Goal: Task Accomplishment & Management: Use online tool/utility

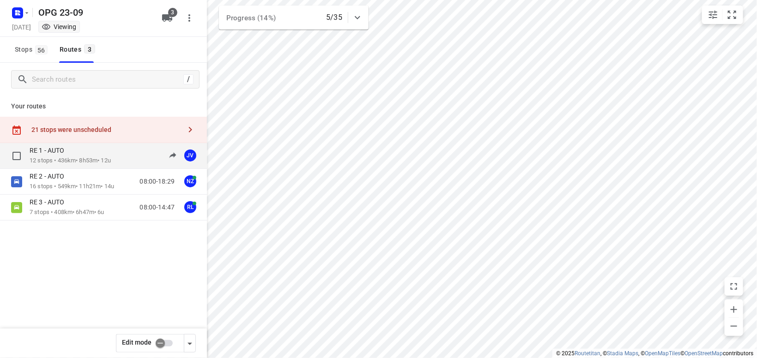
click at [86, 159] on p "12 stops • 436km • 8h53m • 12u" at bounding box center [70, 161] width 81 height 9
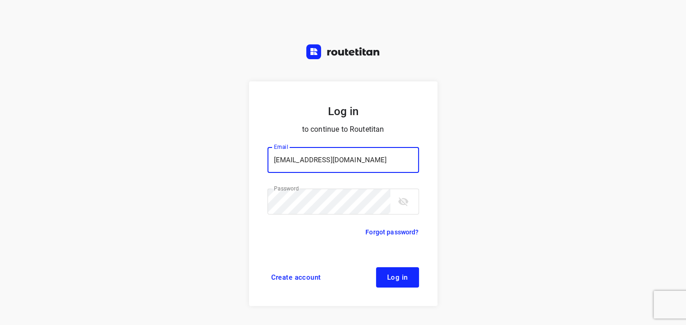
type input "[EMAIL_ADDRESS][DOMAIN_NAME]"
click at [404, 270] on button "Log in" at bounding box center [397, 277] width 43 height 20
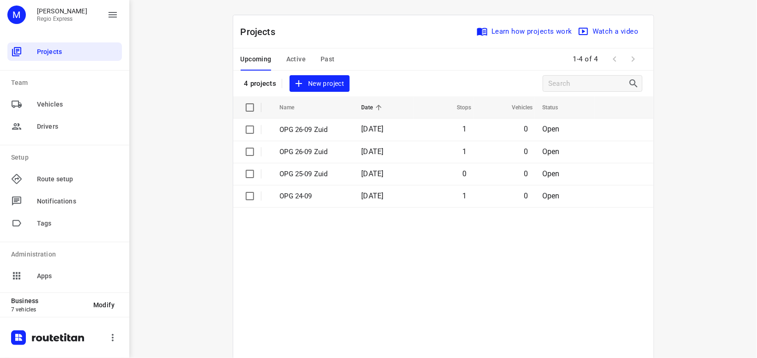
click at [304, 56] on span "Active" at bounding box center [295, 60] width 19 height 12
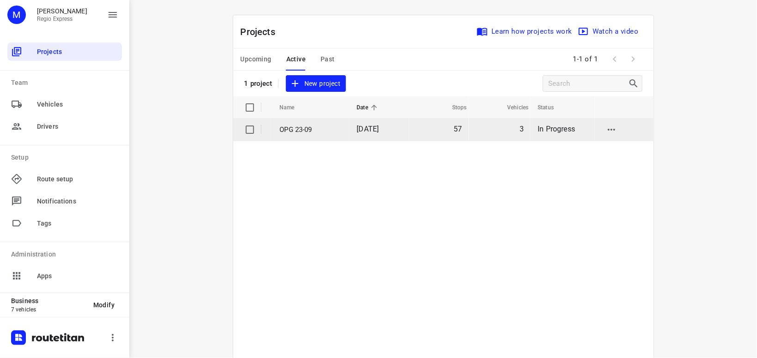
click at [309, 132] on p "OPG 23-09" at bounding box center [311, 130] width 63 height 11
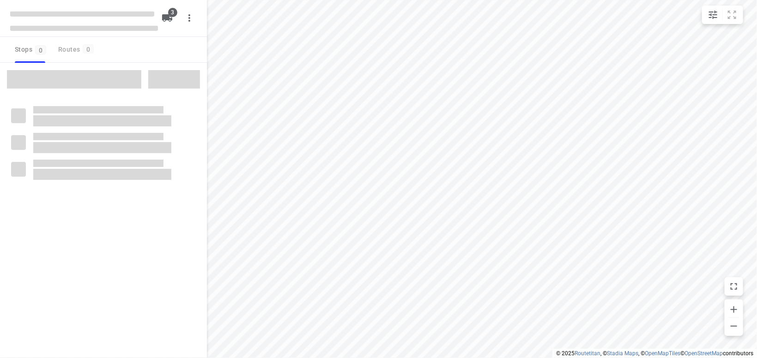
type input "distance"
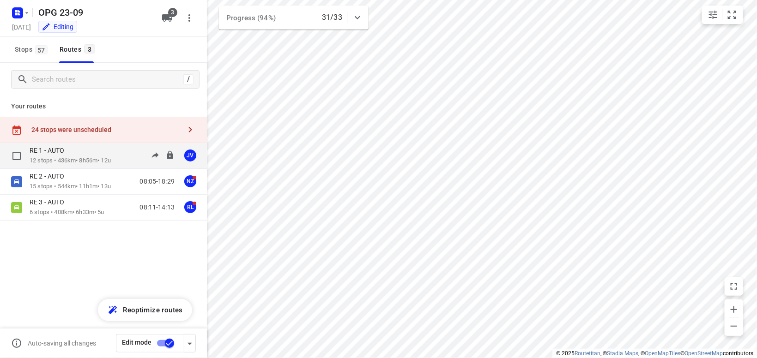
click at [60, 160] on p "12 stops • 436km • 8h56m • 12u" at bounding box center [70, 161] width 81 height 9
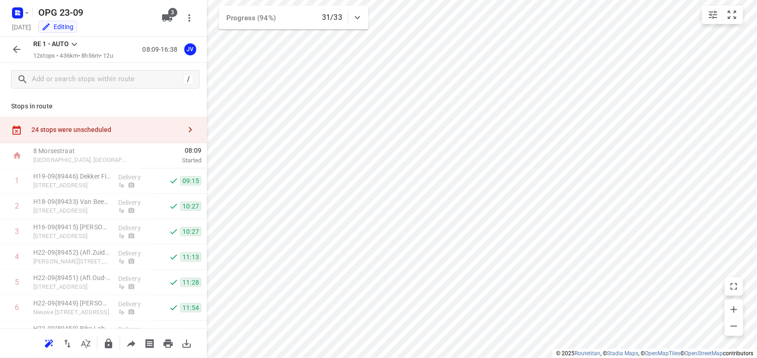
click at [75, 40] on icon at bounding box center [74, 44] width 11 height 11
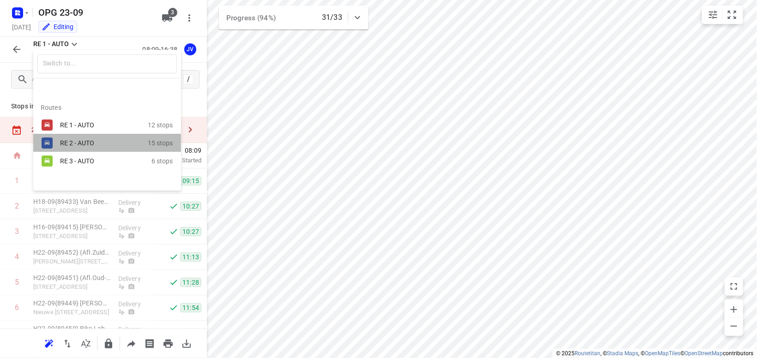
click at [68, 139] on div "RE 2 - AUTO" at bounding box center [104, 143] width 88 height 11
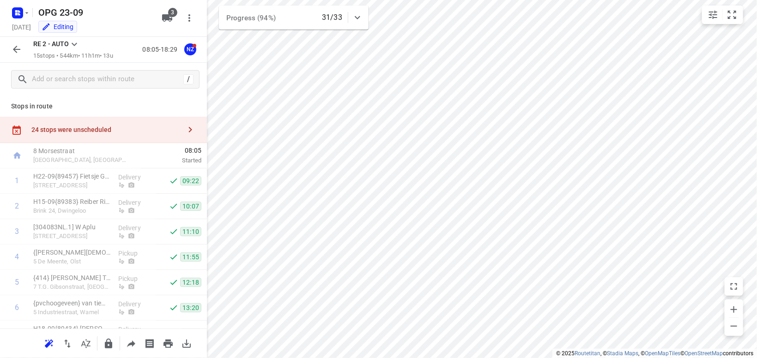
click at [73, 44] on icon at bounding box center [75, 44] width 6 height 3
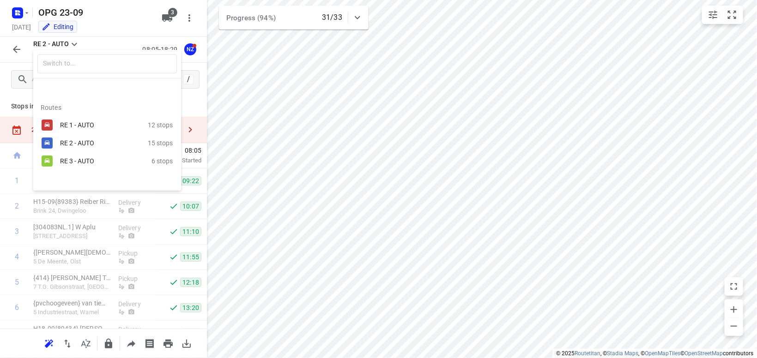
click at [80, 160] on div "RE 3 - AUTO" at bounding box center [99, 161] width 79 height 7
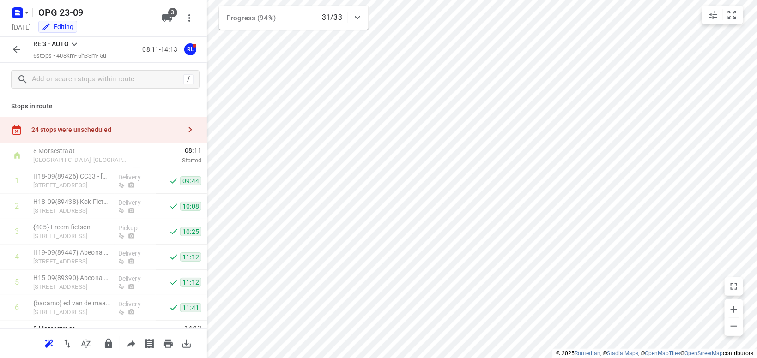
click at [191, 131] on icon "button" at bounding box center [190, 130] width 3 height 6
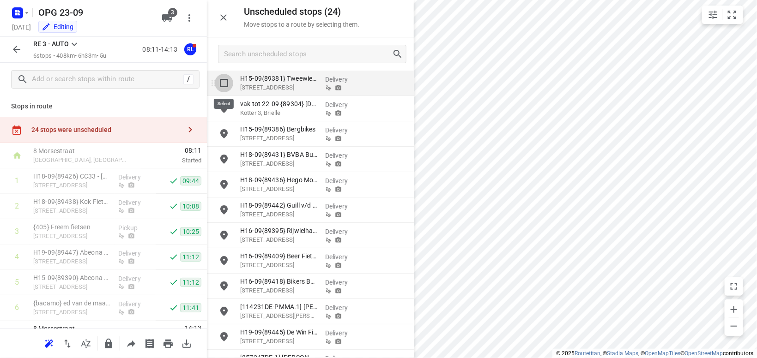
click at [224, 84] on input "grid" at bounding box center [224, 83] width 18 height 18
checkbox input "true"
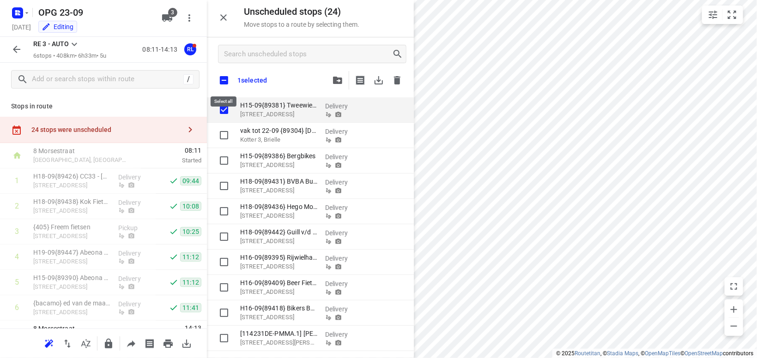
drag, startPoint x: 223, startPoint y: 79, endPoint x: 228, endPoint y: 78, distance: 5.6
click at [223, 79] on input "checkbox" at bounding box center [223, 80] width 19 height 19
checkbox input "true"
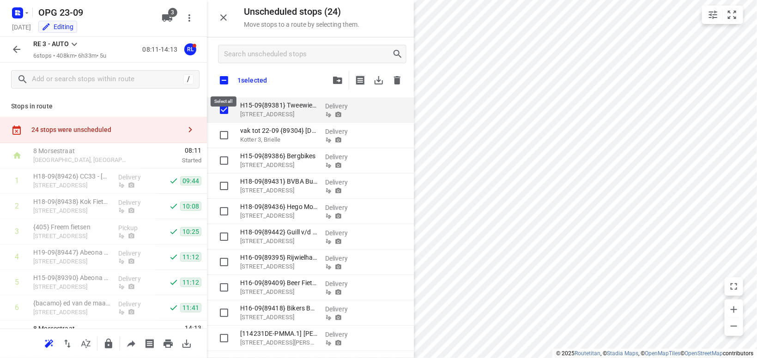
checkbox input "true"
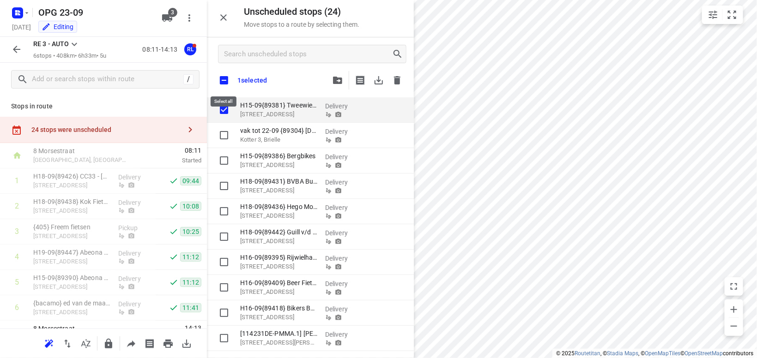
checkbox input "true"
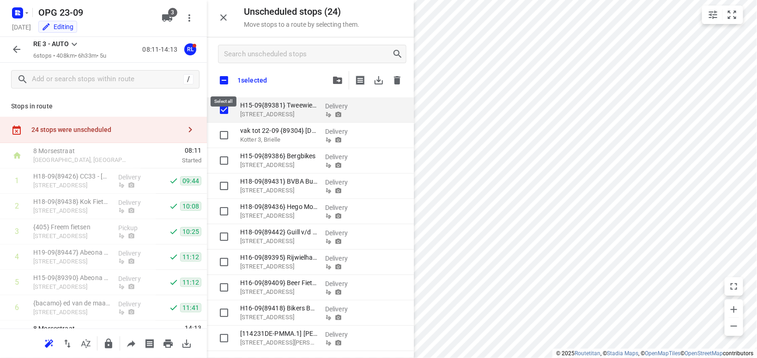
checkbox input "true"
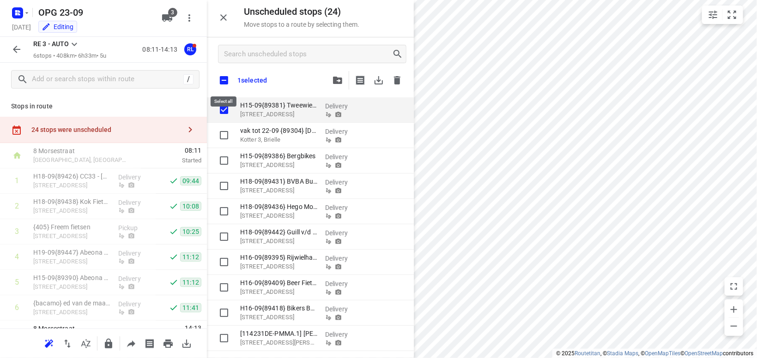
checkbox input "true"
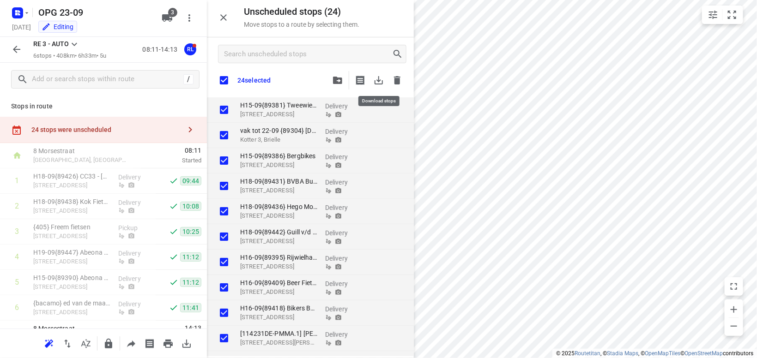
click at [376, 79] on icon "button" at bounding box center [378, 80] width 11 height 11
checkbox input "true"
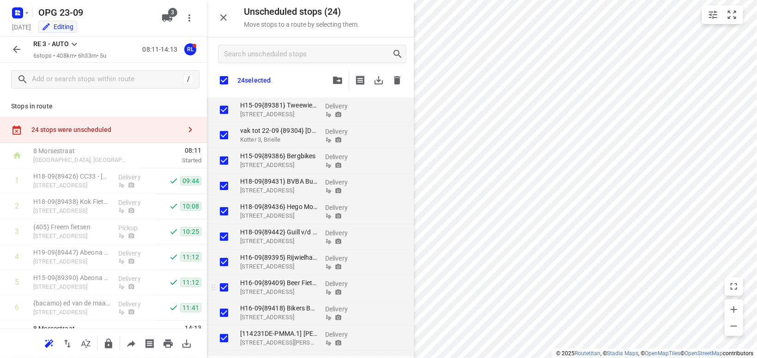
checkbox input "true"
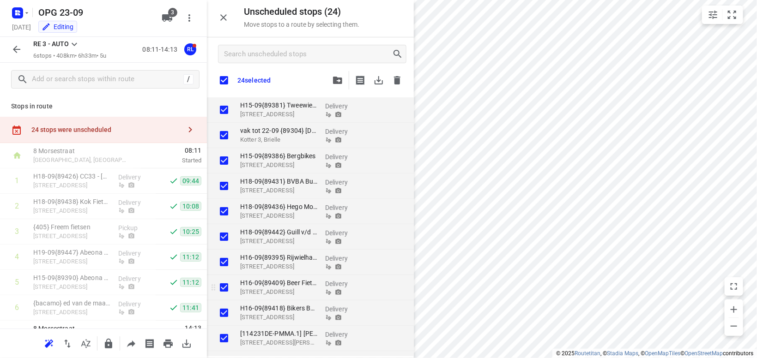
checkbox input "true"
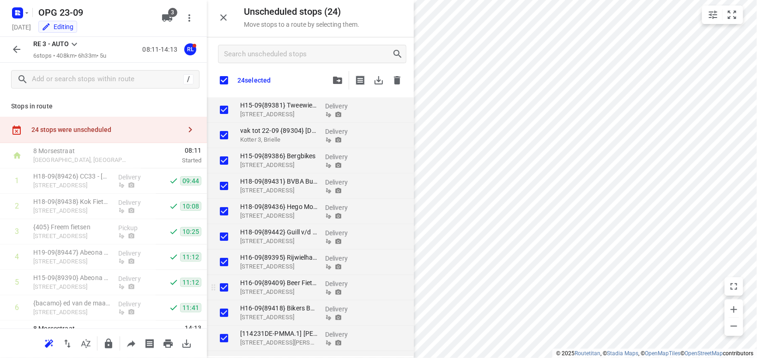
checkbox input "true"
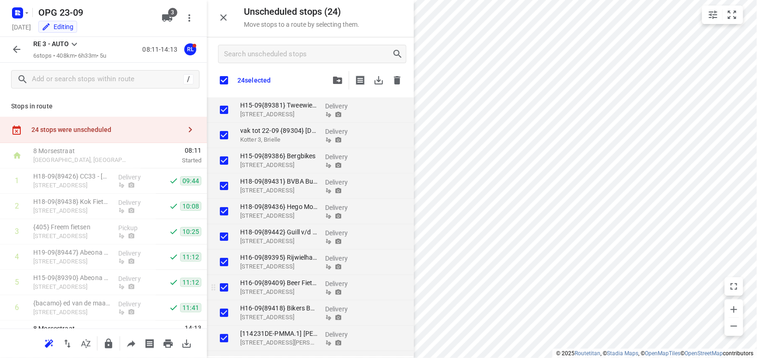
checkbox input "true"
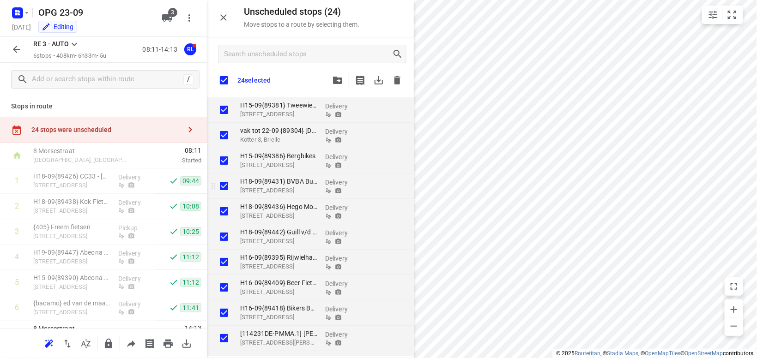
checkbox input "true"
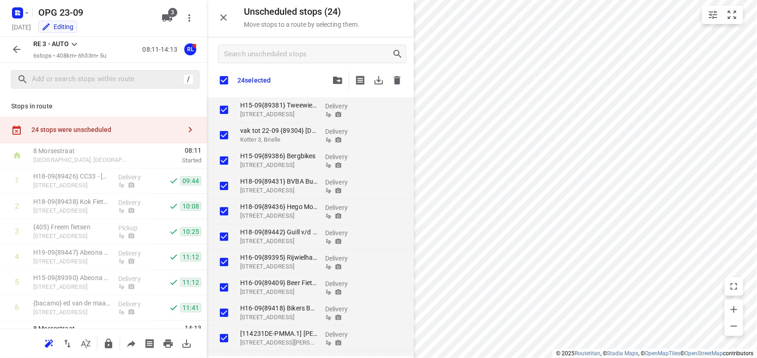
checkbox input "true"
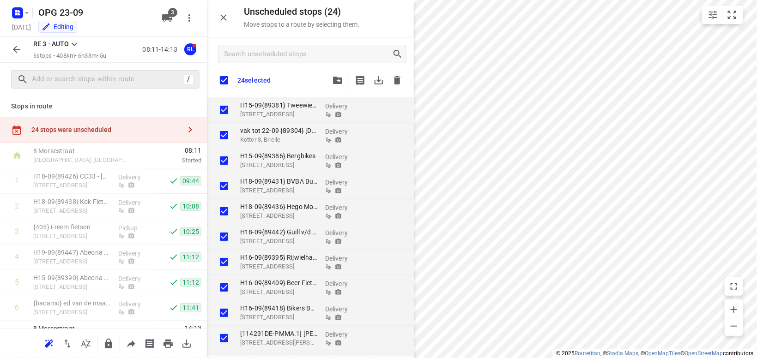
checkbox input "true"
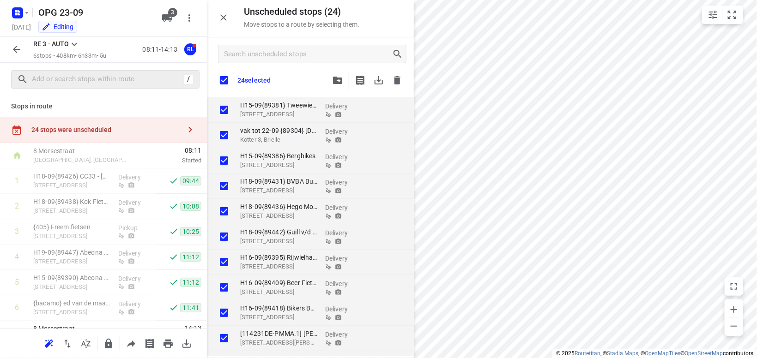
checkbox input "true"
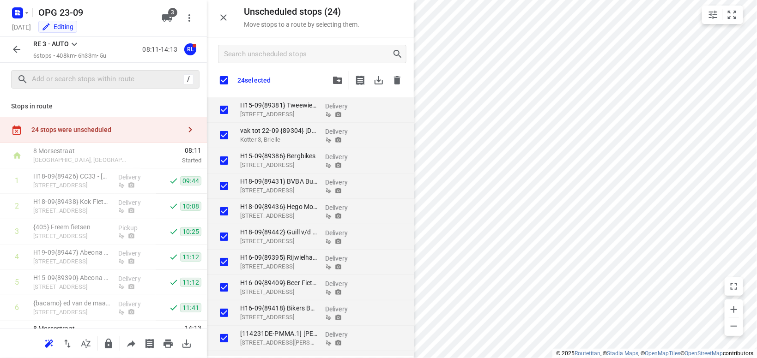
checkbox input "true"
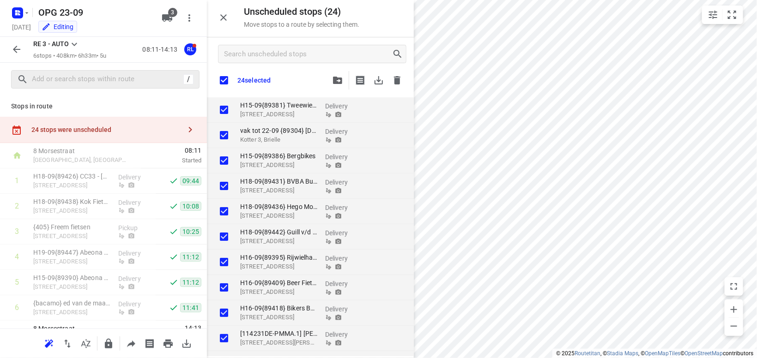
checkbox input "true"
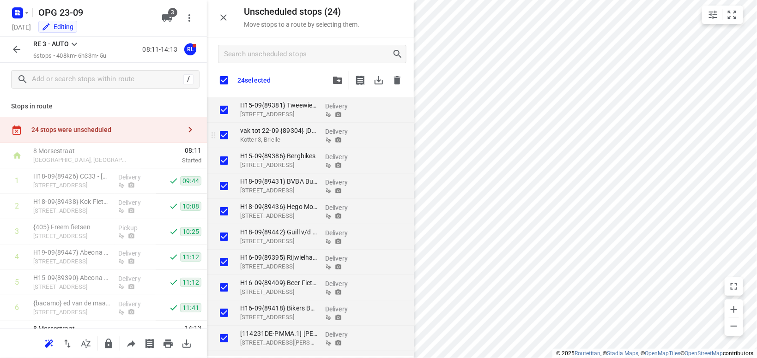
checkbox input "true"
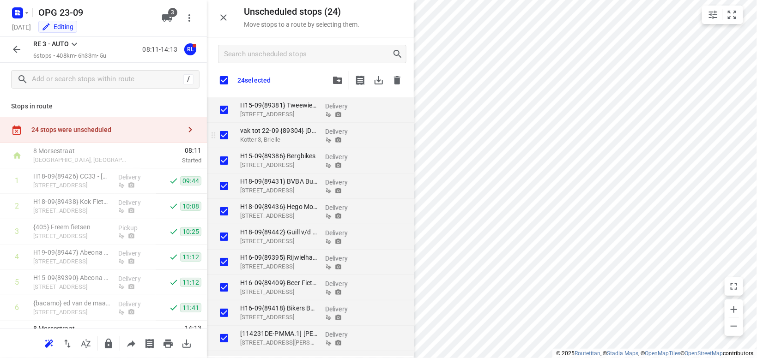
checkbox input "true"
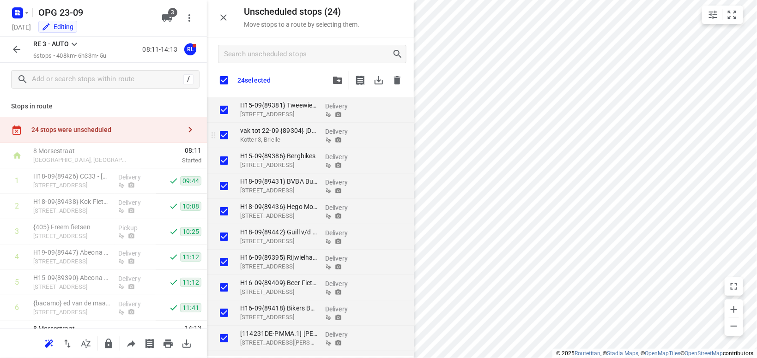
checkbox input "true"
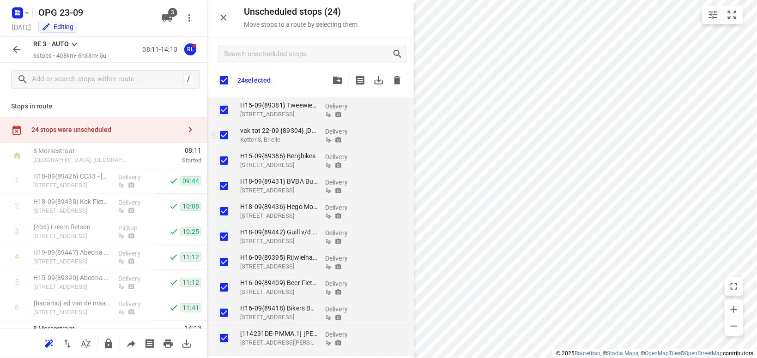
checkbox input "true"
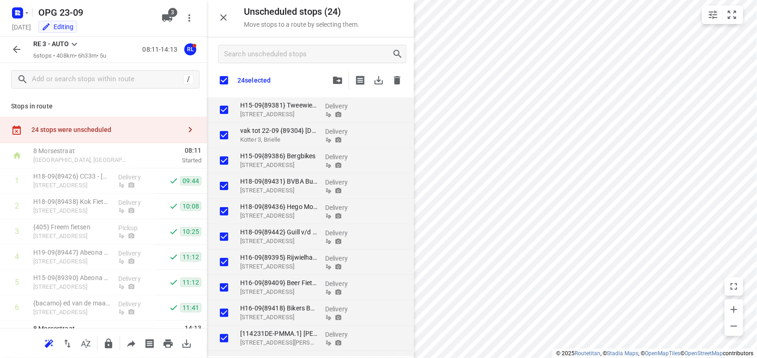
checkbox input "true"
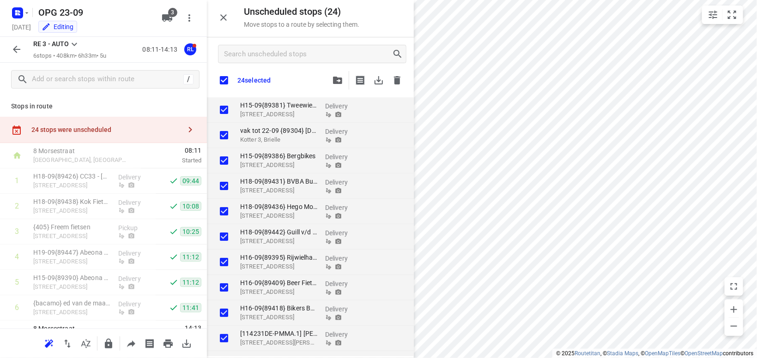
checkbox input "true"
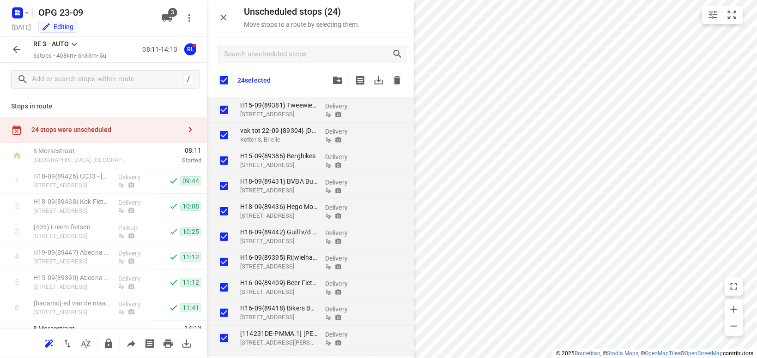
checkbox input "true"
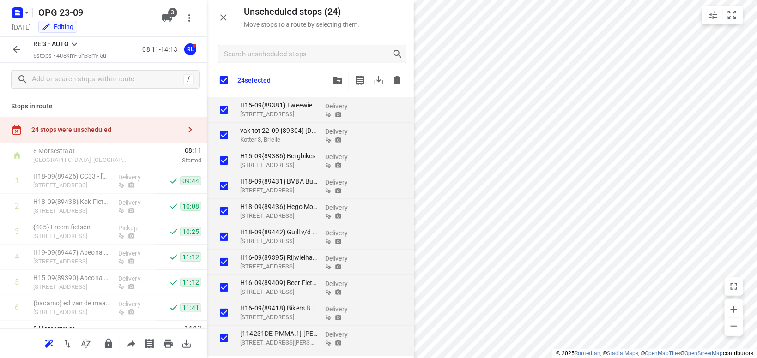
checkbox input "true"
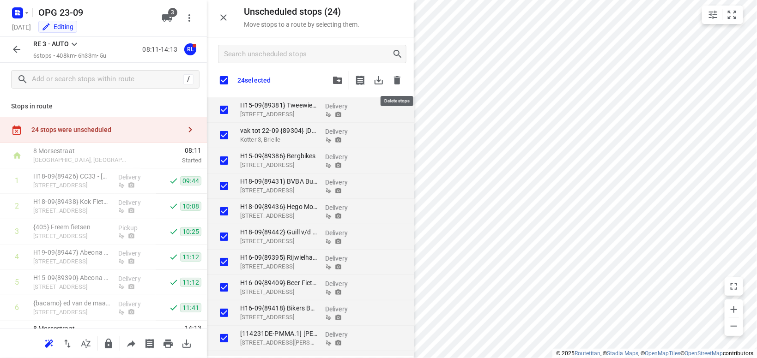
click at [398, 80] on icon "button" at bounding box center [397, 80] width 6 height 8
checkbox input "true"
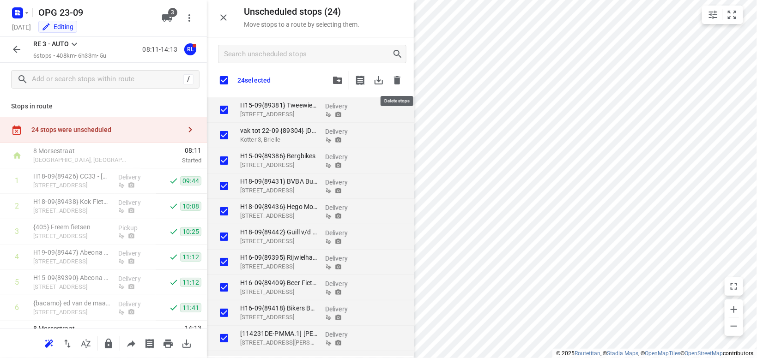
checkbox input "true"
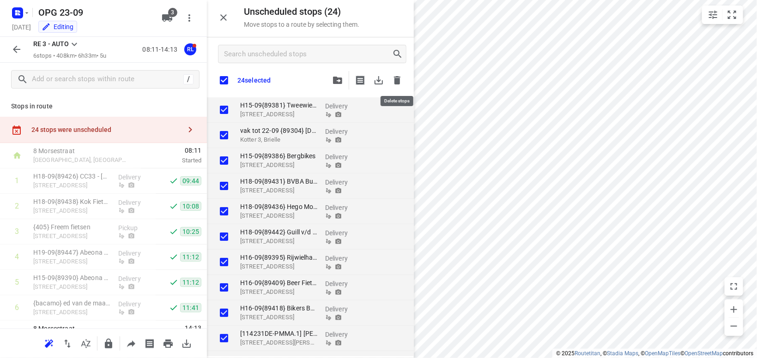
checkbox input "true"
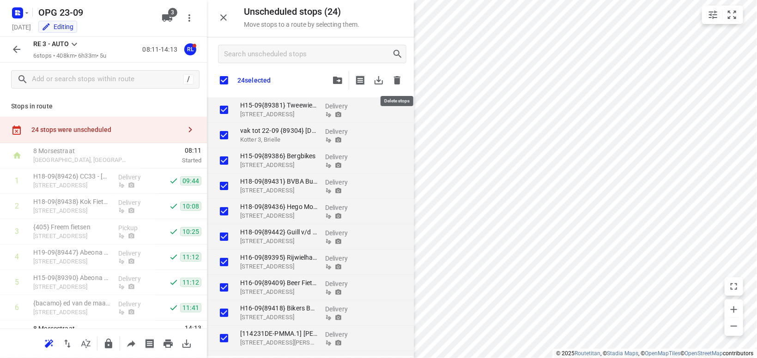
checkbox input "true"
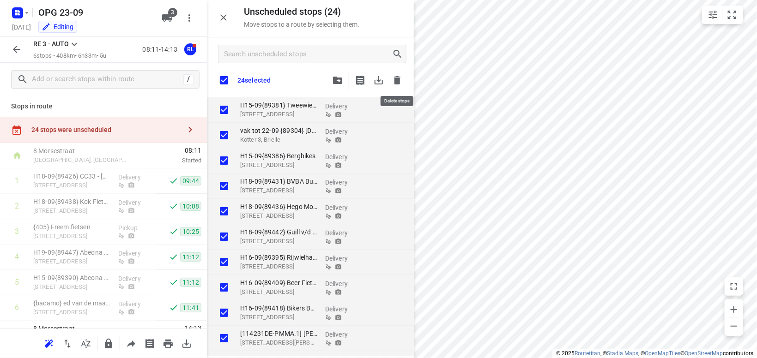
checkbox input "true"
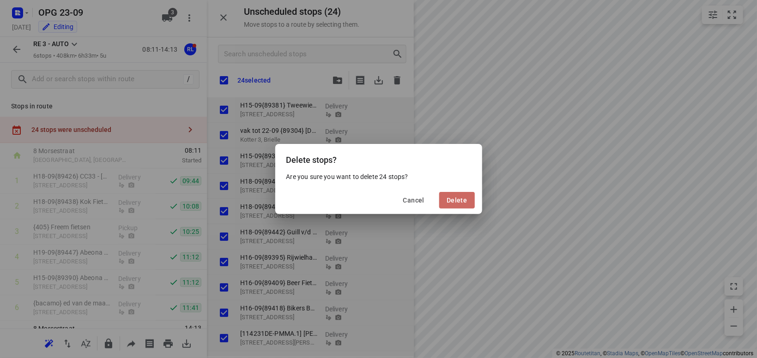
click at [461, 204] on span "Delete" at bounding box center [457, 200] width 20 height 7
checkbox input "true"
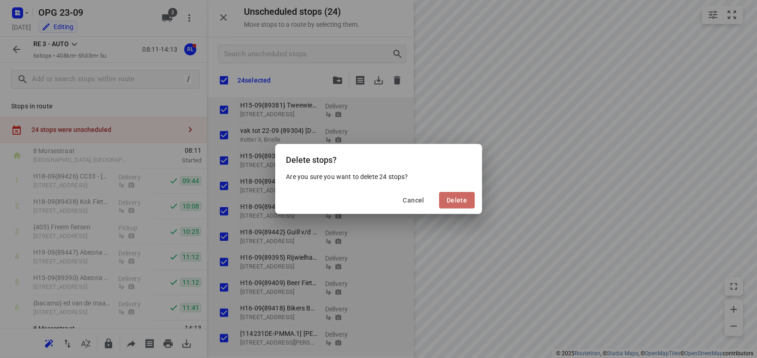
checkbox input "true"
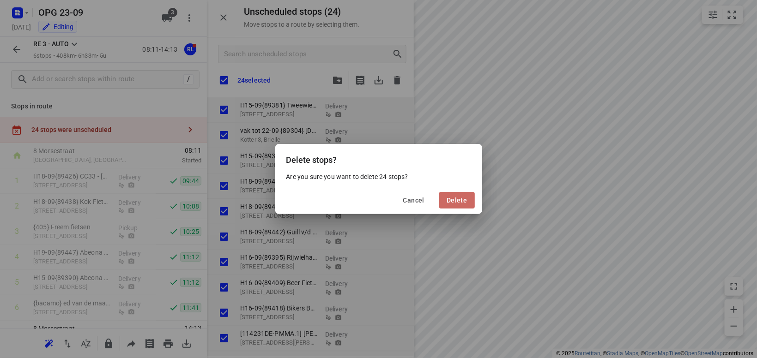
checkbox input "true"
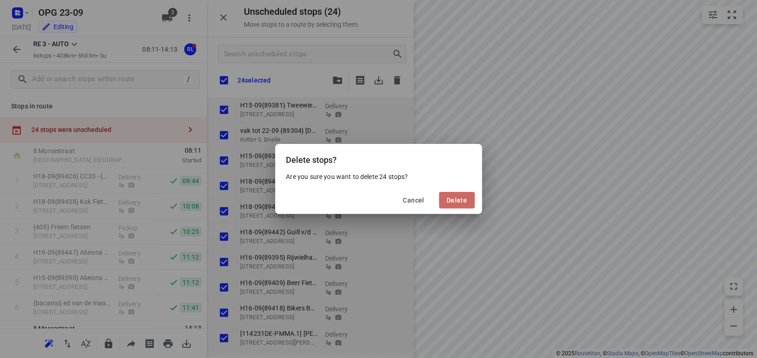
checkbox input "true"
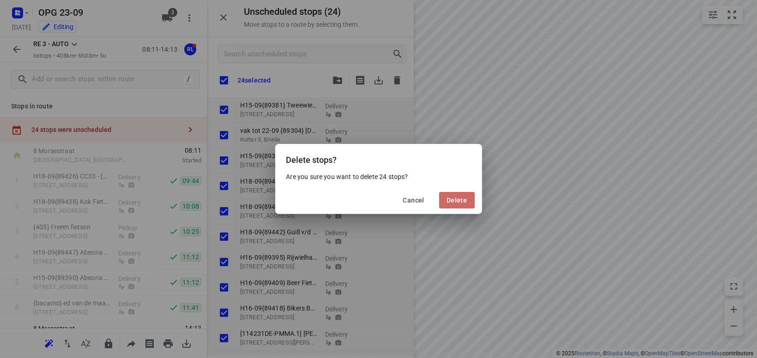
checkbox input "true"
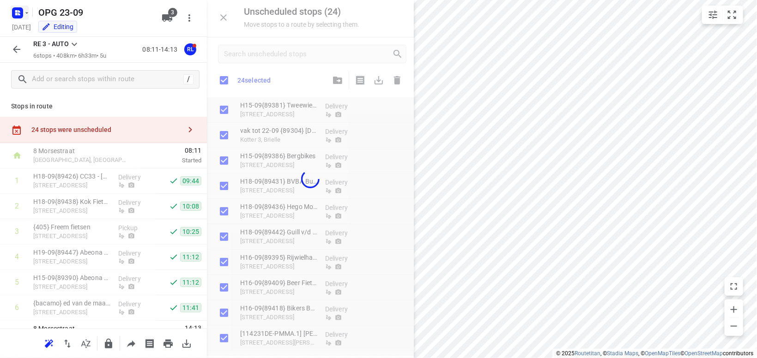
click at [26, 11] on icon "button" at bounding box center [26, 12] width 7 height 7
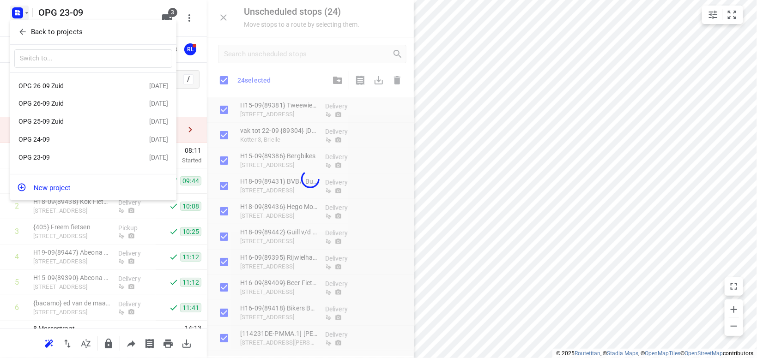
click at [59, 88] on div "OPG 26-09 Zuid" at bounding box center [71, 85] width 106 height 7
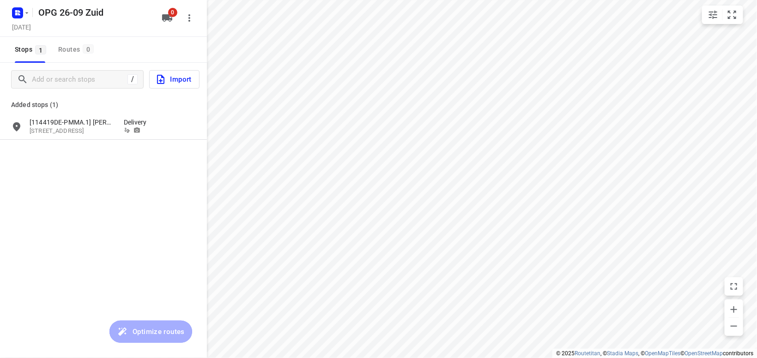
type input "distance"
click at [14, 127] on input "grid" at bounding box center [16, 127] width 18 height 18
checkbox input "true"
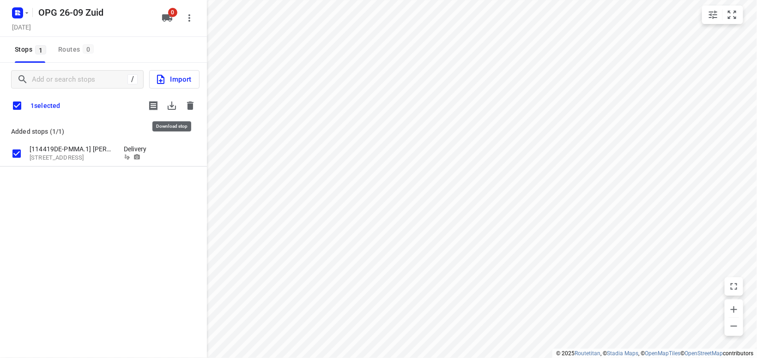
click at [173, 104] on icon "button" at bounding box center [171, 105] width 11 height 11
click at [191, 105] on icon "button" at bounding box center [190, 106] width 6 height 8
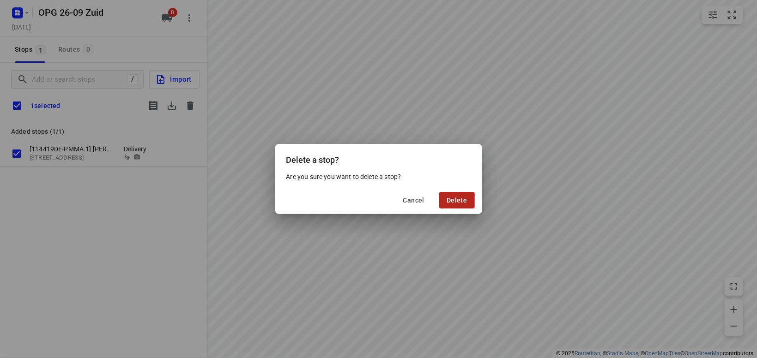
click at [473, 206] on button "Delete" at bounding box center [456, 200] width 35 height 17
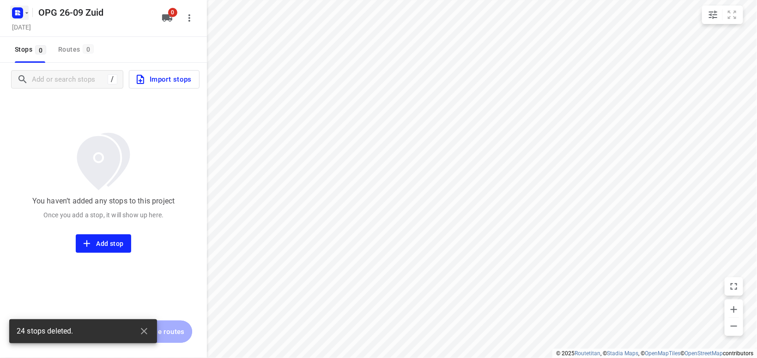
click at [28, 14] on icon "button" at bounding box center [26, 12] width 7 height 7
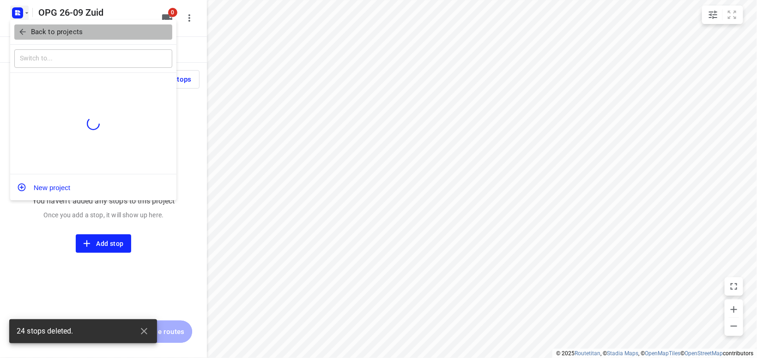
click at [62, 34] on p "Back to projects" at bounding box center [57, 32] width 52 height 11
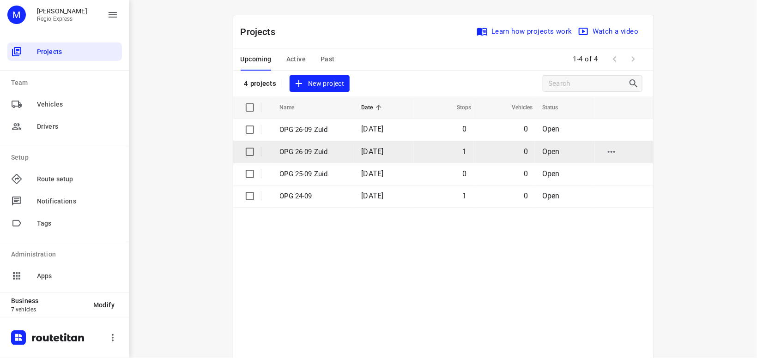
click at [315, 150] on p "OPG 26-09 Zuid" at bounding box center [314, 152] width 68 height 11
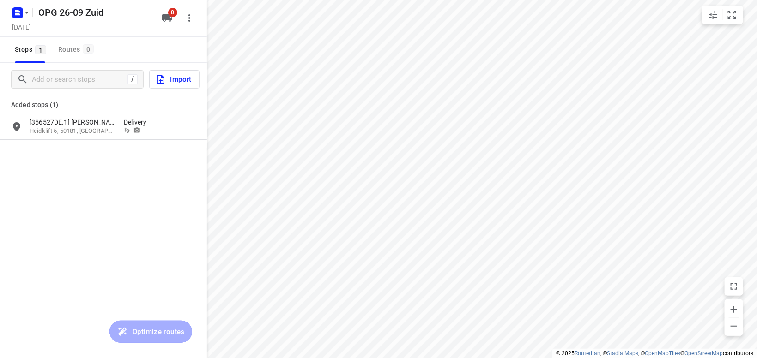
type input "distance"
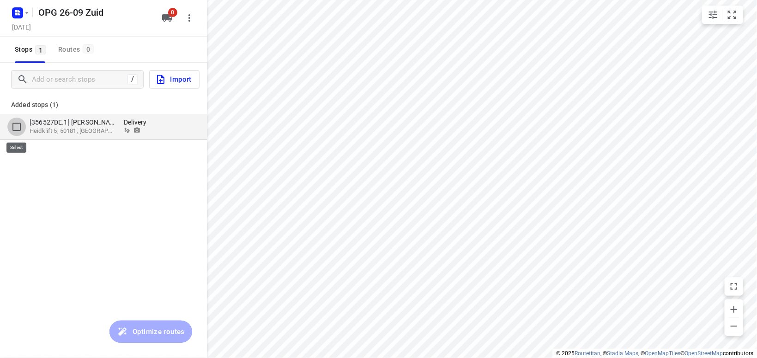
click at [22, 126] on input "grid" at bounding box center [16, 127] width 18 height 18
checkbox input "true"
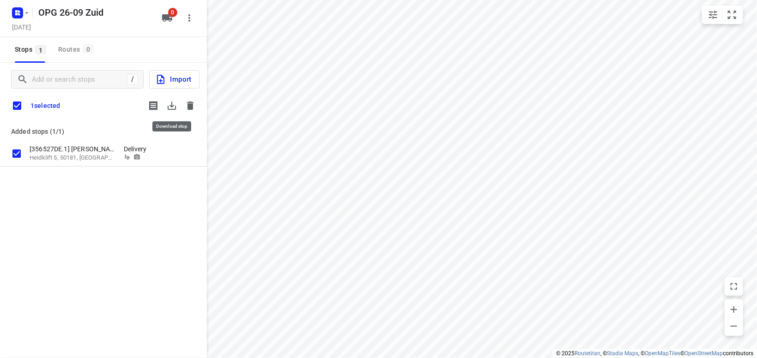
click at [173, 100] on button "button" at bounding box center [172, 106] width 18 height 18
click at [193, 102] on icon "button" at bounding box center [190, 105] width 11 height 11
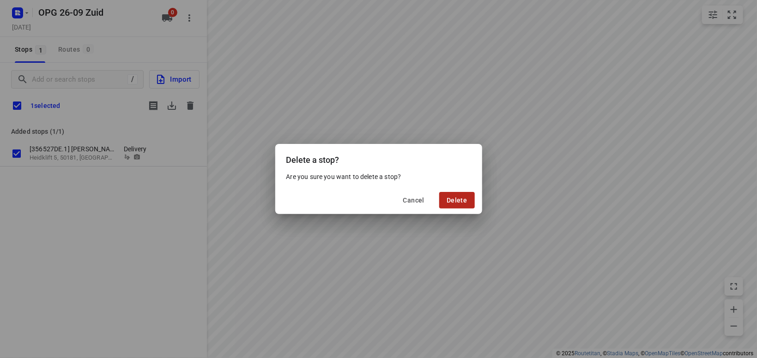
click at [464, 205] on button "Delete" at bounding box center [456, 200] width 35 height 17
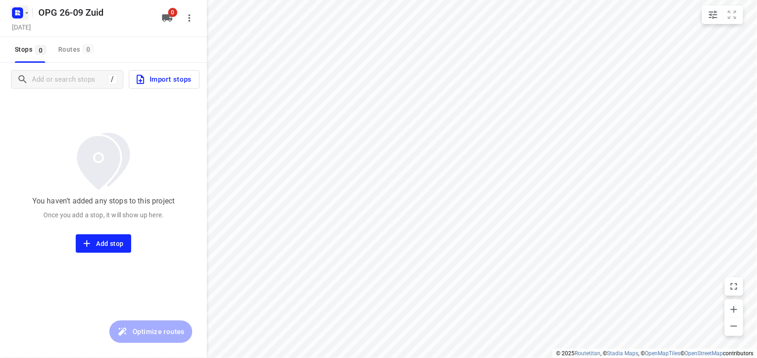
click at [26, 11] on icon "button" at bounding box center [26, 12] width 7 height 7
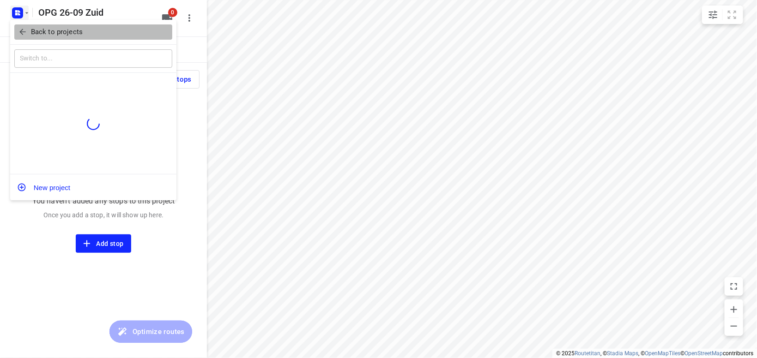
click at [49, 38] on button "Back to projects" at bounding box center [93, 31] width 158 height 15
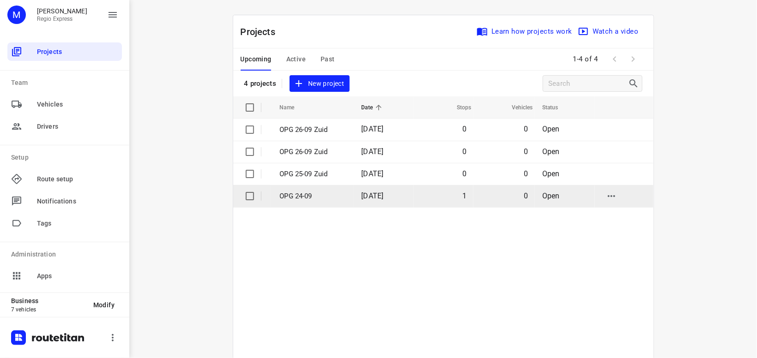
click at [281, 196] on p "OPG 24-09" at bounding box center [314, 196] width 68 height 11
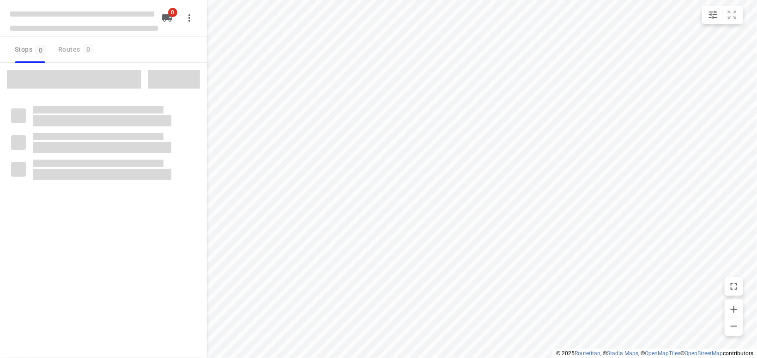
type input "distance"
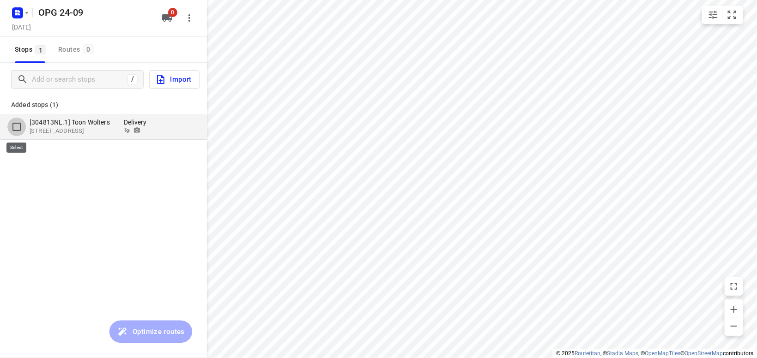
click at [18, 127] on input "grid" at bounding box center [16, 127] width 18 height 18
checkbox input "true"
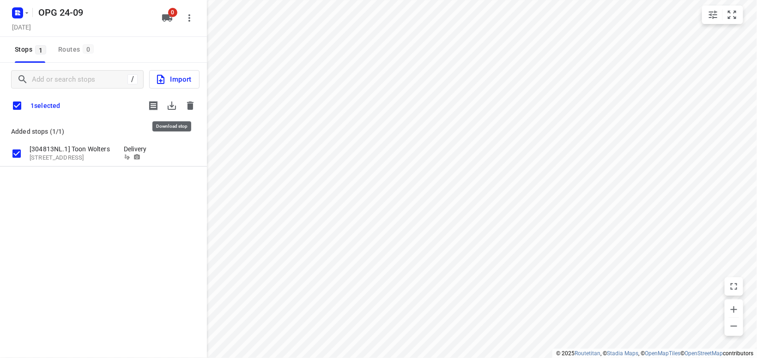
click at [173, 103] on icon "button" at bounding box center [171, 105] width 11 height 11
click at [81, 217] on div "Added stops (1/1) [304813NL.1] Toon Wolters Het Slag 33, 6931EG, Westervoort, N…" at bounding box center [103, 174] width 207 height 103
click at [186, 104] on icon "button" at bounding box center [190, 105] width 11 height 11
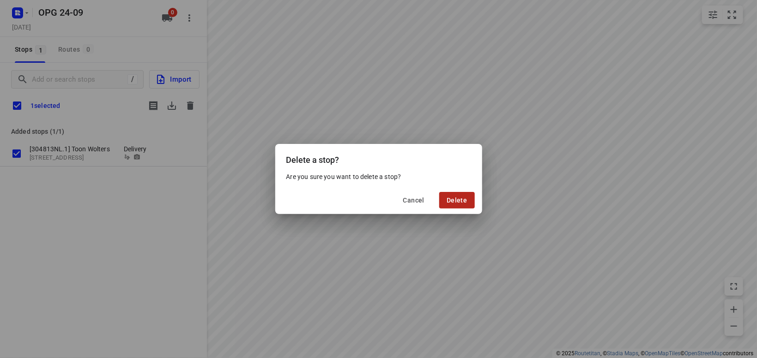
click at [453, 195] on button "Delete" at bounding box center [456, 200] width 35 height 17
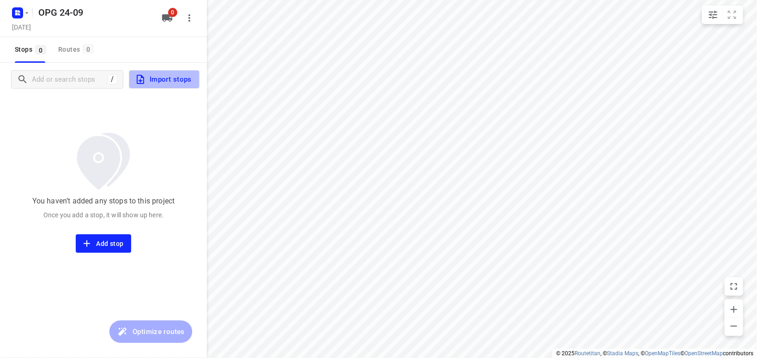
click at [183, 79] on span "Import stops" at bounding box center [163, 79] width 57 height 12
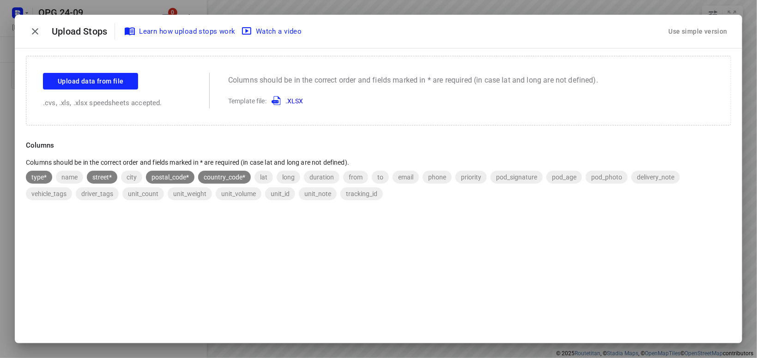
click at [717, 38] on div "Use simple version" at bounding box center [698, 31] width 62 height 15
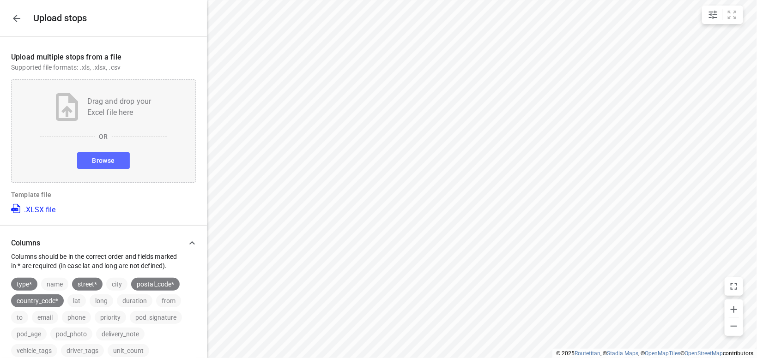
click at [107, 157] on span "Browse" at bounding box center [103, 161] width 23 height 12
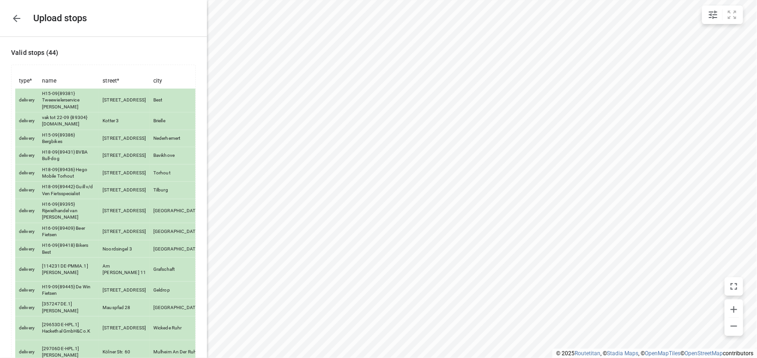
scroll to position [605, 0]
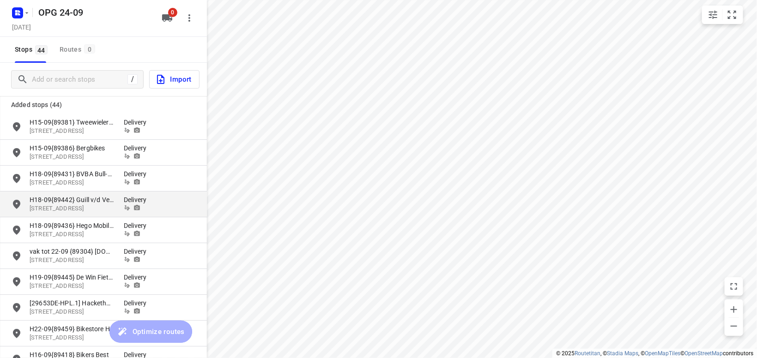
scroll to position [54, 0]
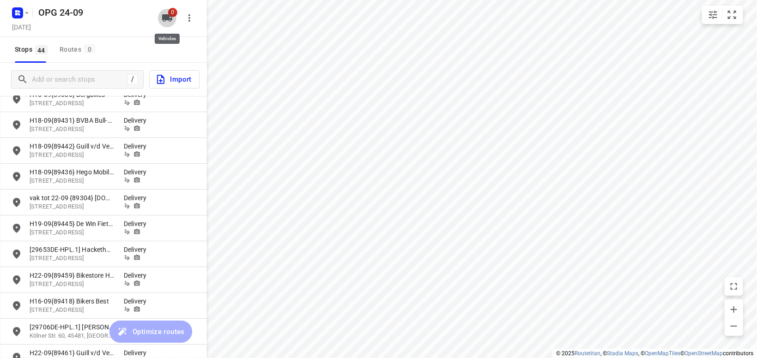
click at [167, 12] on button "0" at bounding box center [167, 18] width 18 height 18
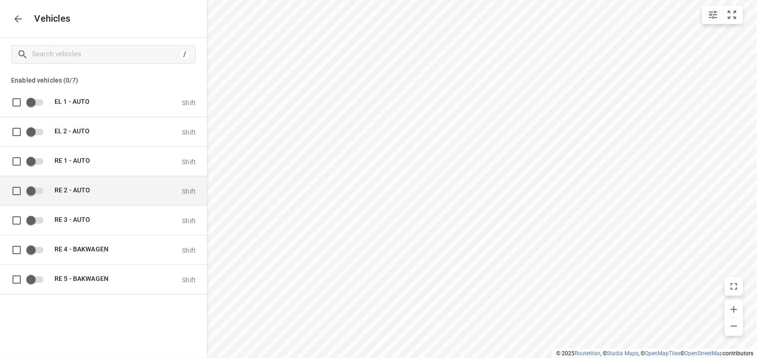
drag, startPoint x: 61, startPoint y: 163, endPoint x: 84, endPoint y: 187, distance: 33.3
click at [63, 163] on span "RE 1 - AUTO" at bounding box center [73, 160] width 36 height 7
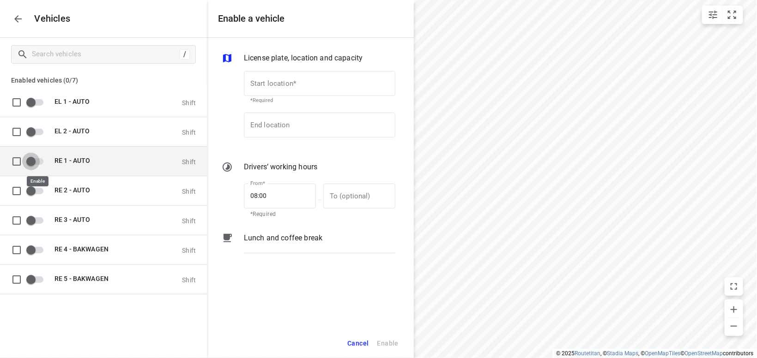
click at [42, 163] on input "grid" at bounding box center [31, 161] width 53 height 18
checkbox input "true"
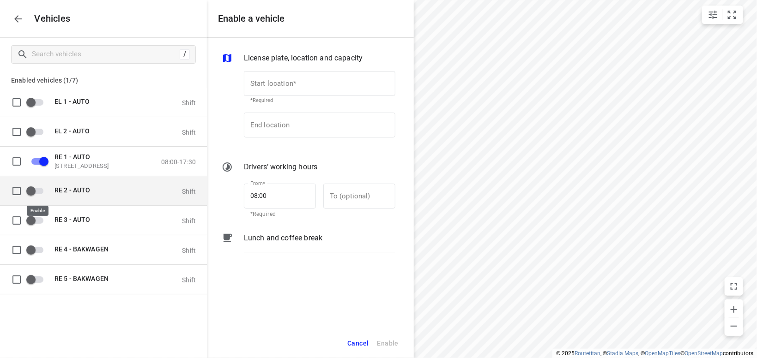
click at [41, 191] on input "grid" at bounding box center [31, 191] width 53 height 18
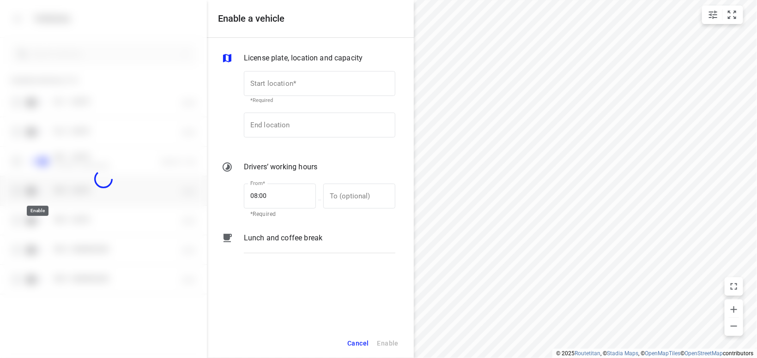
checkbox input "true"
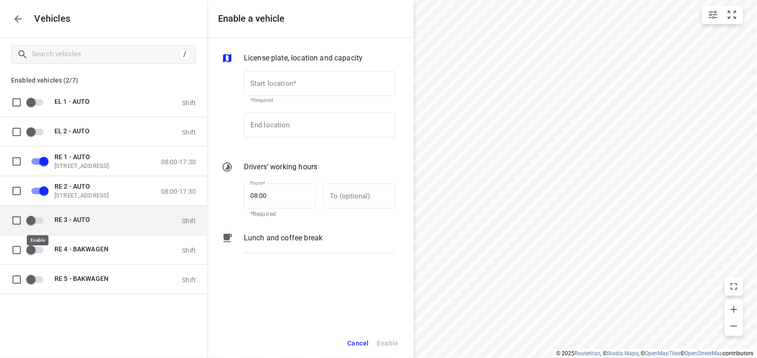
click at [40, 222] on input "grid" at bounding box center [31, 221] width 53 height 18
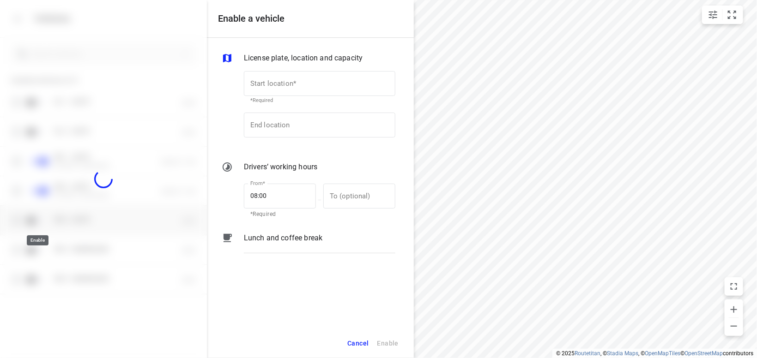
checkbox input "true"
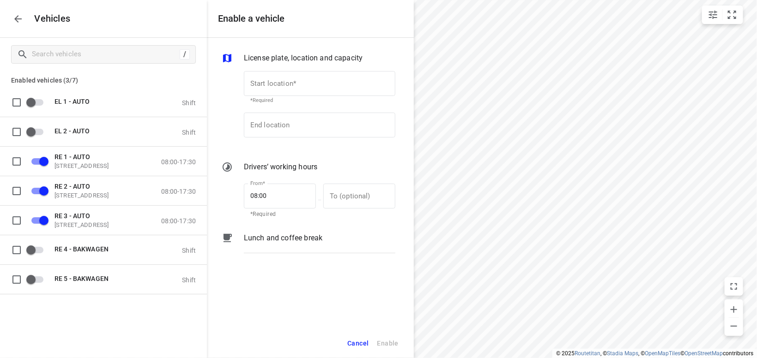
click at [20, 18] on icon "button" at bounding box center [17, 18] width 11 height 11
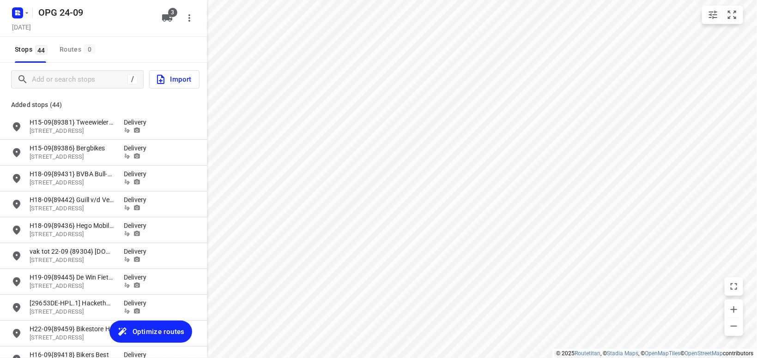
click at [159, 333] on span "Optimize routes" at bounding box center [159, 332] width 52 height 12
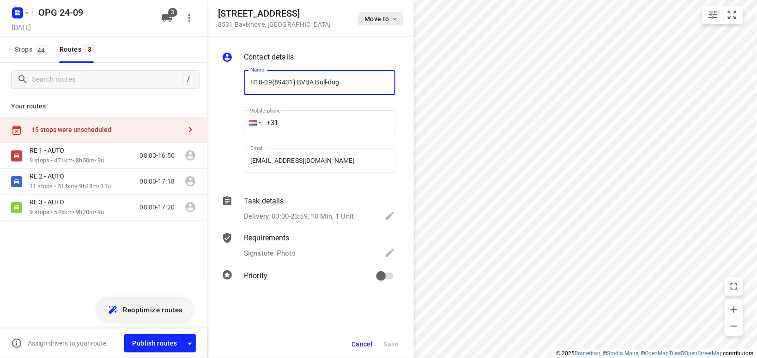
click at [394, 22] on icon "button" at bounding box center [394, 18] width 7 height 7
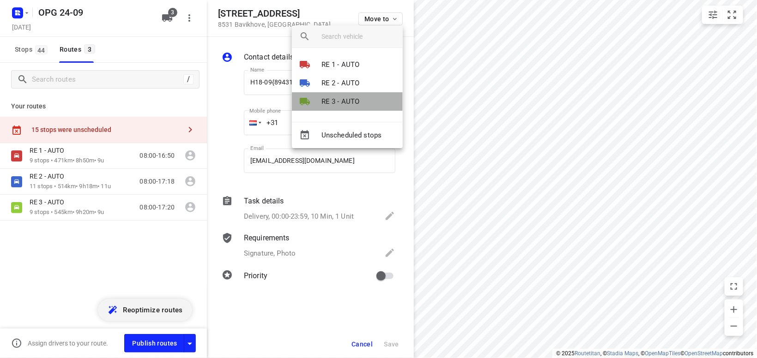
click at [333, 107] on li "RE 3 - AUTO" at bounding box center [347, 101] width 111 height 18
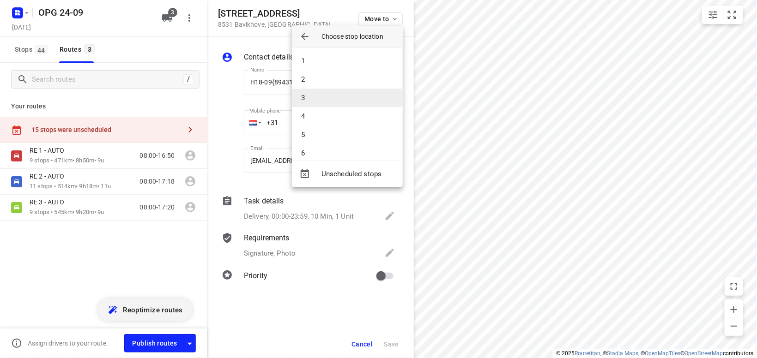
click at [333, 99] on li "3" at bounding box center [347, 98] width 111 height 18
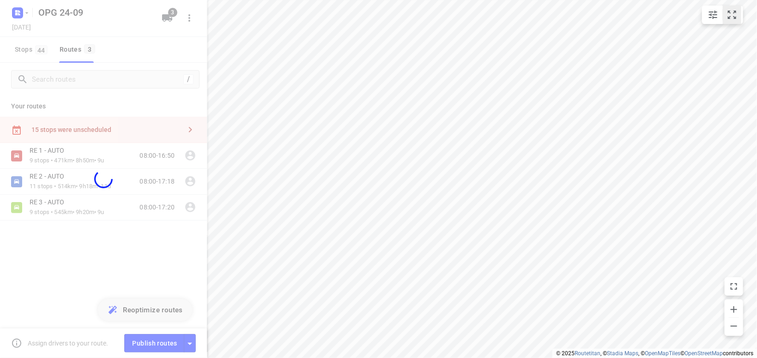
click at [726, 18] on button "small contained button group" at bounding box center [732, 15] width 18 height 18
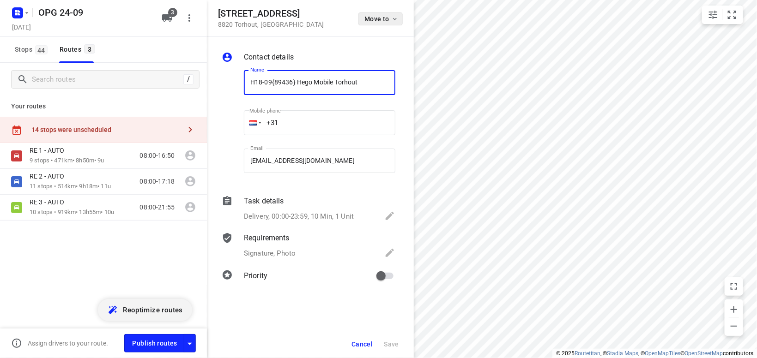
click at [393, 19] on icon "button" at bounding box center [394, 18] width 7 height 7
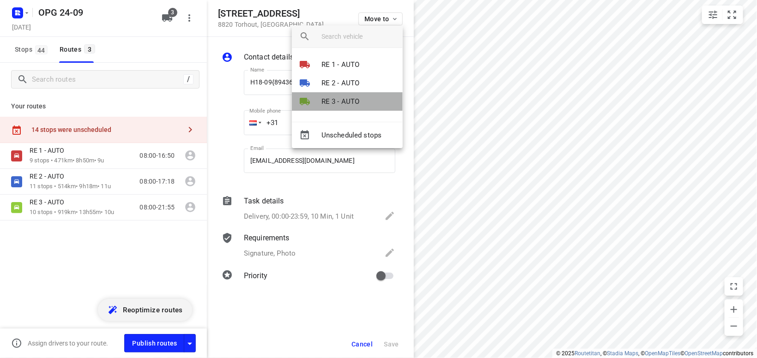
click at [349, 107] on p "RE 3 - AUTO" at bounding box center [341, 102] width 38 height 11
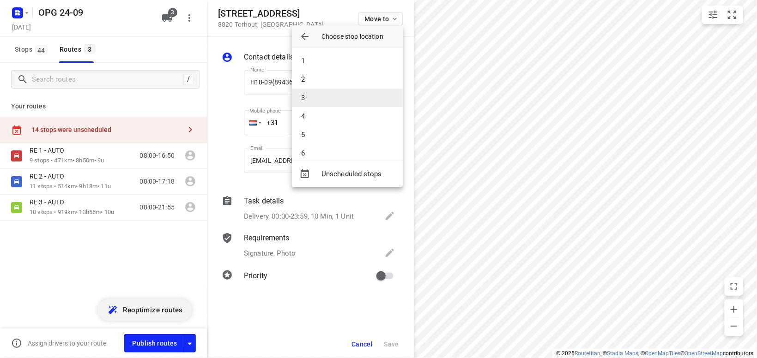
click at [348, 100] on li "3" at bounding box center [347, 98] width 111 height 18
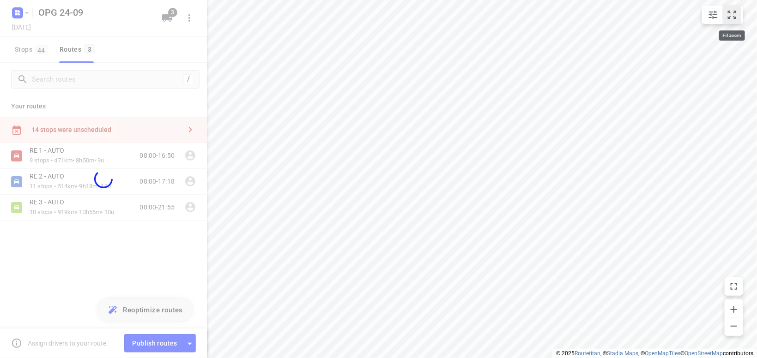
click at [729, 15] on icon "small contained button group" at bounding box center [732, 14] width 11 height 11
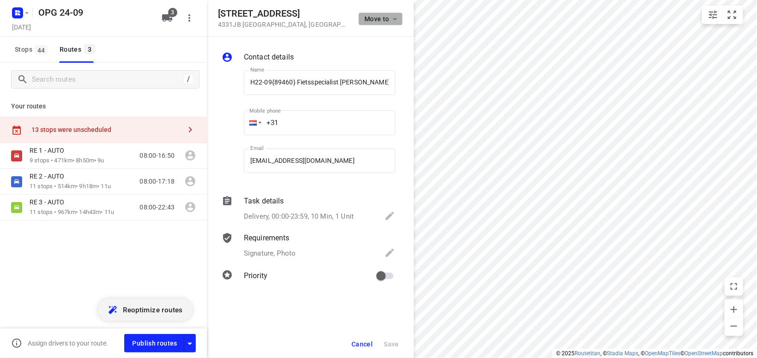
click at [394, 18] on icon "button" at bounding box center [395, 19] width 4 height 2
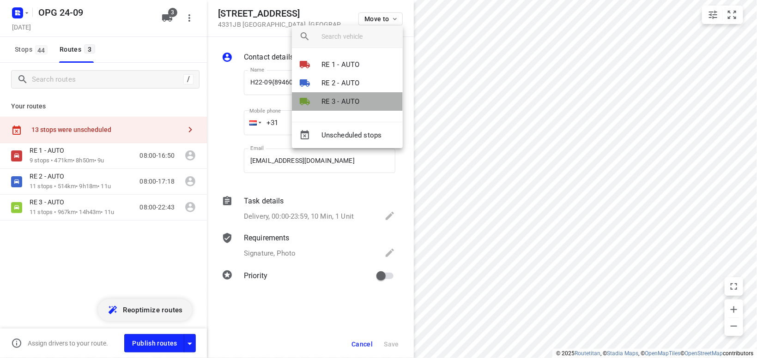
click at [345, 100] on p "RE 3 - AUTO" at bounding box center [341, 102] width 38 height 11
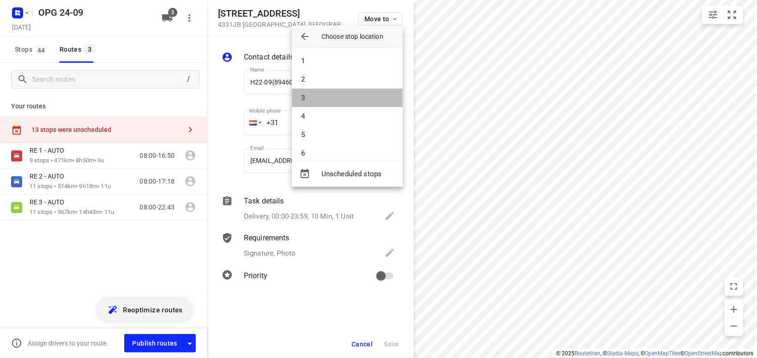
click at [346, 100] on li "3" at bounding box center [347, 98] width 111 height 18
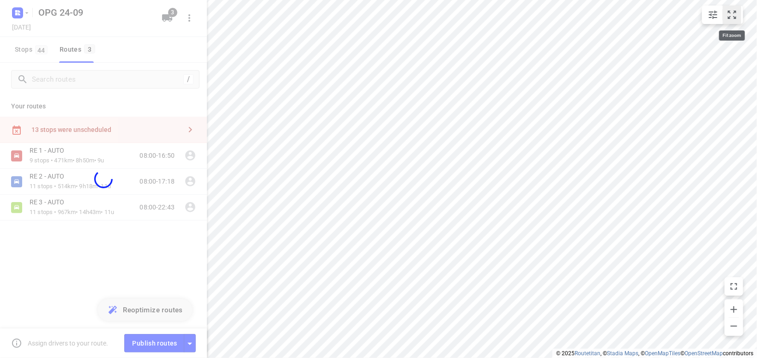
click at [729, 17] on icon "small contained button group" at bounding box center [732, 15] width 8 height 8
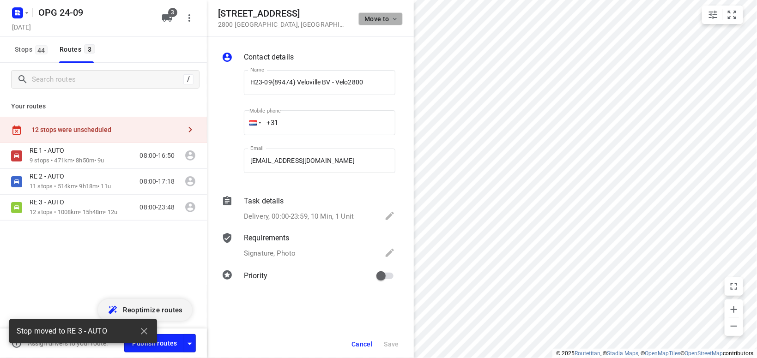
click at [397, 18] on icon "button" at bounding box center [394, 18] width 7 height 7
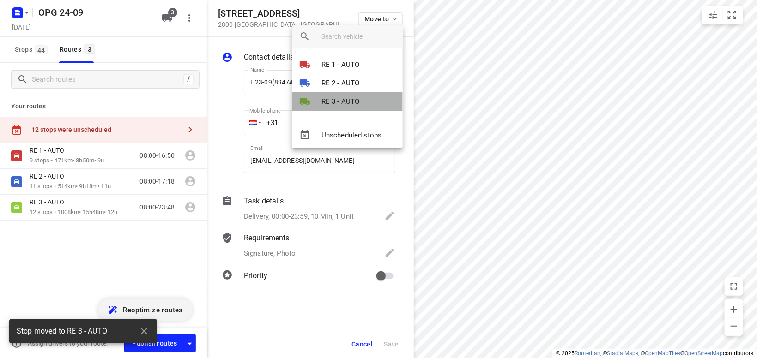
click at [330, 101] on p "RE 3 - AUTO" at bounding box center [341, 102] width 38 height 11
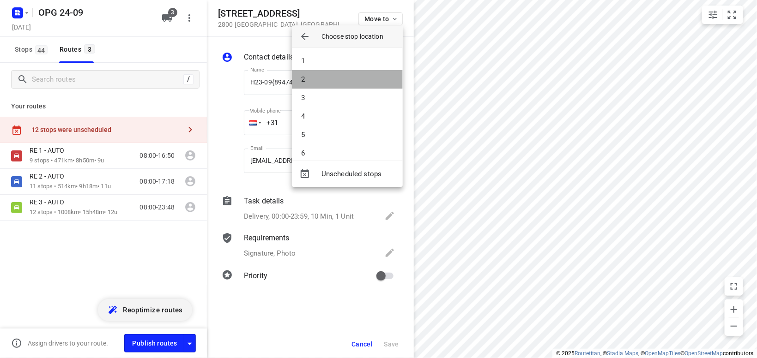
drag, startPoint x: 342, startPoint y: 79, endPoint x: 349, endPoint y: 75, distance: 7.9
click at [343, 79] on li "2" at bounding box center [347, 79] width 111 height 18
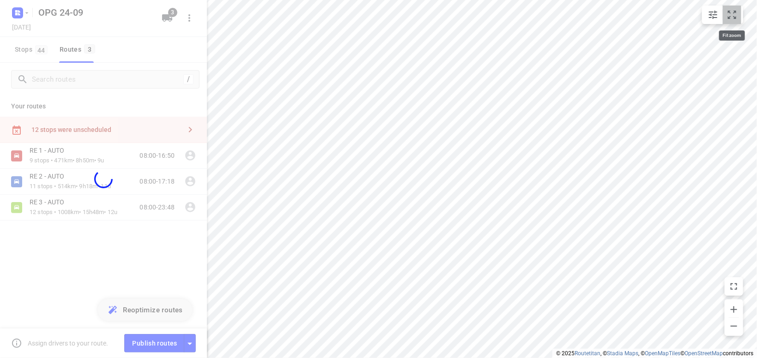
click at [730, 17] on icon "small contained button group" at bounding box center [732, 15] width 8 height 8
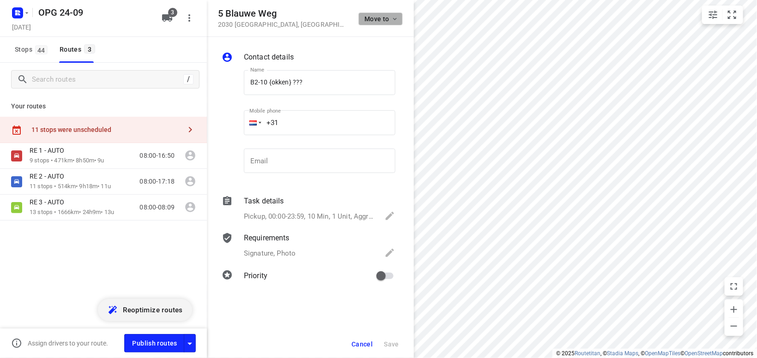
click at [395, 18] on icon "button" at bounding box center [394, 18] width 7 height 7
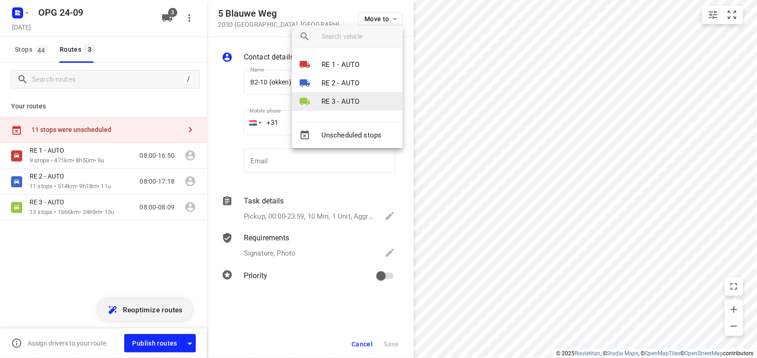
click at [353, 100] on p "RE 3 - AUTO" at bounding box center [341, 102] width 38 height 11
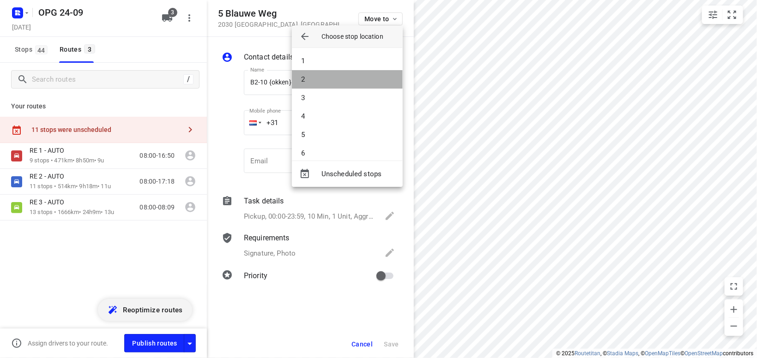
click at [362, 79] on li "2" at bounding box center [347, 79] width 111 height 18
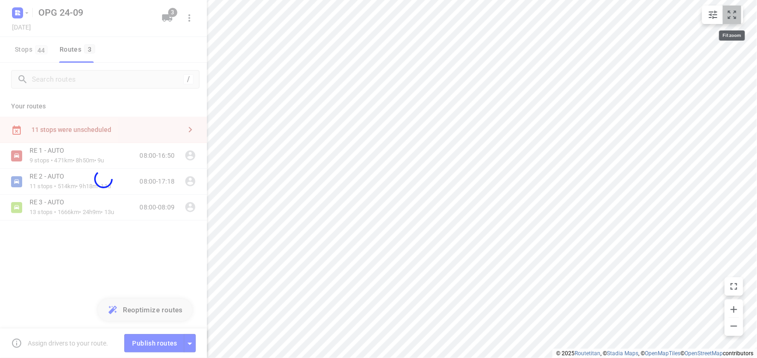
click at [736, 15] on icon "small contained button group" at bounding box center [732, 14] width 11 height 11
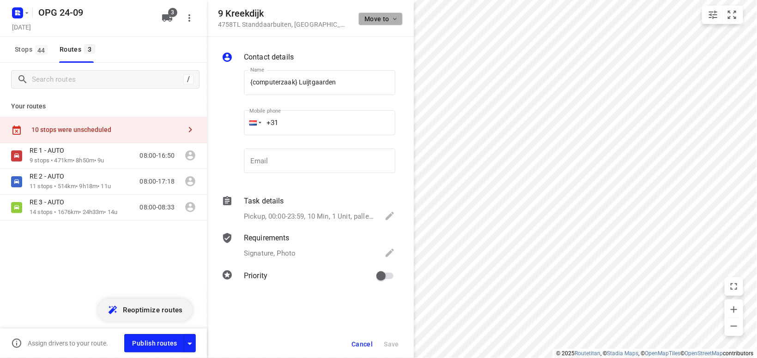
click at [394, 18] on icon "button" at bounding box center [394, 18] width 7 height 7
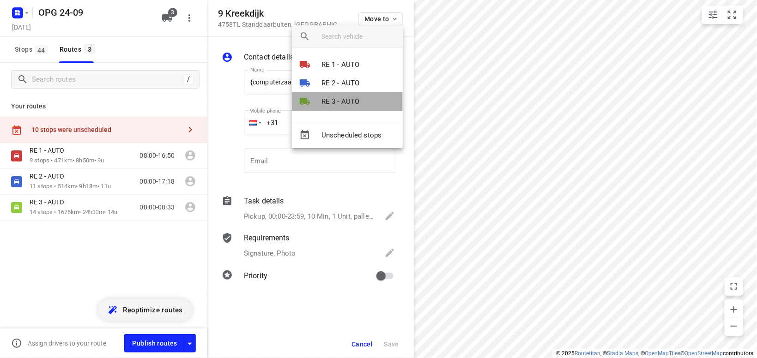
click at [354, 103] on p "RE 3 - AUTO" at bounding box center [341, 102] width 38 height 11
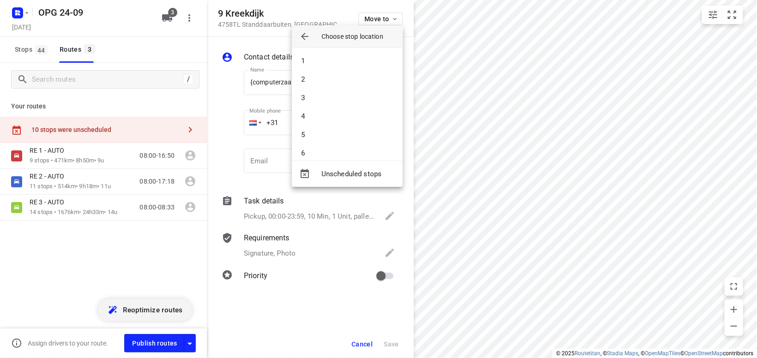
click at [354, 103] on li "3" at bounding box center [347, 98] width 111 height 18
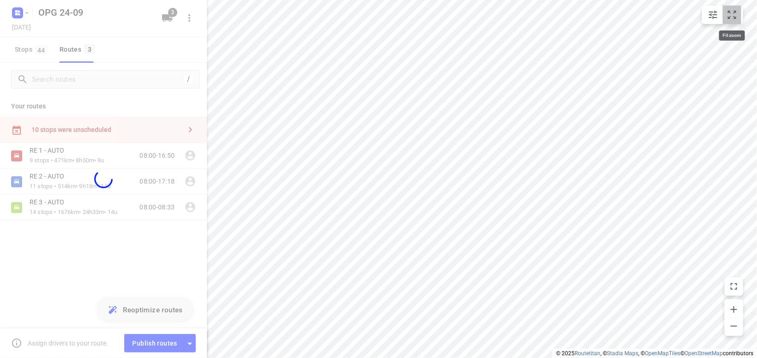
click at [736, 10] on icon "small contained button group" at bounding box center [732, 14] width 11 height 11
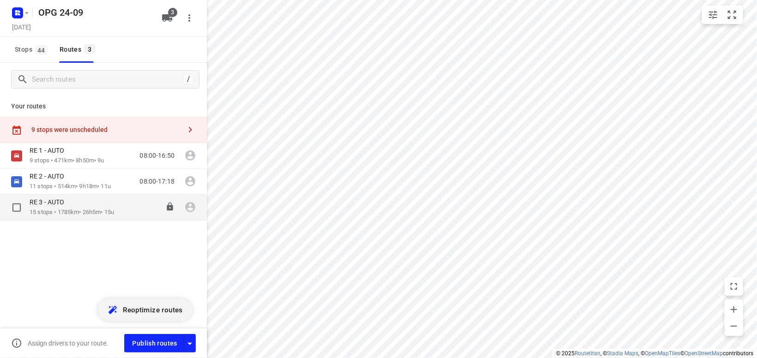
click at [50, 208] on div "RE 3 - AUTO" at bounding box center [72, 203] width 85 height 10
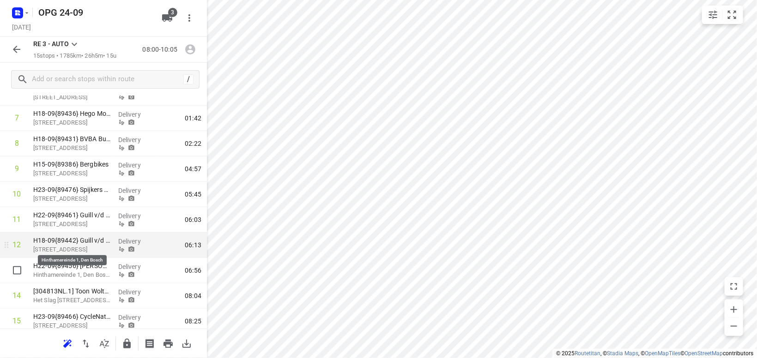
scroll to position [246, 0]
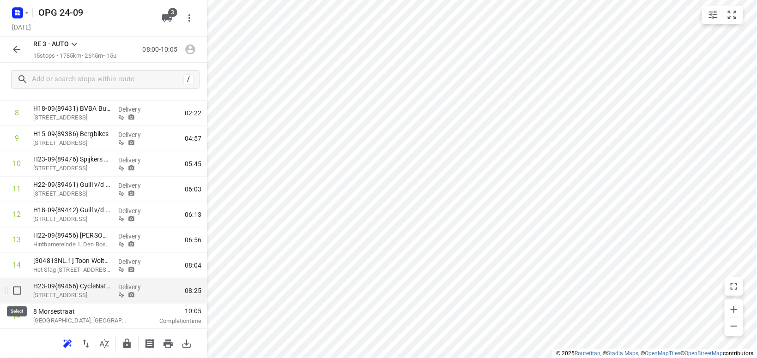
click at [19, 289] on input "checkbox" at bounding box center [17, 291] width 18 height 18
checkbox input "true"
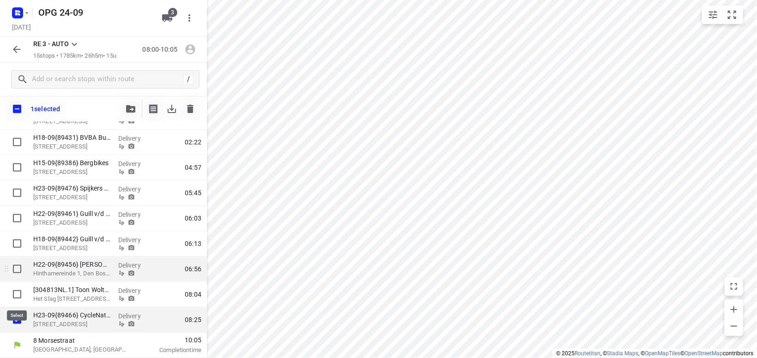
scroll to position [242, 0]
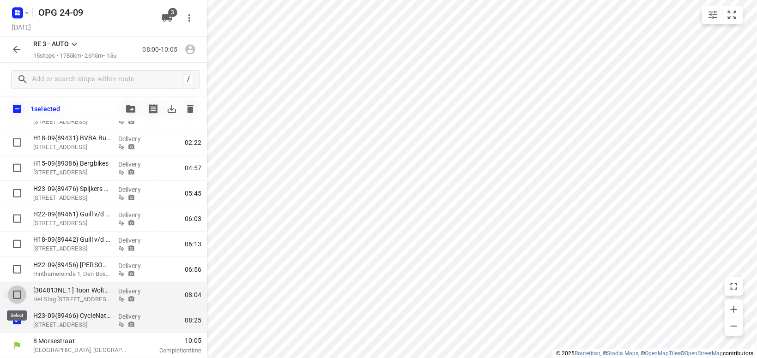
click at [16, 294] on input "checkbox" at bounding box center [17, 295] width 18 height 18
checkbox input "true"
click at [131, 108] on icon "button" at bounding box center [130, 108] width 9 height 7
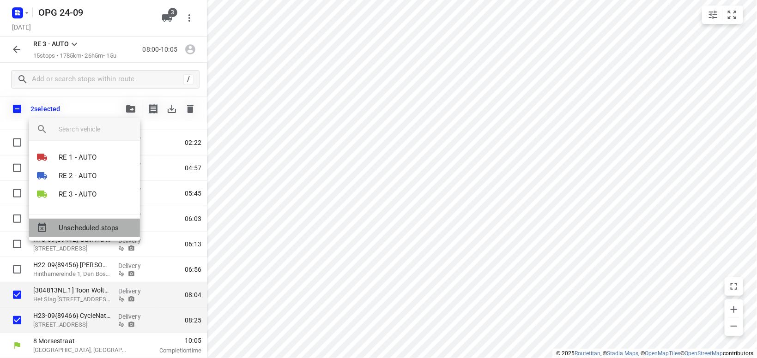
click at [117, 229] on span "Unscheduled stops" at bounding box center [96, 228] width 74 height 11
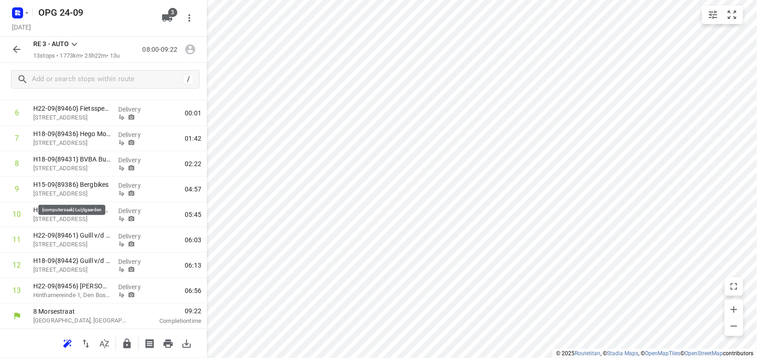
scroll to position [33, 0]
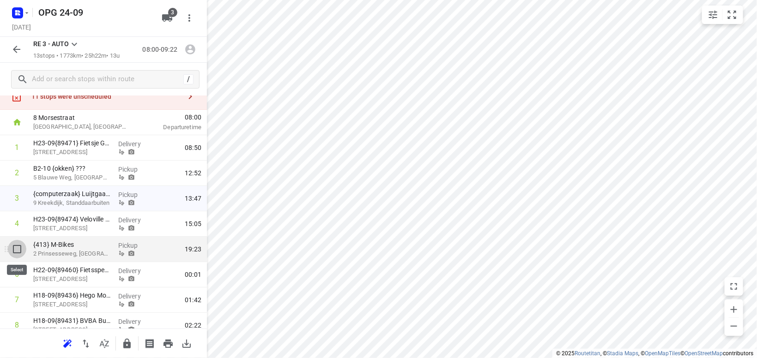
click at [13, 248] on input "checkbox" at bounding box center [17, 249] width 18 height 18
checkbox input "true"
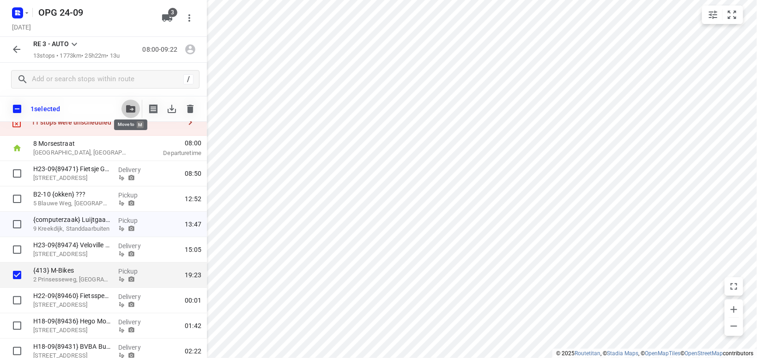
drag, startPoint x: 129, startPoint y: 109, endPoint x: 136, endPoint y: 108, distance: 6.6
click at [136, 108] on span "button" at bounding box center [130, 108] width 11 height 7
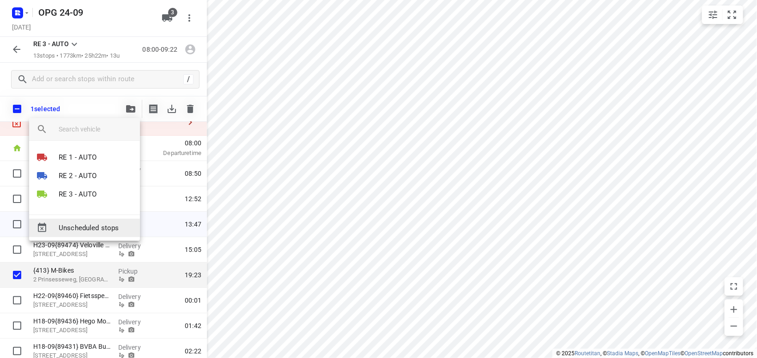
click at [99, 228] on span "Unscheduled stops" at bounding box center [96, 228] width 74 height 11
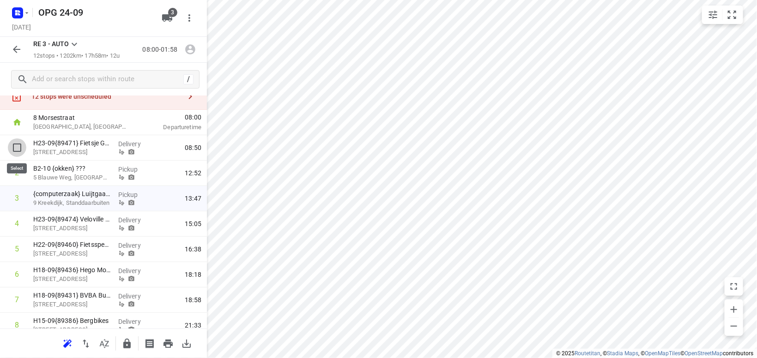
drag, startPoint x: 14, startPoint y: 149, endPoint x: 52, endPoint y: 134, distance: 40.7
click at [15, 149] on input "checkbox" at bounding box center [17, 148] width 18 height 18
checkbox input "true"
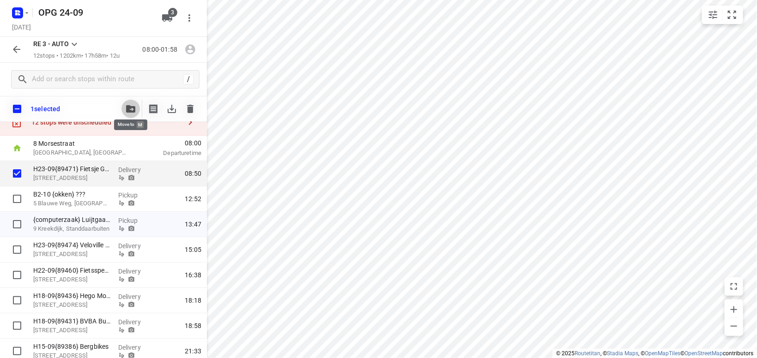
click at [126, 112] on span "button" at bounding box center [130, 108] width 11 height 7
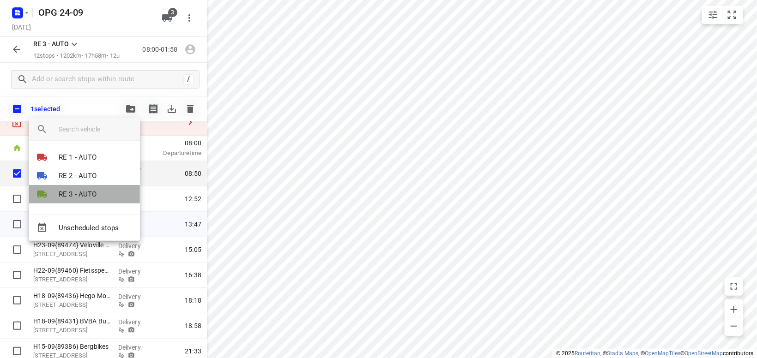
click at [103, 194] on li "RE 3 - AUTO" at bounding box center [84, 194] width 111 height 18
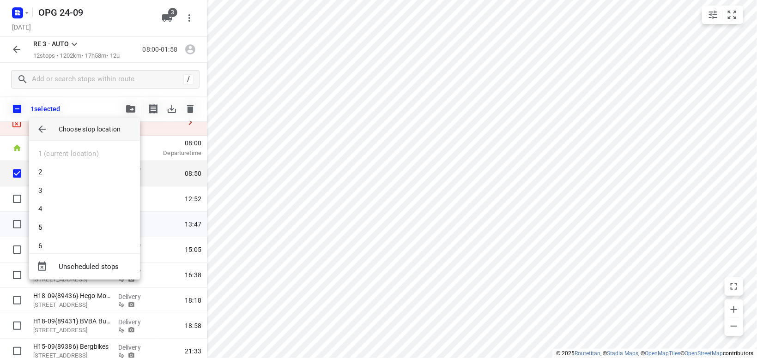
click at [281, 147] on div at bounding box center [378, 179] width 757 height 358
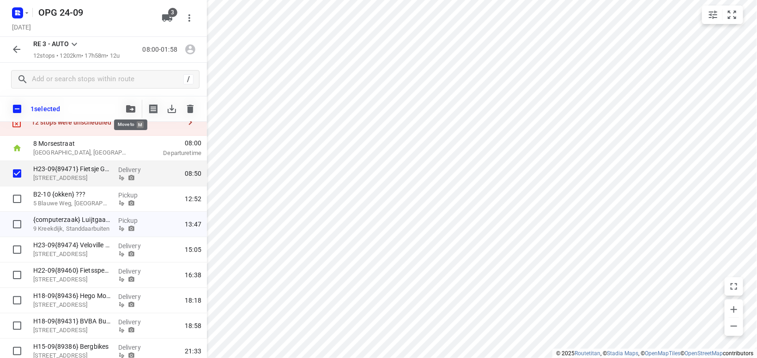
click at [135, 104] on button "button" at bounding box center [130, 109] width 18 height 18
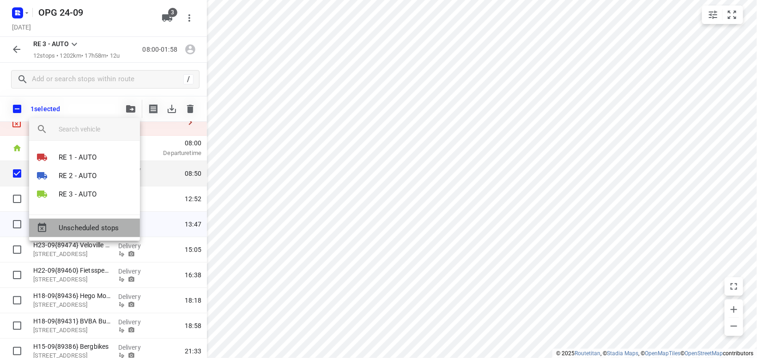
click at [102, 229] on span "Unscheduled stops" at bounding box center [96, 228] width 74 height 11
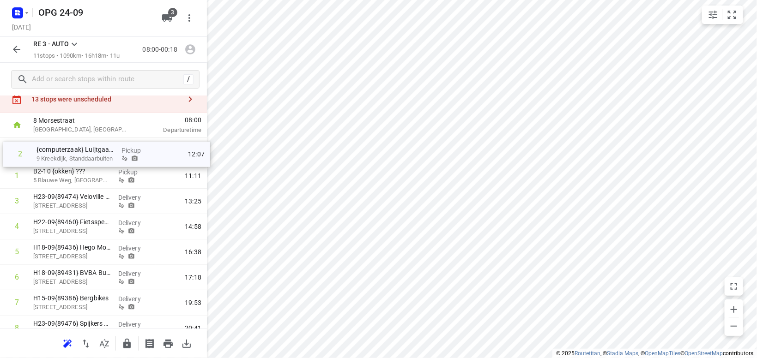
drag, startPoint x: 85, startPoint y: 175, endPoint x: 91, endPoint y: 155, distance: 20.6
click at [91, 155] on div "1 B2-10 {okken} ??? 5 Blauwe Weg, Antwerpen Pickup 11:11 2 {computerzaak} Luijt…" at bounding box center [103, 277] width 207 height 279
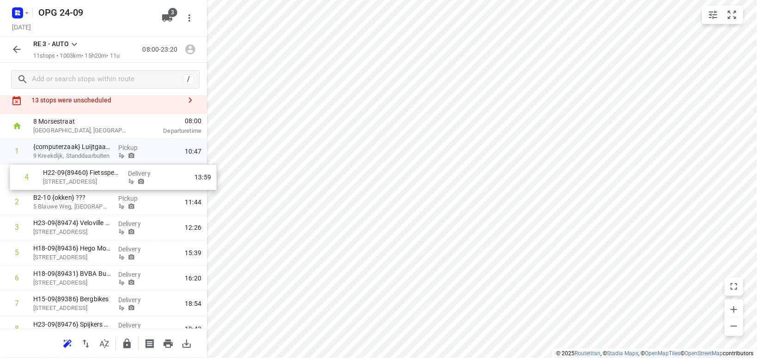
drag, startPoint x: 72, startPoint y: 229, endPoint x: 79, endPoint y: 177, distance: 52.7
click at [82, 178] on div "1 {computerzaak} Luijtgaarden 9 Kreekdijk, Standdaarbuiten Pickup 10:47 2 B2-10…" at bounding box center [103, 278] width 207 height 279
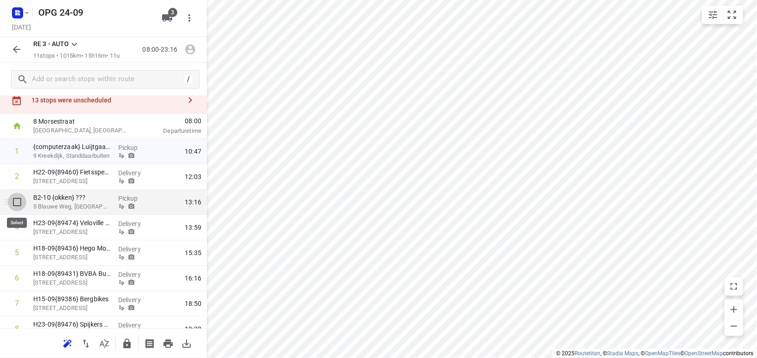
click at [17, 203] on input "checkbox" at bounding box center [17, 202] width 18 height 18
checkbox input "true"
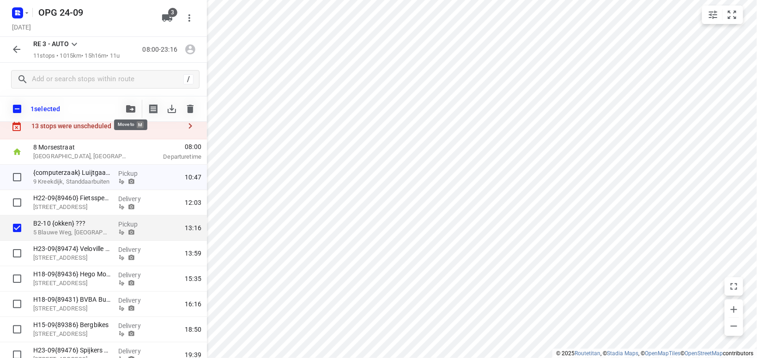
click at [128, 109] on icon "button" at bounding box center [130, 108] width 9 height 7
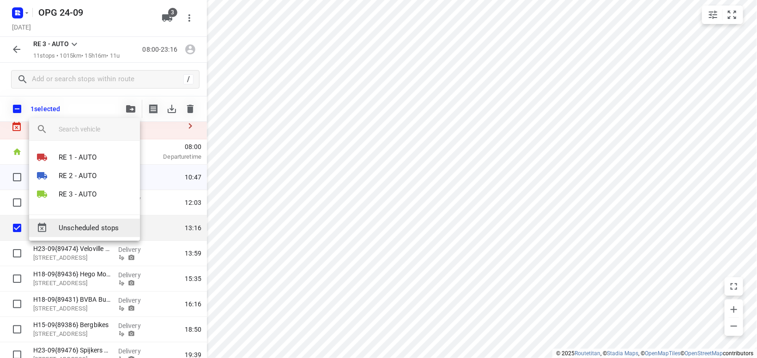
click at [95, 225] on span "Unscheduled stops" at bounding box center [96, 228] width 74 height 11
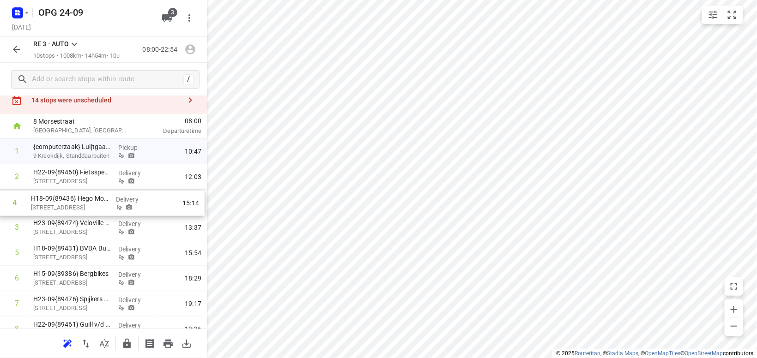
drag, startPoint x: 66, startPoint y: 232, endPoint x: 64, endPoint y: 203, distance: 29.1
click at [65, 203] on div "1 {computerzaak} Luijtgaarden 9 Kreekdijk, Standdaarbuiten Pickup 10:47 2 H22-0…" at bounding box center [103, 266] width 207 height 254
drag, startPoint x: 51, startPoint y: 253, endPoint x: 50, endPoint y: 225, distance: 27.7
click at [52, 225] on div "1 {computerzaak} Luijtgaarden 9 Kreekdijk, Standdaarbuiten Pickup 10:47 2 H22-0…" at bounding box center [103, 266] width 207 height 254
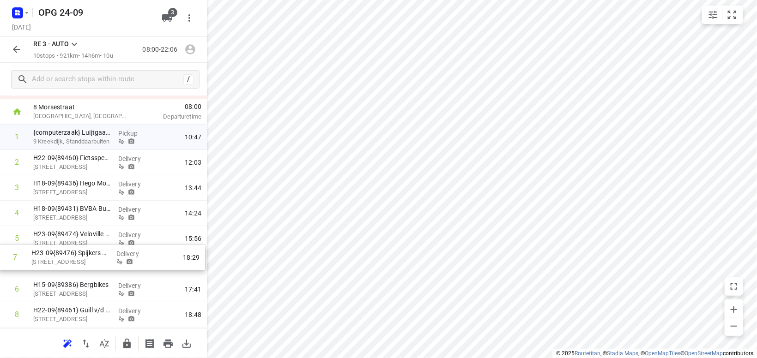
scroll to position [45, 0]
drag, startPoint x: 64, startPoint y: 307, endPoint x: 65, endPoint y: 260, distance: 46.7
click at [65, 260] on div "1 {computerzaak} Luijtgaarden 9 Kreekdijk, Standdaarbuiten Pickup 10:47 2 H22-0…" at bounding box center [103, 251] width 207 height 254
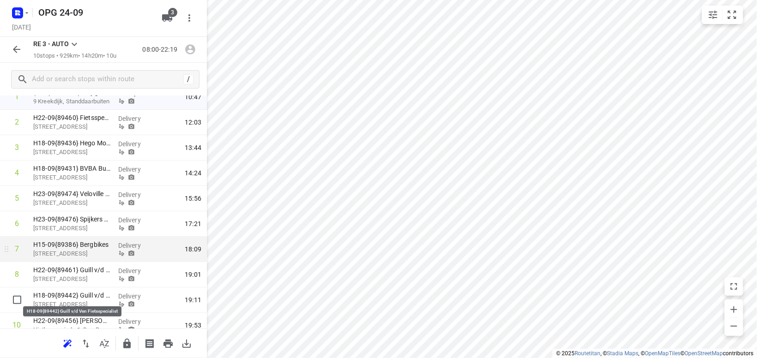
scroll to position [98, 0]
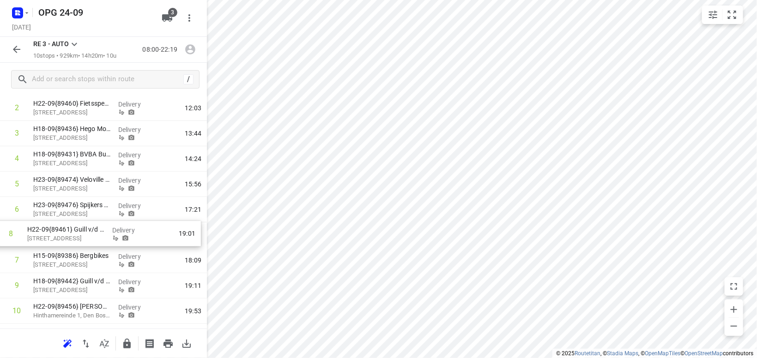
drag, startPoint x: 86, startPoint y: 261, endPoint x: 81, endPoint y: 233, distance: 28.2
click at [81, 233] on div "1 {computerzaak} Luijtgaarden 9 Kreekdijk, Standdaarbuiten Pickup 10:47 2 H22-0…" at bounding box center [103, 197] width 207 height 254
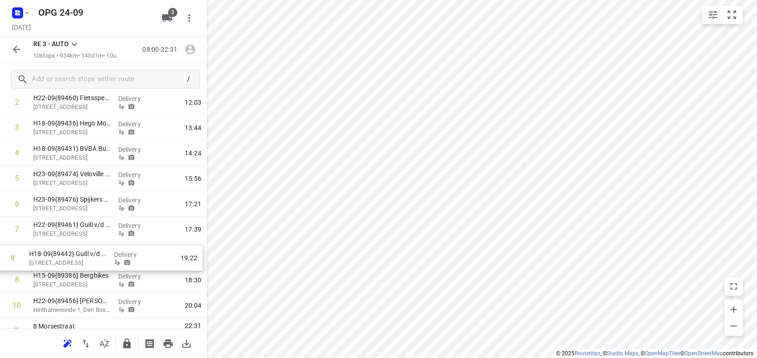
scroll to position [104, 0]
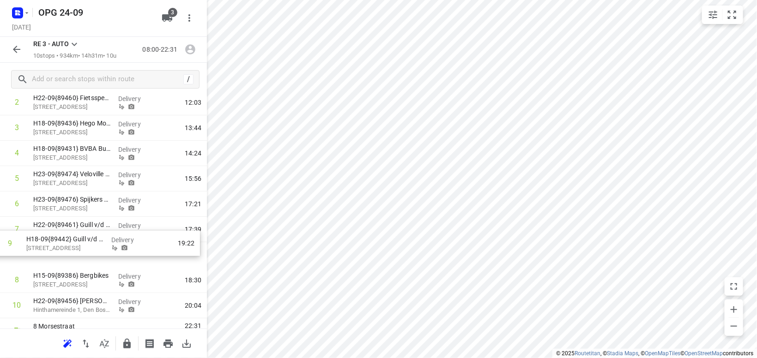
drag, startPoint x: 93, startPoint y: 283, endPoint x: 86, endPoint y: 237, distance: 45.8
click at [86, 237] on div "1 {computerzaak} Luijtgaarden 9 Kreekdijk, Standdaarbuiten Pickup 10:47 2 H22-0…" at bounding box center [103, 192] width 207 height 254
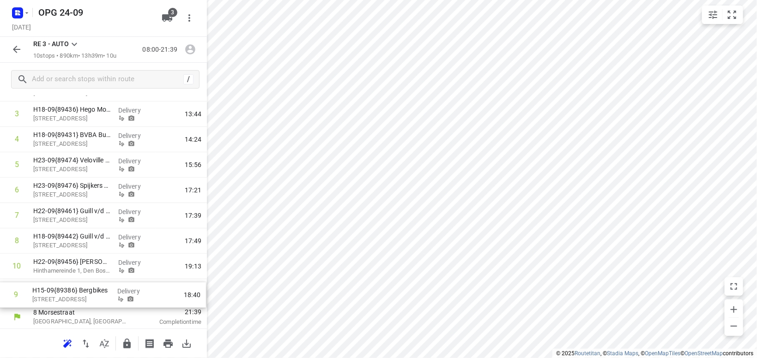
drag, startPoint x: 84, startPoint y: 278, endPoint x: 83, endPoint y: 296, distance: 18.0
click at [83, 296] on div "1 {computerzaak} Luijtgaarden 9 Kreekdijk, Standdaarbuiten Pickup 10:47 2 H22-0…" at bounding box center [103, 178] width 207 height 254
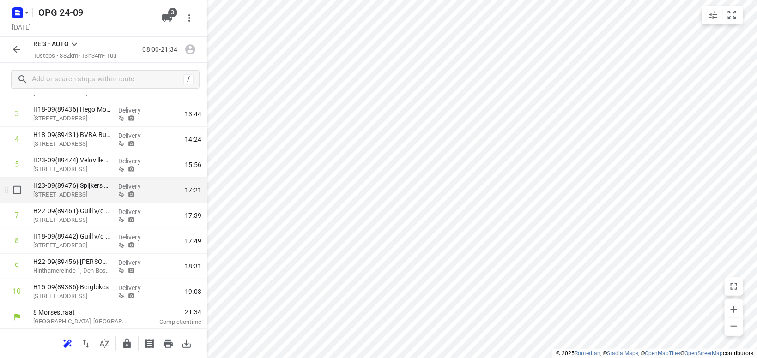
scroll to position [119, 0]
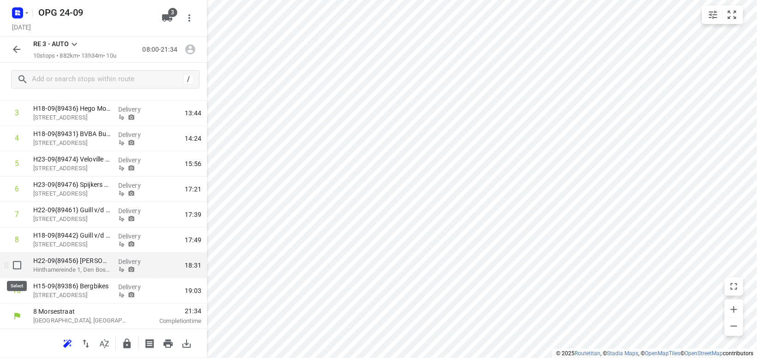
click at [16, 267] on input "checkbox" at bounding box center [17, 265] width 18 height 18
checkbox input "true"
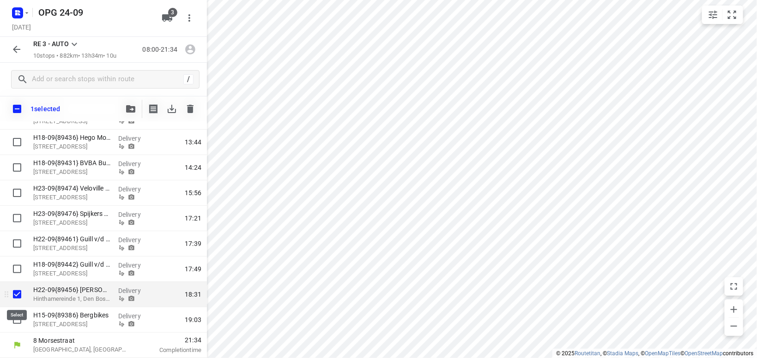
scroll to position [115, 0]
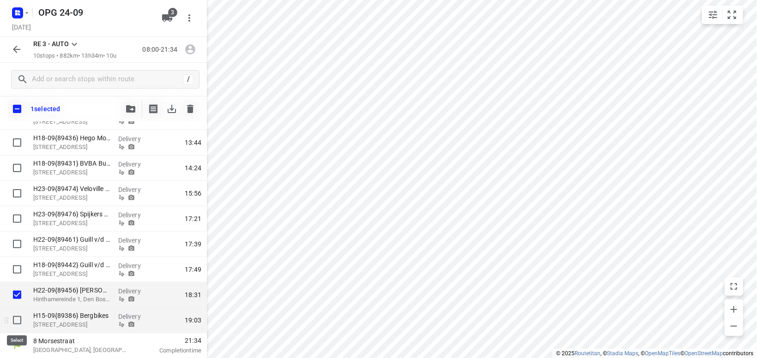
click at [18, 321] on input "checkbox" at bounding box center [17, 320] width 18 height 18
checkbox input "true"
click at [127, 109] on span "button" at bounding box center [130, 108] width 11 height 7
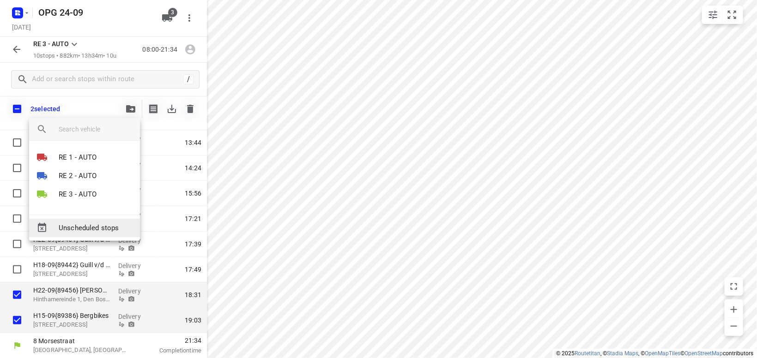
click at [95, 230] on span "Unscheduled stops" at bounding box center [96, 228] width 74 height 11
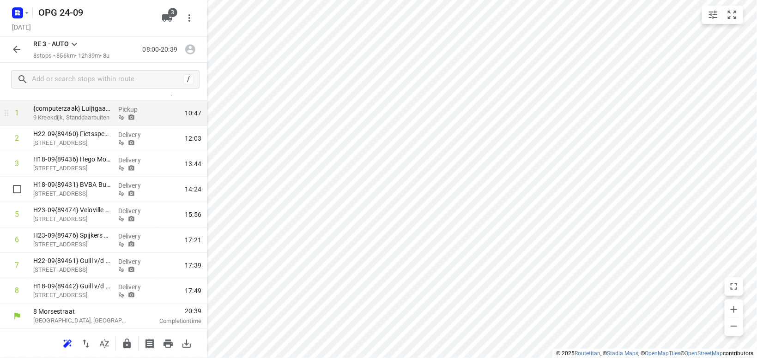
scroll to position [0, 0]
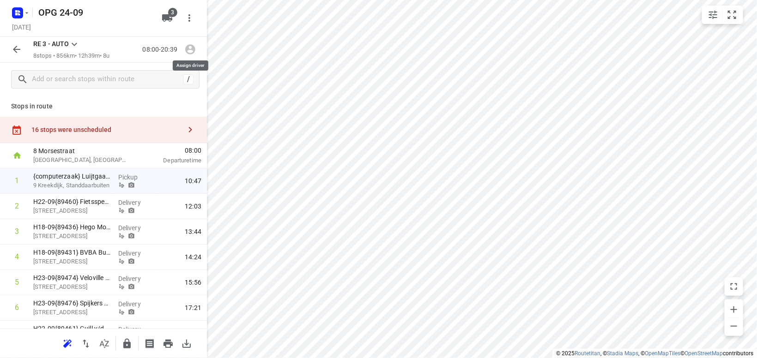
click at [186, 49] on icon "button" at bounding box center [190, 50] width 10 height 10
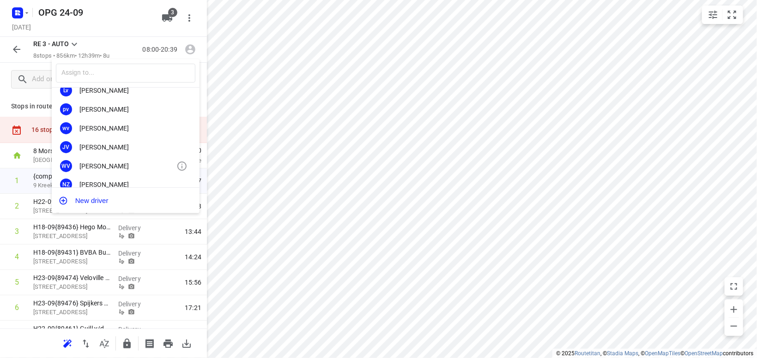
scroll to position [171, 0]
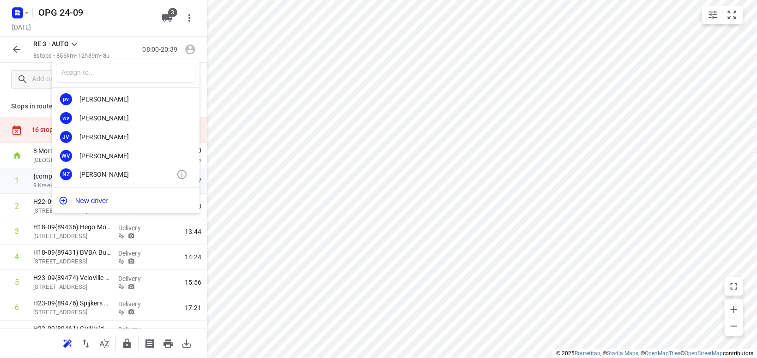
click at [122, 172] on div "Nicky Zwiers" at bounding box center [127, 174] width 97 height 7
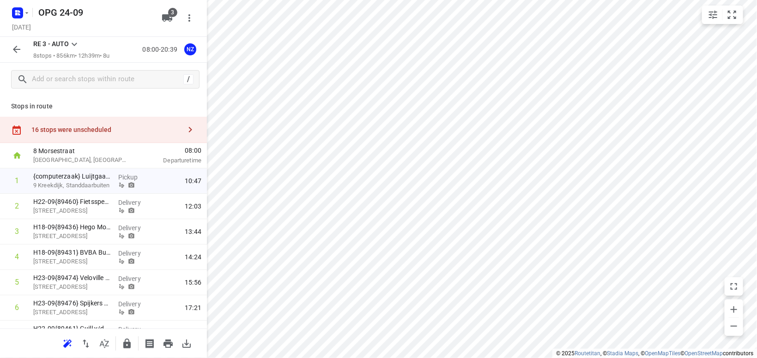
click at [71, 42] on icon at bounding box center [74, 44] width 11 height 11
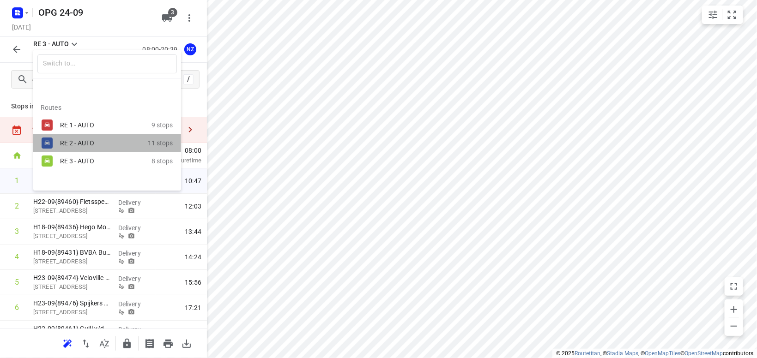
click at [80, 145] on div "RE 2 - AUTO" at bounding box center [99, 143] width 79 height 7
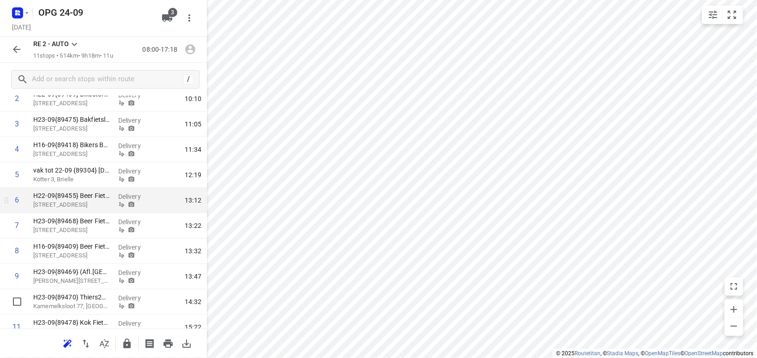
scroll to position [0, 0]
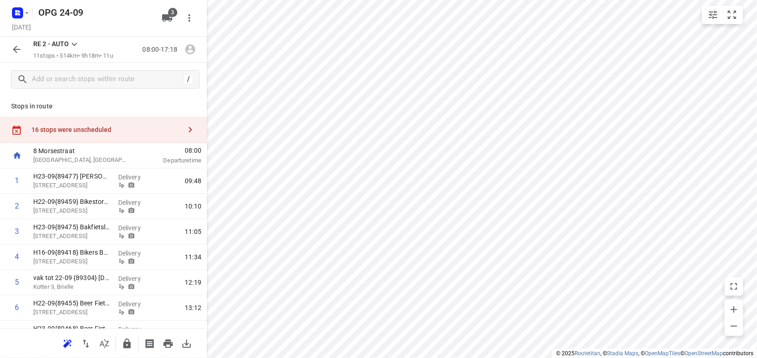
click at [75, 42] on icon at bounding box center [74, 44] width 11 height 11
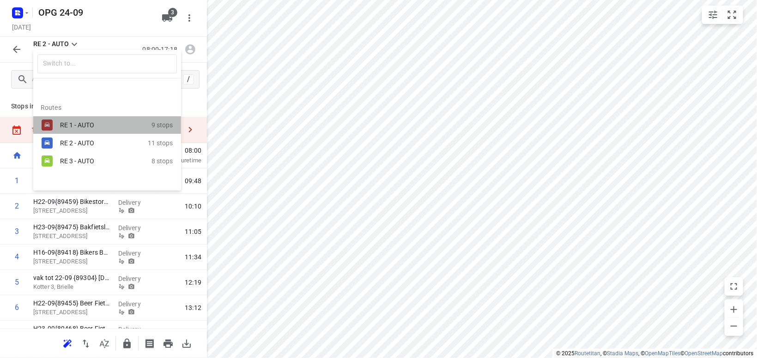
click at [77, 121] on div "RE 1 - AUTO" at bounding box center [105, 125] width 91 height 11
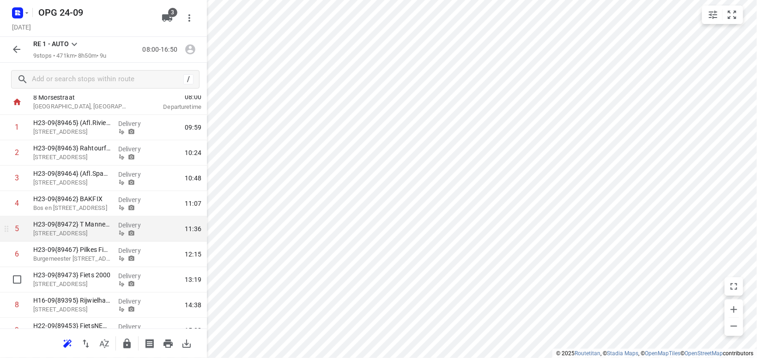
scroll to position [93, 0]
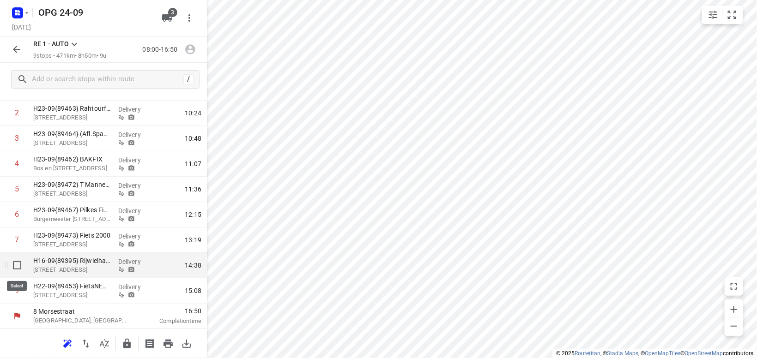
click at [19, 267] on input "checkbox" at bounding box center [17, 265] width 18 height 18
checkbox input "true"
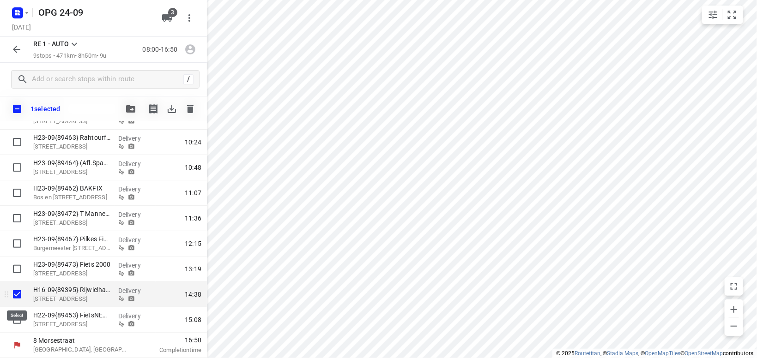
scroll to position [90, 0]
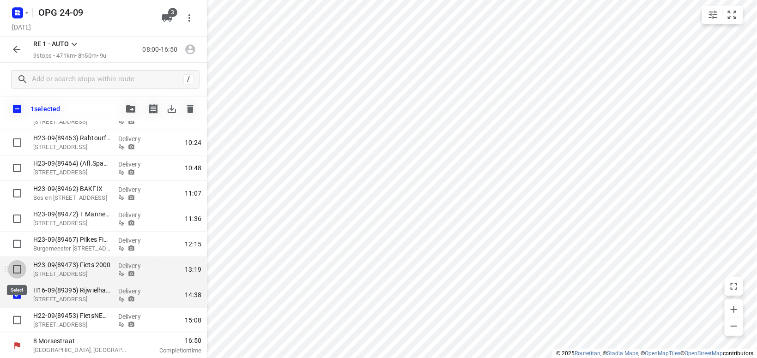
drag, startPoint x: 17, startPoint y: 269, endPoint x: 28, endPoint y: 274, distance: 12.8
click at [18, 268] on input "checkbox" at bounding box center [17, 270] width 18 height 18
checkbox input "true"
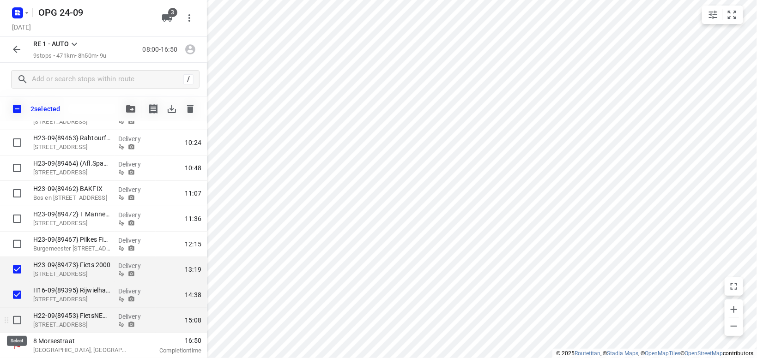
click at [19, 326] on input "checkbox" at bounding box center [17, 320] width 18 height 18
checkbox input "true"
click at [133, 108] on icon "button" at bounding box center [130, 108] width 9 height 7
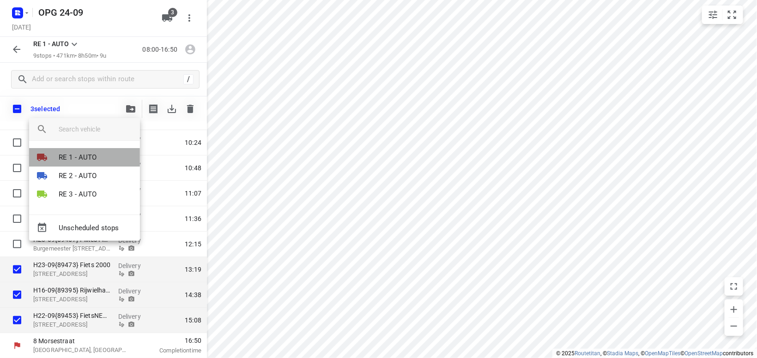
click at [99, 157] on li "RE 1 - AUTO" at bounding box center [84, 157] width 111 height 18
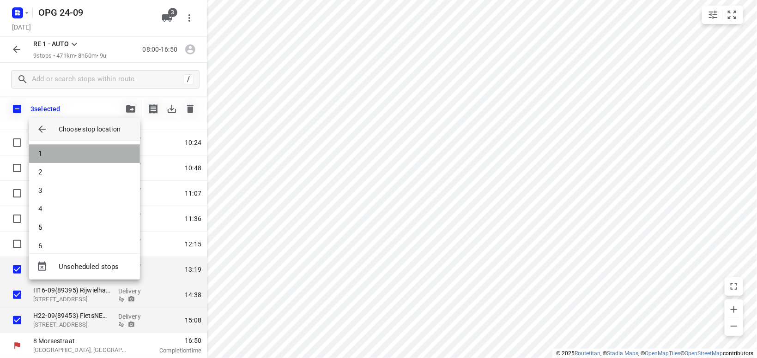
click at [99, 155] on li "1" at bounding box center [84, 154] width 111 height 18
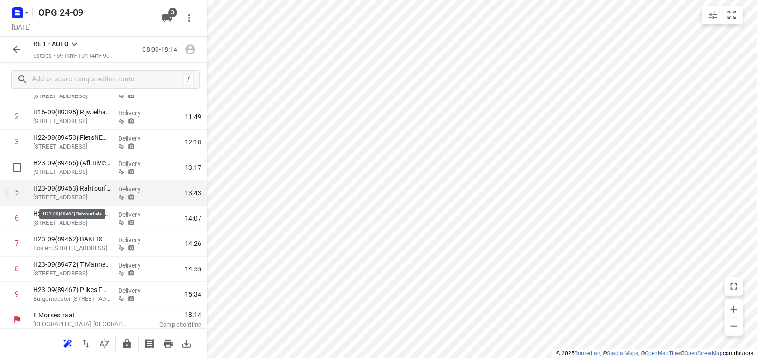
scroll to position [0, 0]
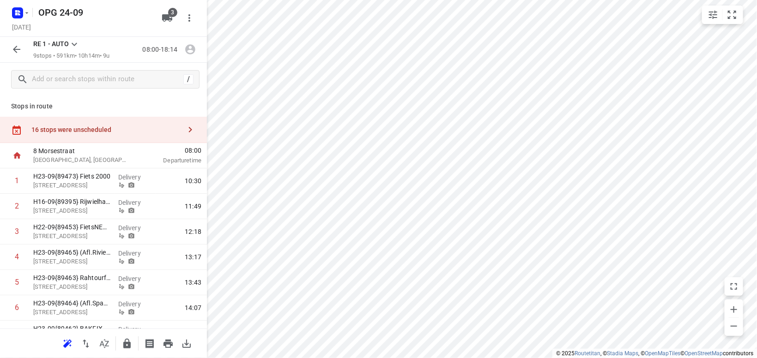
click at [75, 42] on icon at bounding box center [74, 44] width 11 height 11
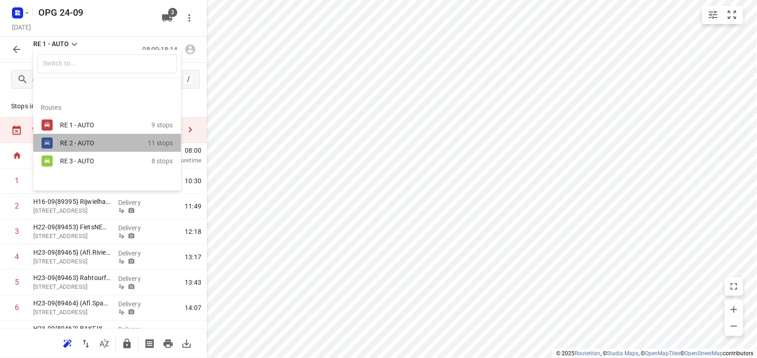
click at [76, 139] on div "RE 2 - AUTO" at bounding box center [104, 143] width 88 height 11
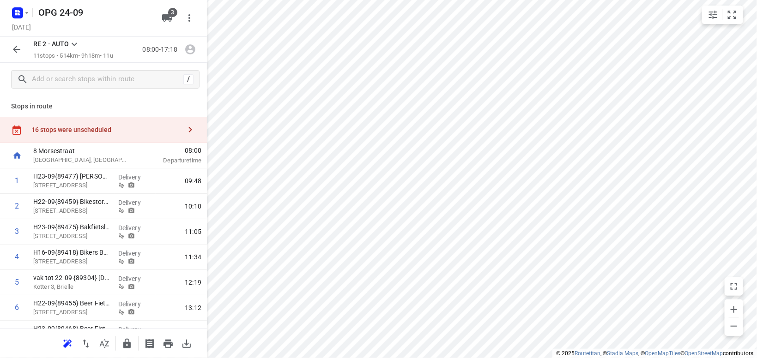
click at [75, 41] on icon at bounding box center [74, 44] width 11 height 11
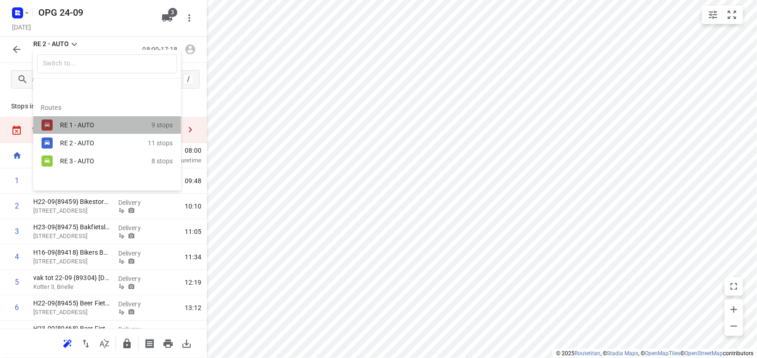
click at [63, 124] on div "RE 1 - AUTO" at bounding box center [99, 124] width 79 height 7
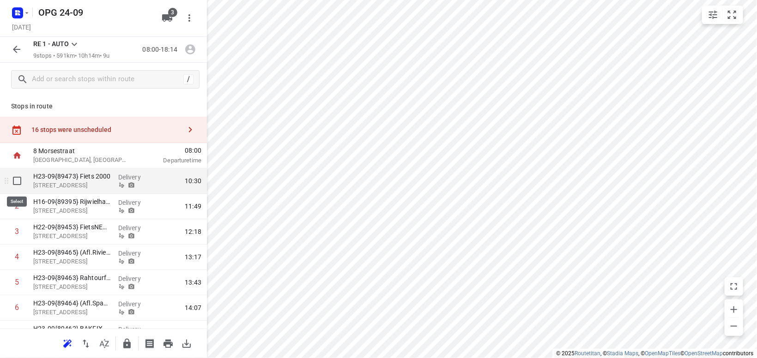
click at [19, 179] on input "checkbox" at bounding box center [17, 181] width 18 height 18
checkbox input "true"
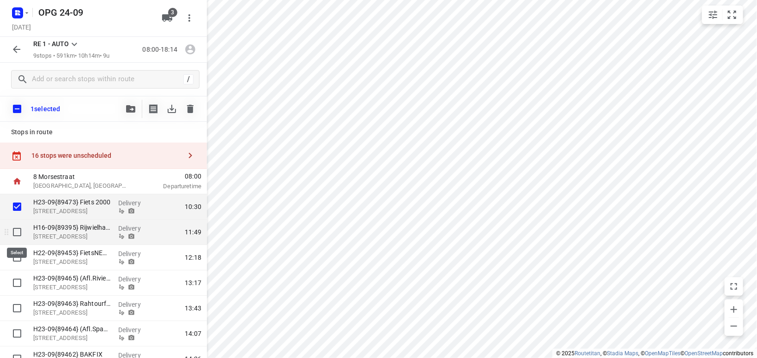
click at [17, 232] on input "checkbox" at bounding box center [17, 232] width 18 height 18
checkbox input "true"
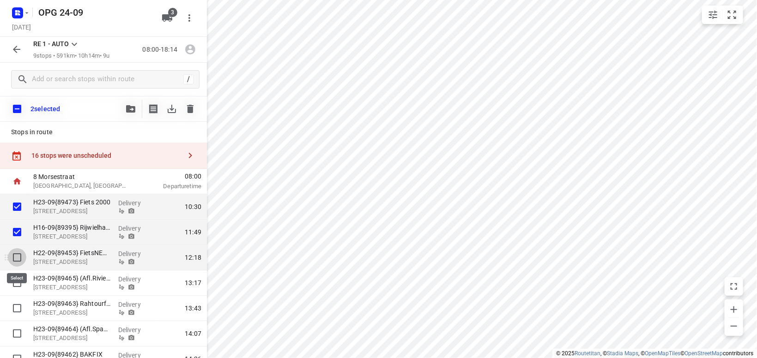
click at [16, 255] on input "checkbox" at bounding box center [17, 258] width 18 height 18
checkbox input "true"
click at [131, 106] on icon "button" at bounding box center [130, 108] width 9 height 7
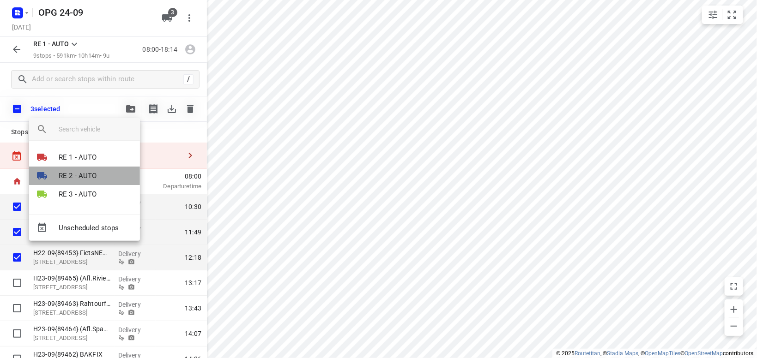
click at [72, 181] on li "RE 2 - AUTO" at bounding box center [84, 176] width 111 height 18
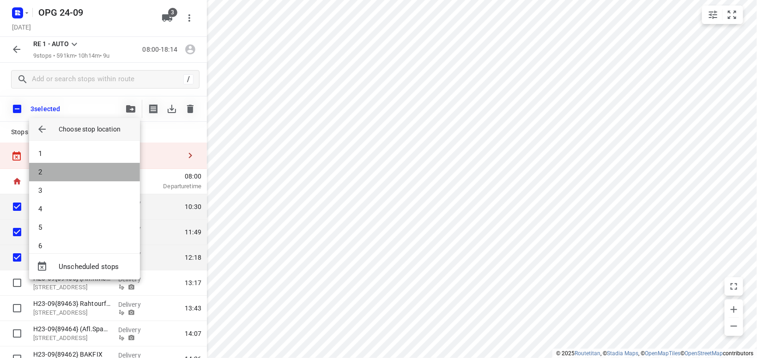
click at [74, 173] on li "2" at bounding box center [84, 172] width 111 height 18
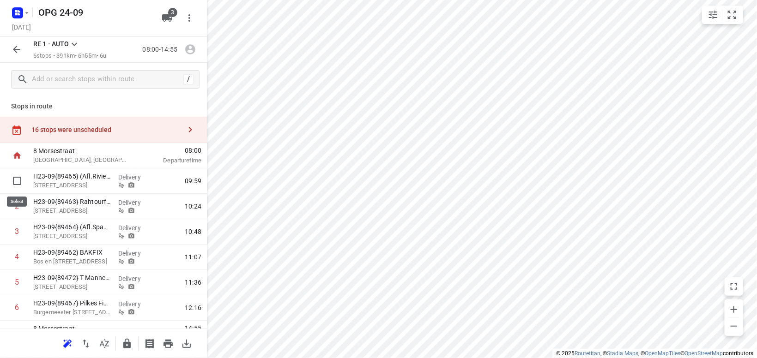
drag, startPoint x: 19, startPoint y: 180, endPoint x: 23, endPoint y: 176, distance: 5.2
click at [20, 180] on input "checkbox" at bounding box center [17, 181] width 18 height 18
checkbox input "true"
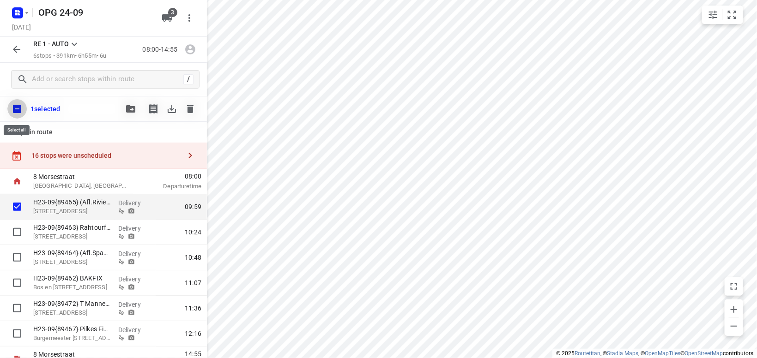
click at [20, 108] on input "checkbox" at bounding box center [16, 108] width 19 height 19
checkbox input "true"
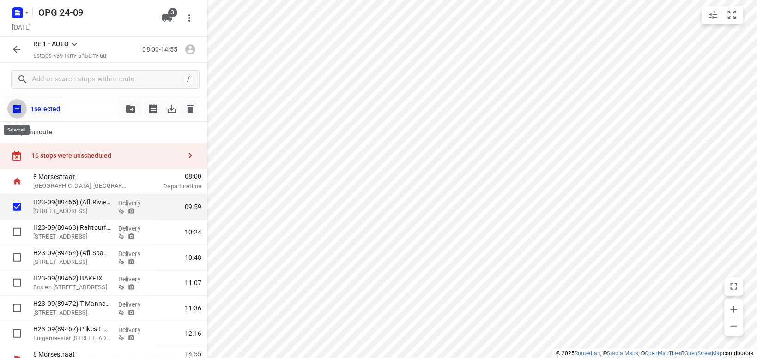
checkbox input "true"
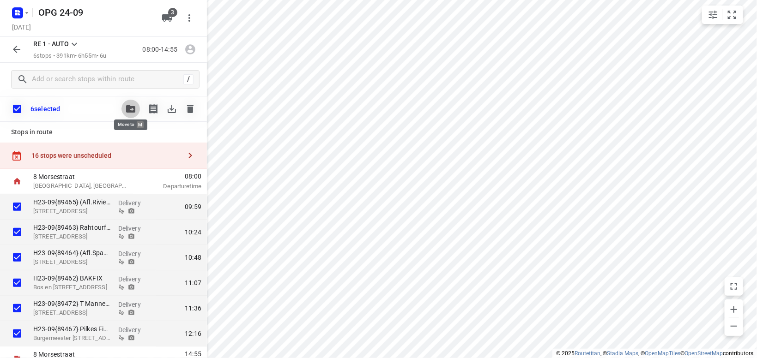
click at [131, 105] on button "button" at bounding box center [130, 109] width 18 height 18
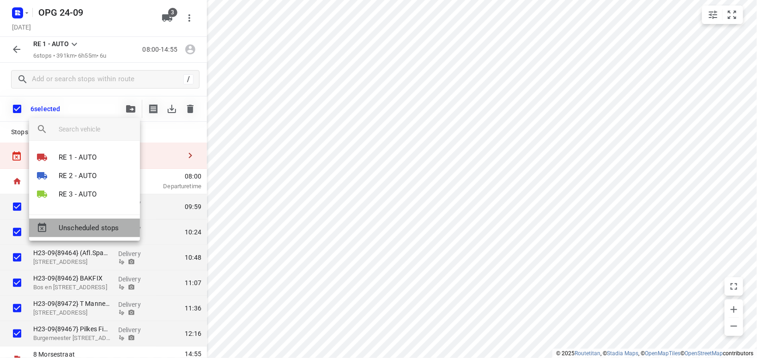
click at [107, 222] on div "Unscheduled stops" at bounding box center [84, 228] width 111 height 18
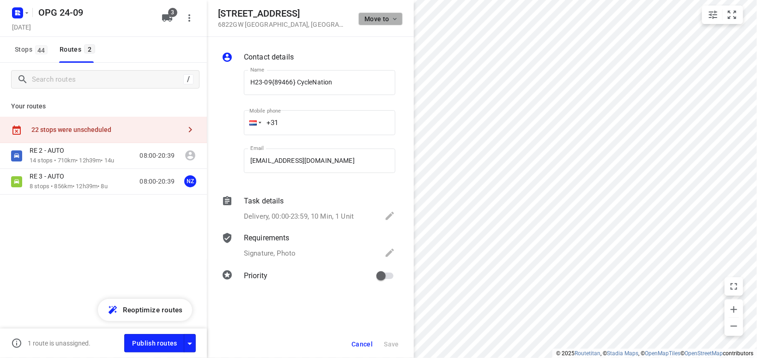
click at [395, 16] on icon "button" at bounding box center [394, 18] width 7 height 7
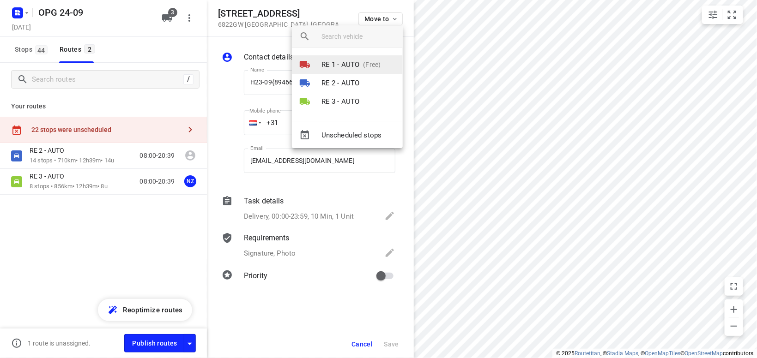
click at [355, 68] on p "RE 1 - AUTO" at bounding box center [341, 65] width 38 height 11
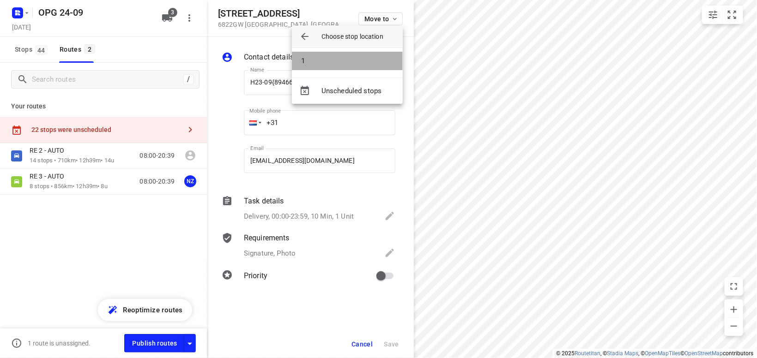
click at [356, 67] on li "1" at bounding box center [347, 61] width 111 height 18
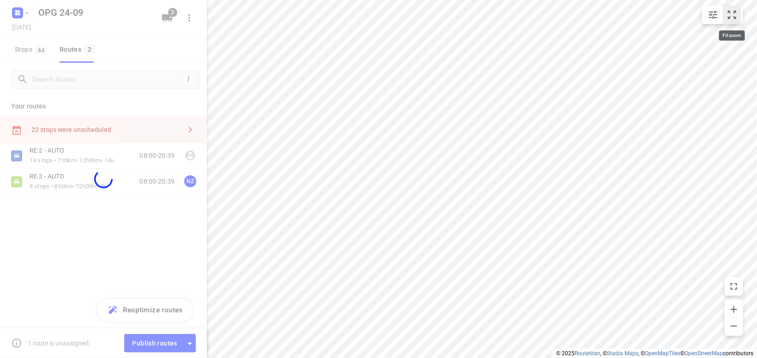
click at [729, 15] on icon "small contained button group" at bounding box center [732, 14] width 11 height 11
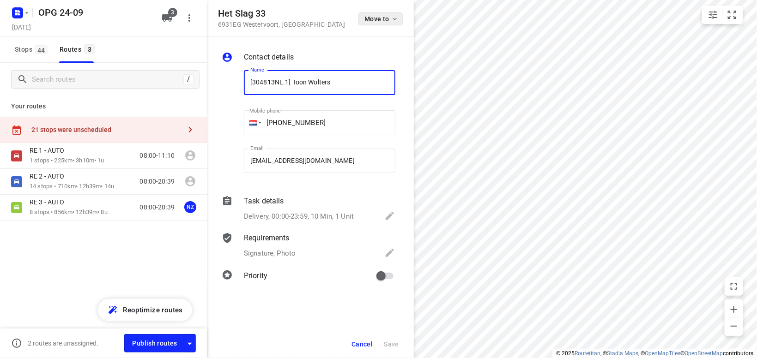
click at [394, 19] on icon "button" at bounding box center [394, 18] width 7 height 7
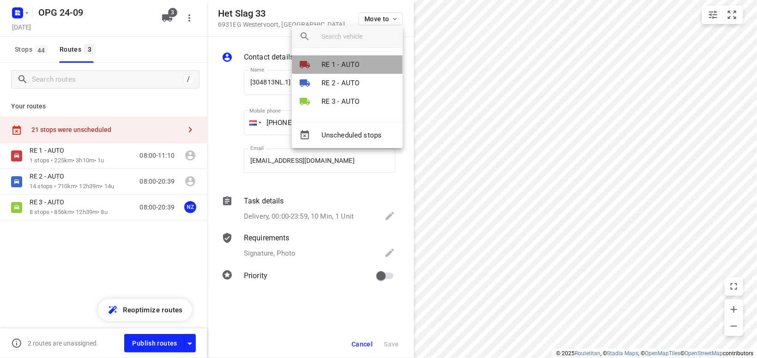
click at [357, 62] on p "RE 1 - AUTO" at bounding box center [341, 65] width 38 height 11
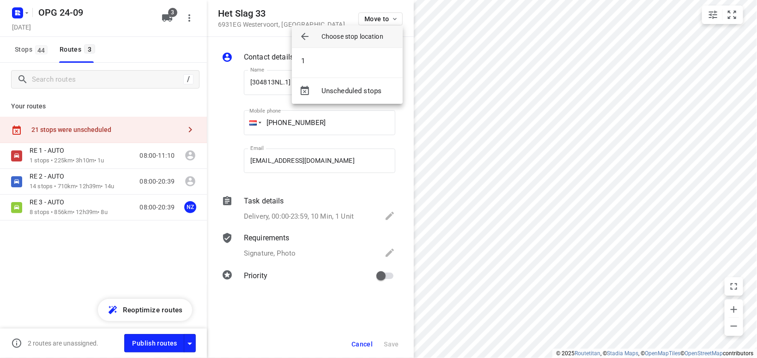
click at [357, 62] on li "1" at bounding box center [347, 61] width 111 height 18
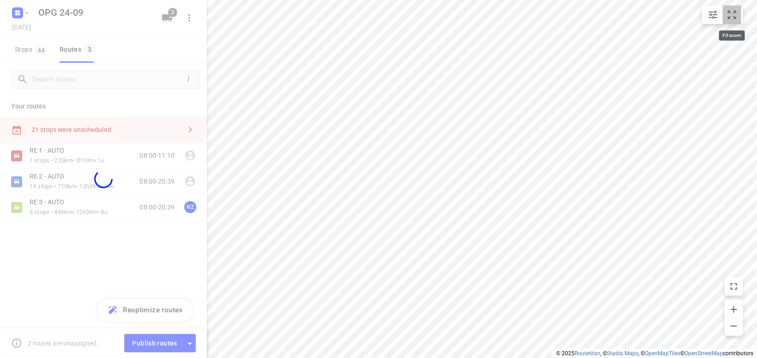
click at [733, 19] on icon "small contained button group" at bounding box center [732, 14] width 11 height 11
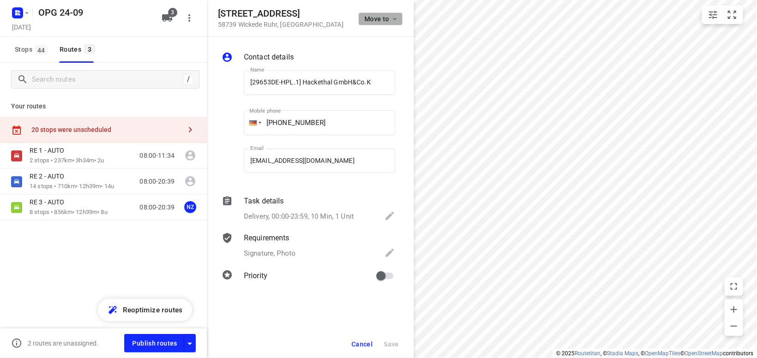
click at [398, 18] on icon "button" at bounding box center [394, 18] width 7 height 7
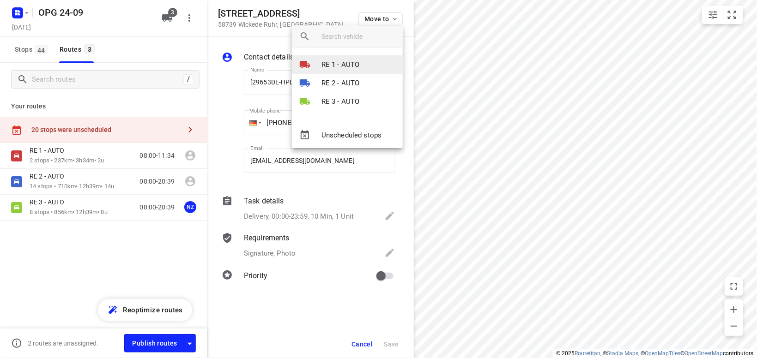
click at [365, 63] on li "RE 1 - AUTO" at bounding box center [347, 64] width 111 height 18
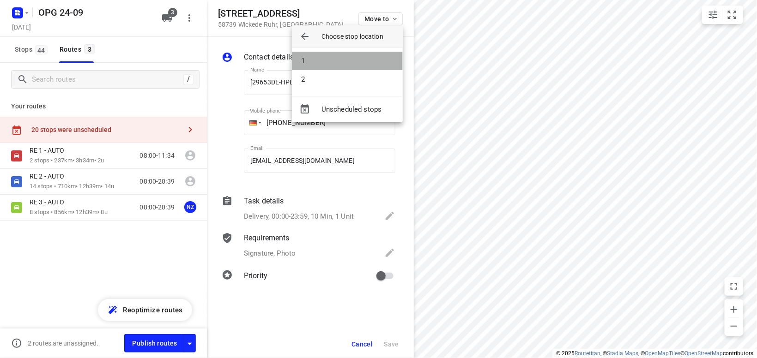
click at [366, 66] on li "1" at bounding box center [347, 61] width 111 height 18
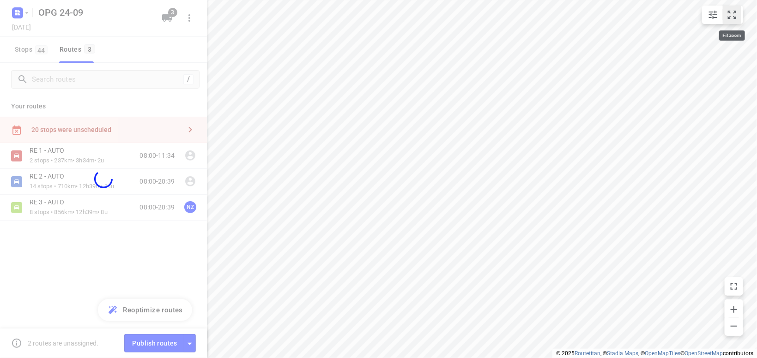
click at [733, 12] on icon "small contained button group" at bounding box center [732, 14] width 11 height 11
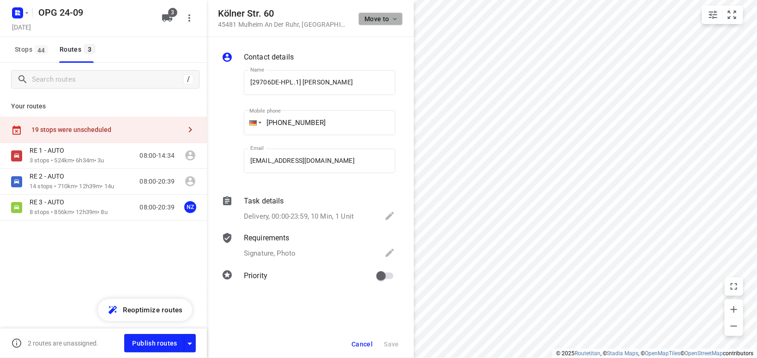
click at [392, 21] on icon "button" at bounding box center [394, 18] width 7 height 7
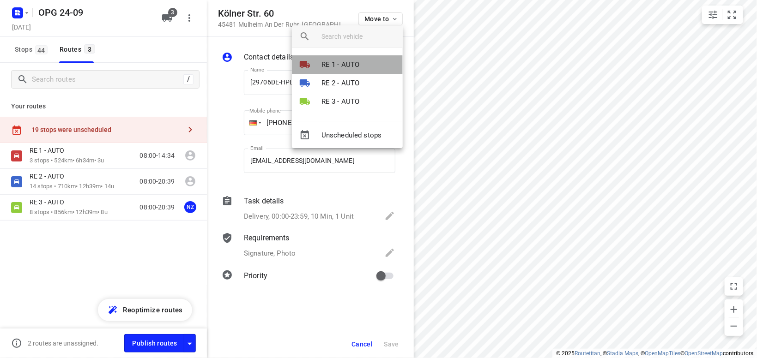
click at [364, 62] on li "RE 1 - AUTO" at bounding box center [347, 64] width 111 height 18
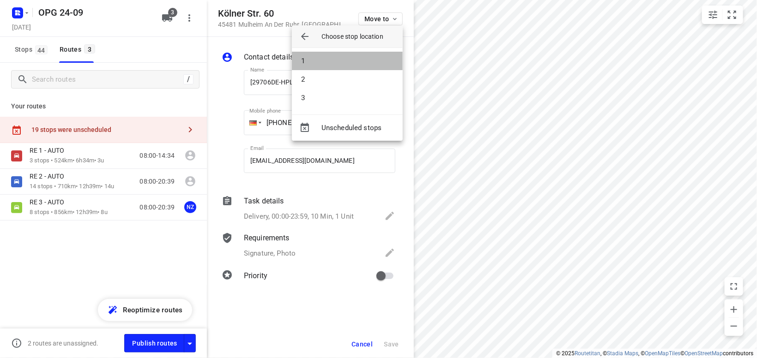
click at [364, 62] on li "1" at bounding box center [347, 61] width 111 height 18
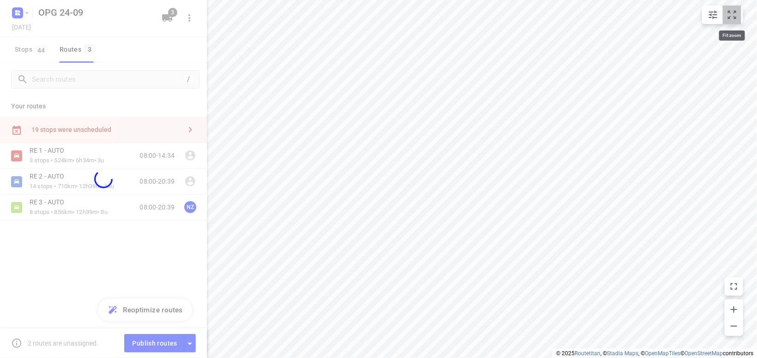
click at [729, 20] on icon "small contained button group" at bounding box center [732, 14] width 11 height 11
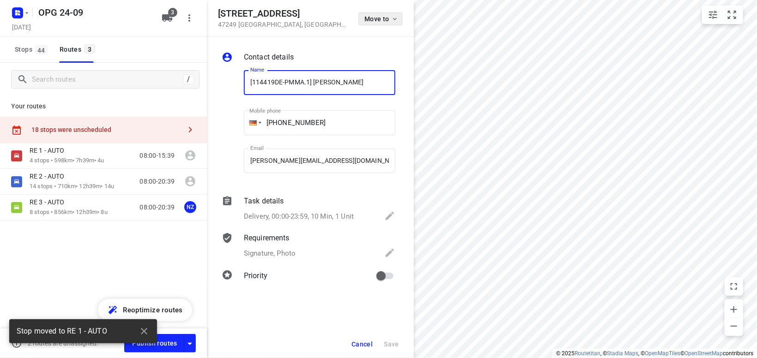
click at [387, 17] on span "Move to" at bounding box center [381, 18] width 34 height 7
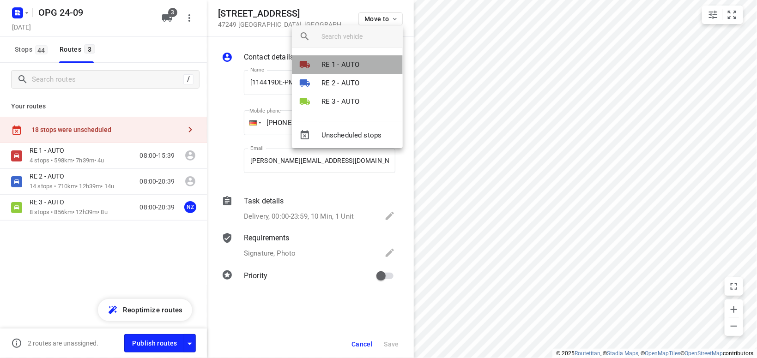
click at [376, 64] on li "RE 1 - AUTO" at bounding box center [347, 64] width 111 height 18
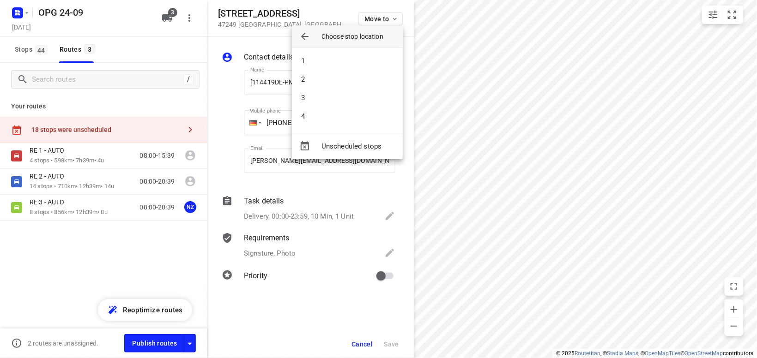
click at [376, 64] on li "1" at bounding box center [347, 61] width 111 height 18
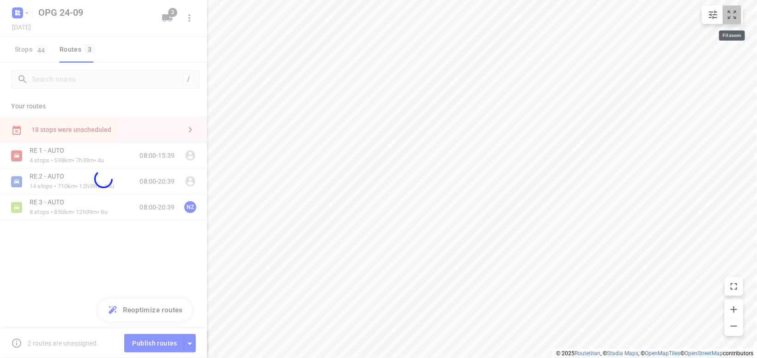
click at [733, 18] on icon "small contained button group" at bounding box center [732, 14] width 11 height 11
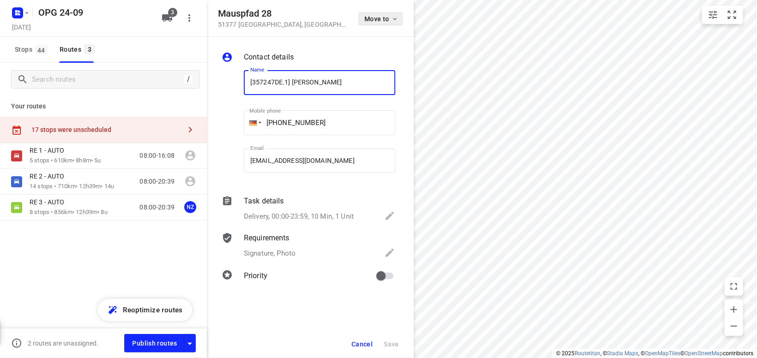
click at [397, 18] on icon "button" at bounding box center [394, 18] width 7 height 7
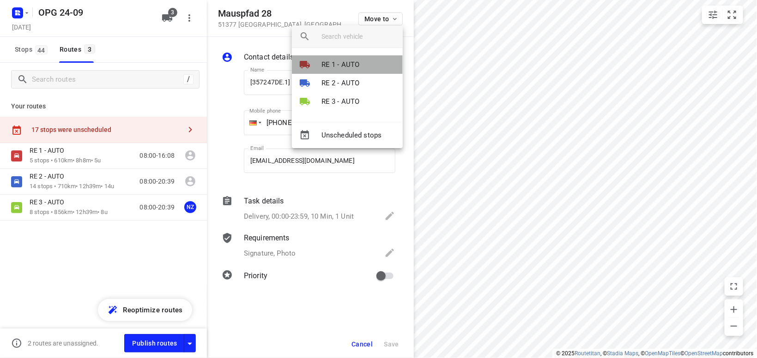
click at [367, 63] on li "RE 1 - AUTO" at bounding box center [347, 64] width 111 height 18
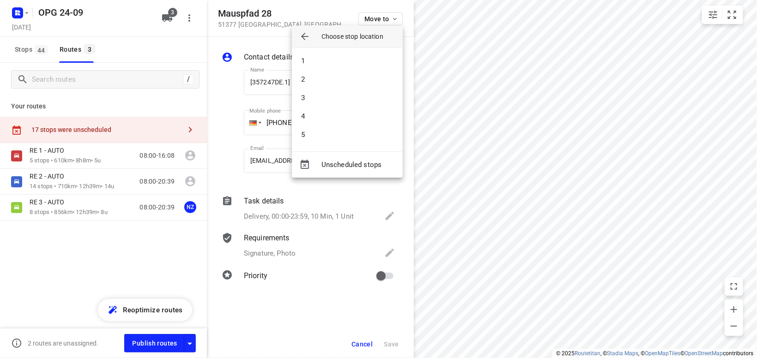
click at [368, 63] on li "1" at bounding box center [347, 61] width 111 height 18
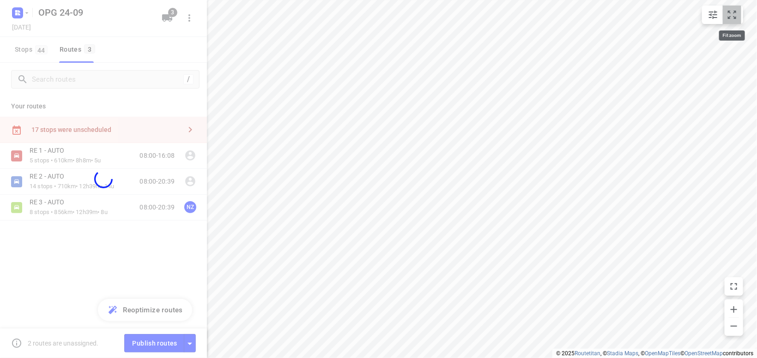
click at [737, 13] on icon "small contained button group" at bounding box center [732, 14] width 11 height 11
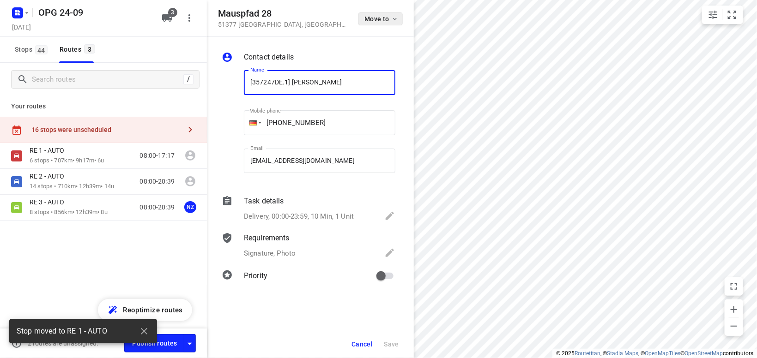
click at [394, 19] on icon "button" at bounding box center [394, 18] width 7 height 7
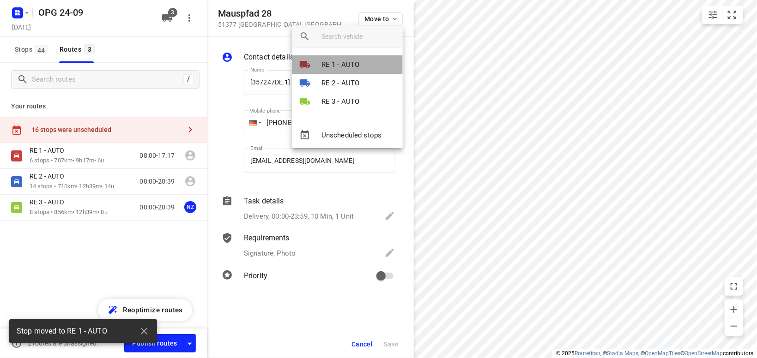
click at [354, 67] on p "RE 1 - AUTO" at bounding box center [341, 65] width 38 height 11
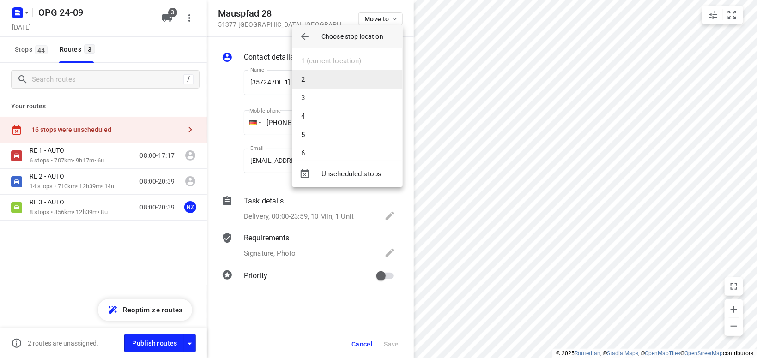
click at [356, 83] on li "2" at bounding box center [347, 79] width 111 height 18
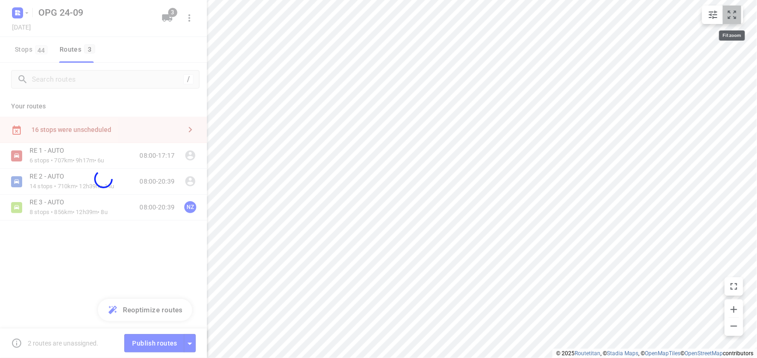
click at [730, 6] on button "small contained button group" at bounding box center [732, 15] width 18 height 18
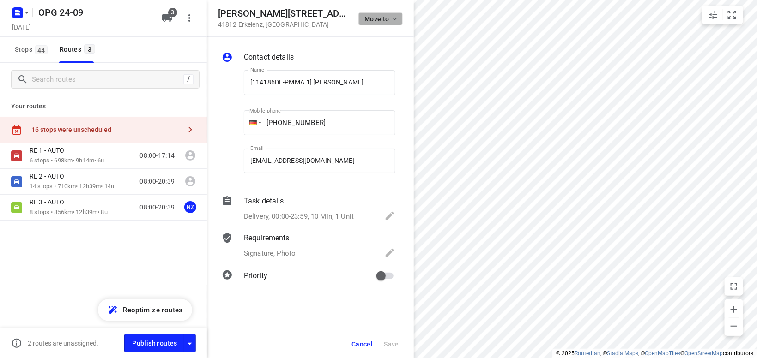
click at [397, 18] on icon "button" at bounding box center [394, 18] width 7 height 7
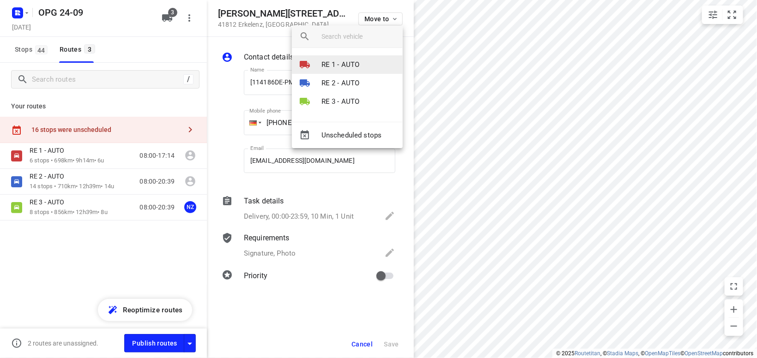
click at [374, 67] on li "RE 1 - AUTO" at bounding box center [347, 64] width 111 height 18
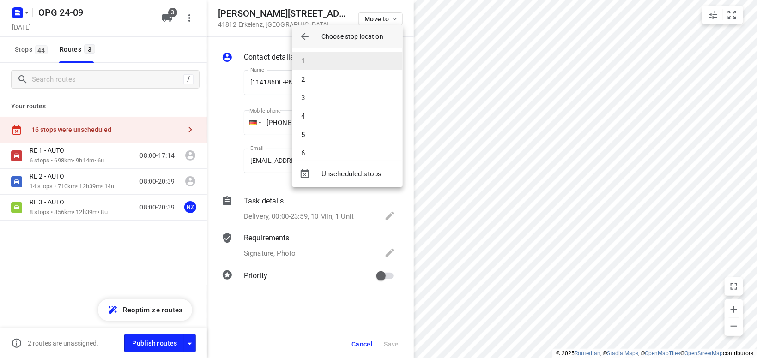
click at [381, 65] on li "1" at bounding box center [347, 61] width 111 height 18
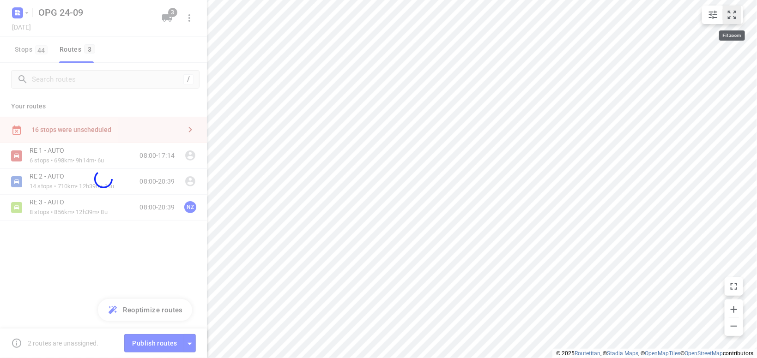
click at [738, 13] on icon "small contained button group" at bounding box center [732, 14] width 11 height 11
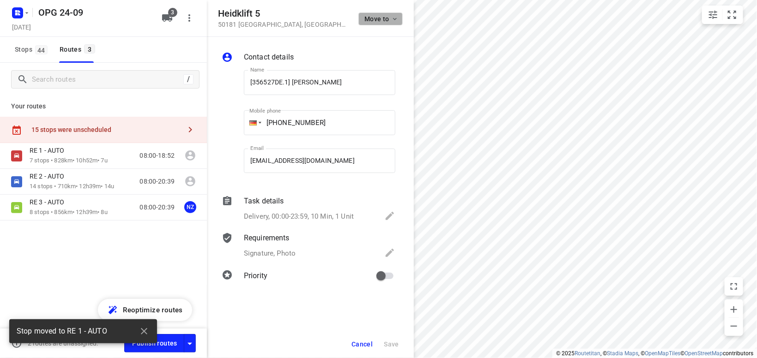
click at [394, 19] on icon "button" at bounding box center [395, 19] width 4 height 2
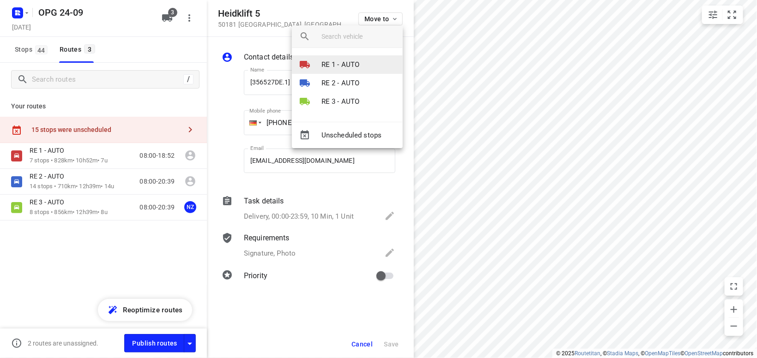
click at [366, 67] on li "RE 1 - AUTO" at bounding box center [347, 64] width 111 height 18
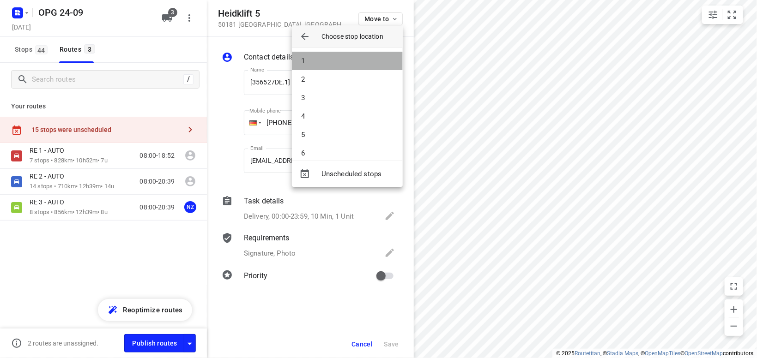
click at [368, 66] on li "1" at bounding box center [347, 61] width 111 height 18
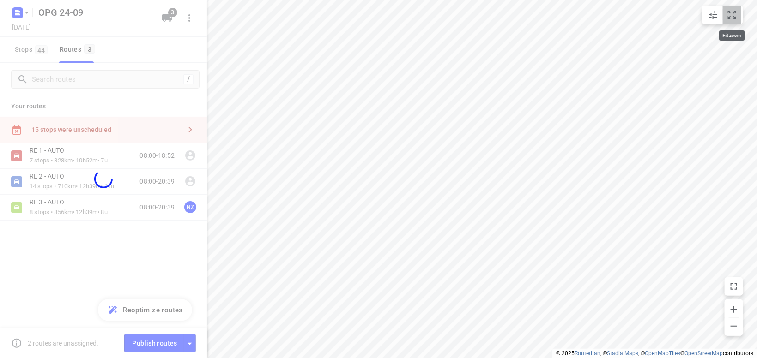
click at [740, 13] on button "small contained button group" at bounding box center [732, 15] width 18 height 18
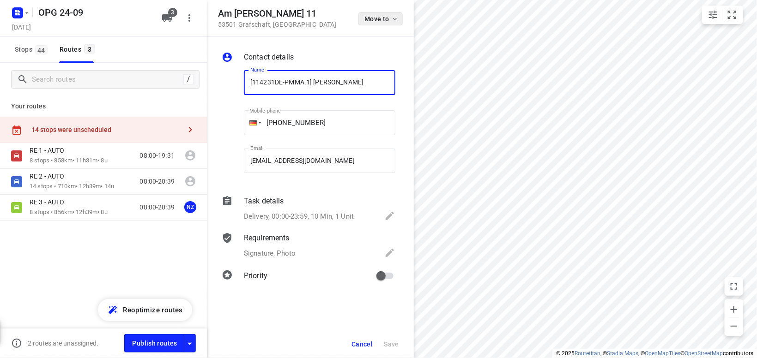
click at [395, 21] on icon "button" at bounding box center [394, 18] width 7 height 7
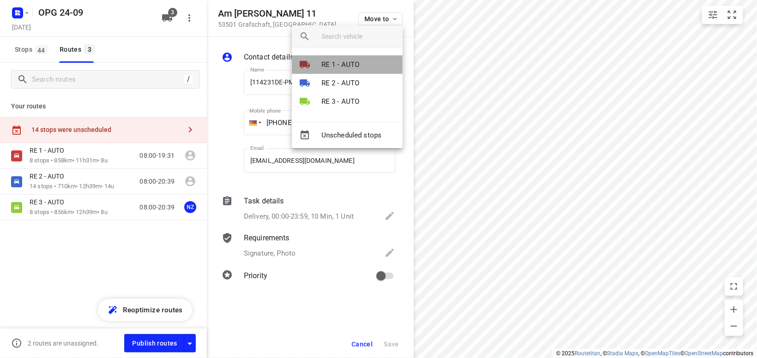
click at [369, 66] on li "RE 1 - AUTO" at bounding box center [347, 64] width 111 height 18
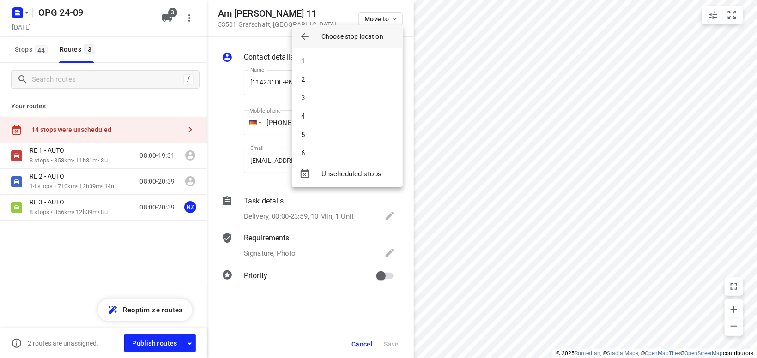
click at [372, 66] on li "1" at bounding box center [347, 61] width 111 height 18
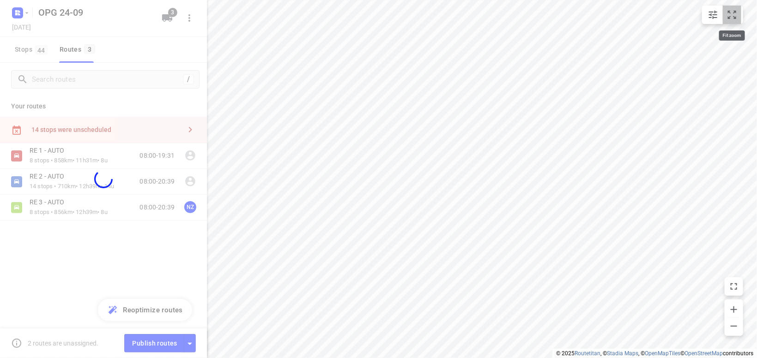
click at [734, 11] on icon "small contained button group" at bounding box center [732, 14] width 11 height 11
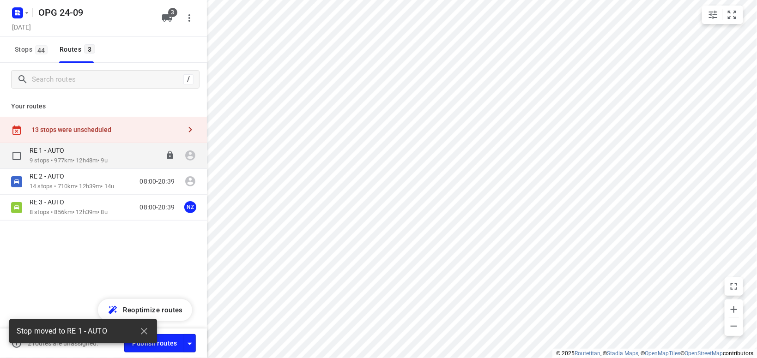
click at [62, 157] on p "9 stops • 977km • 12h48m • 9u" at bounding box center [69, 161] width 78 height 9
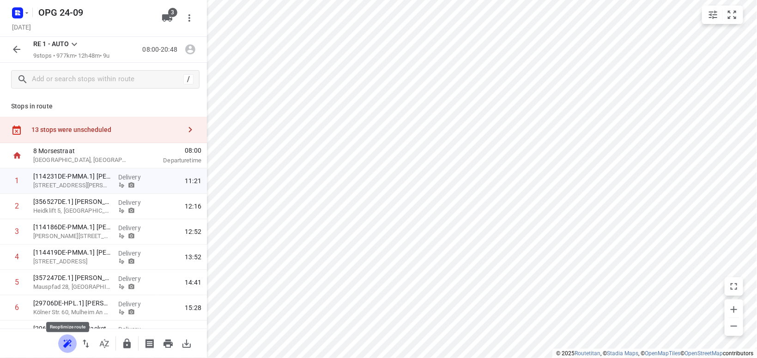
click at [64, 346] on icon "button" at bounding box center [66, 345] width 6 height 6
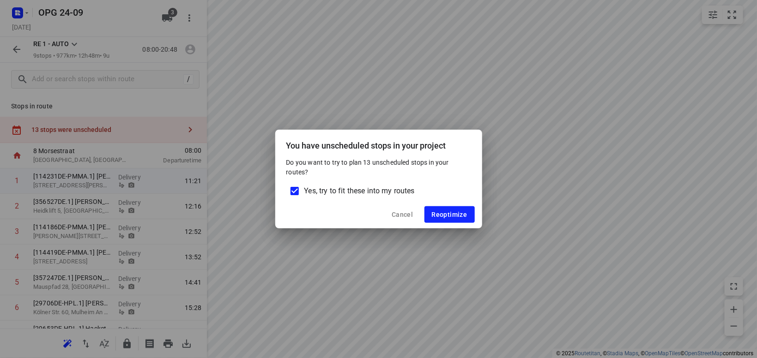
drag, startPoint x: 294, startPoint y: 191, endPoint x: 308, endPoint y: 192, distance: 13.9
click at [294, 191] on input "Yes, try to fit these into my routes" at bounding box center [294, 191] width 19 height 19
checkbox input "false"
click at [449, 209] on button "Reoptimize" at bounding box center [450, 214] width 50 height 17
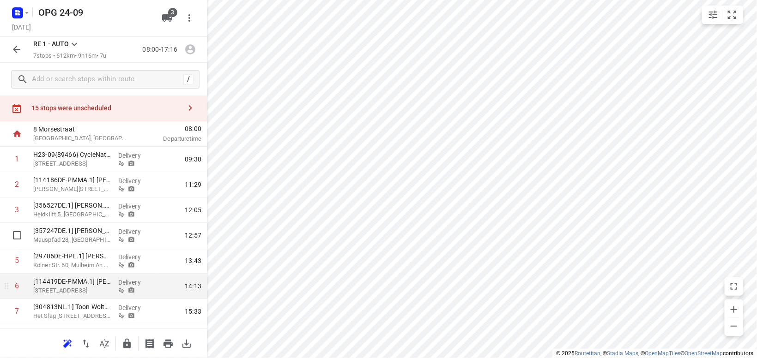
scroll to position [43, 0]
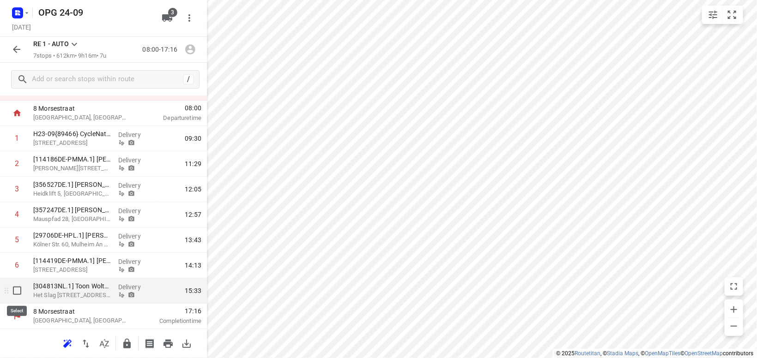
click at [19, 291] on input "checkbox" at bounding box center [17, 291] width 18 height 18
checkbox input "true"
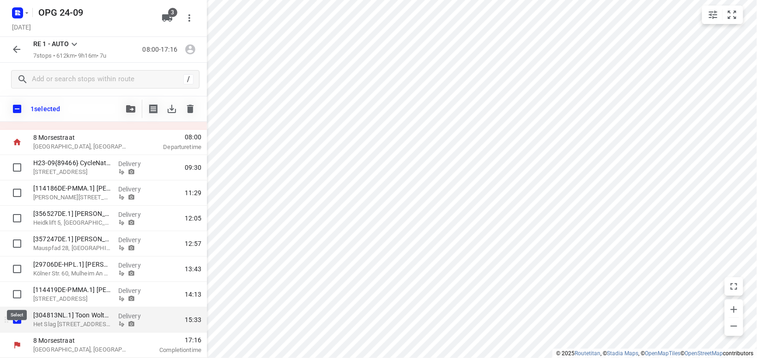
scroll to position [39, 0]
click at [128, 110] on icon "button" at bounding box center [130, 108] width 9 height 7
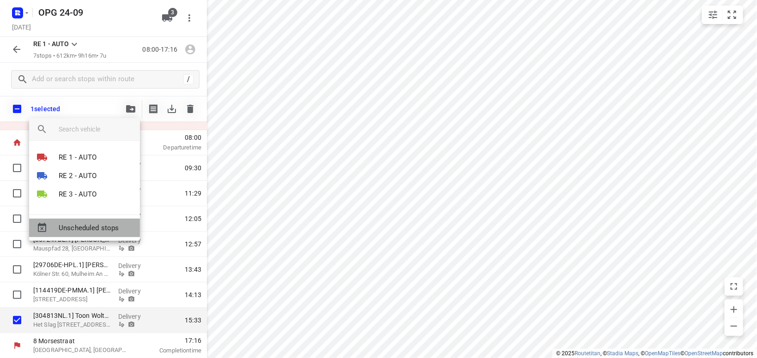
click at [94, 223] on span "Unscheduled stops" at bounding box center [96, 228] width 74 height 11
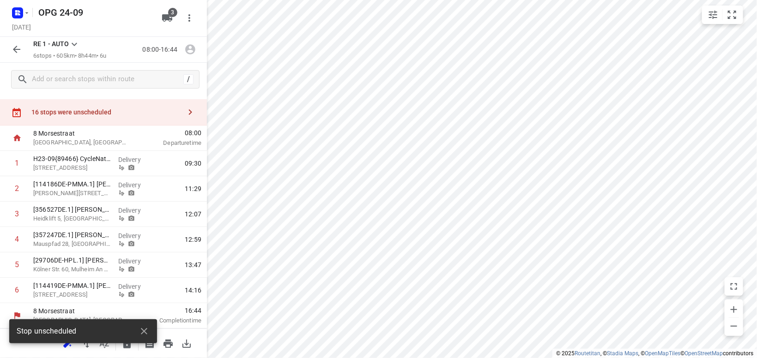
scroll to position [17, 0]
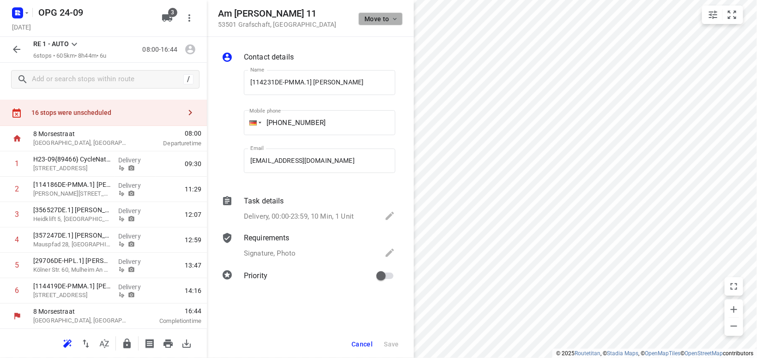
click at [398, 18] on icon "button" at bounding box center [394, 18] width 7 height 7
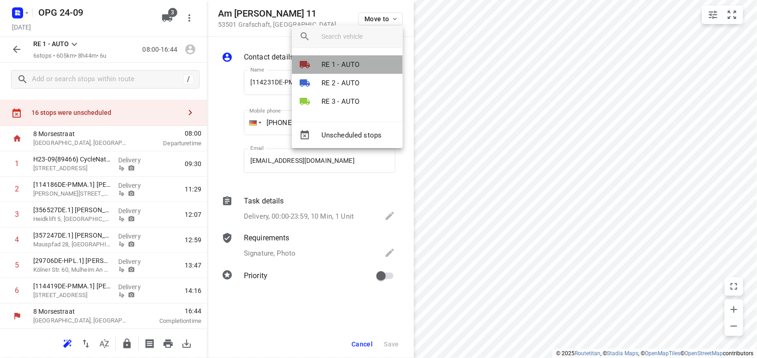
click at [332, 63] on p "RE 1 - AUTO" at bounding box center [341, 65] width 38 height 11
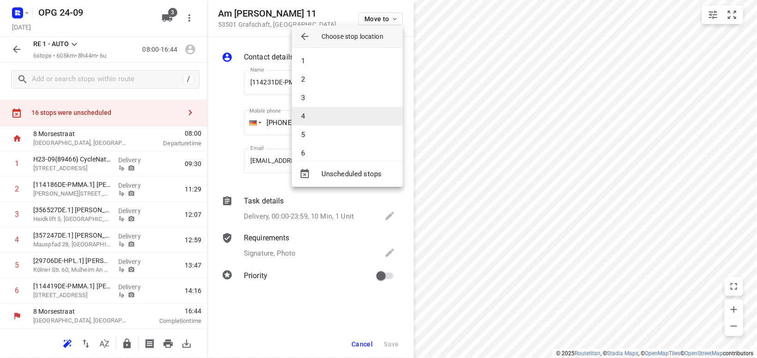
click at [327, 114] on li "4" at bounding box center [347, 116] width 111 height 18
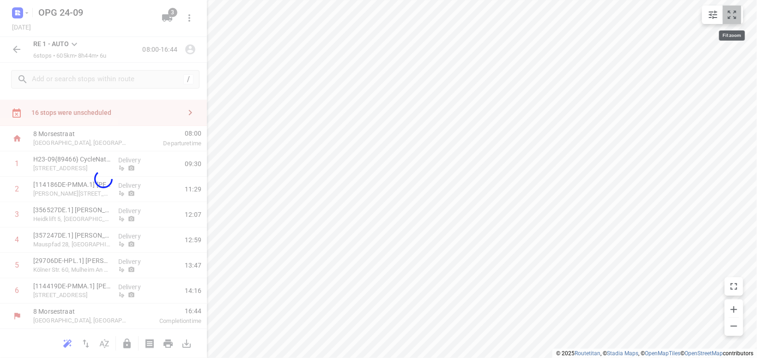
click at [729, 15] on icon "small contained button group" at bounding box center [732, 14] width 11 height 11
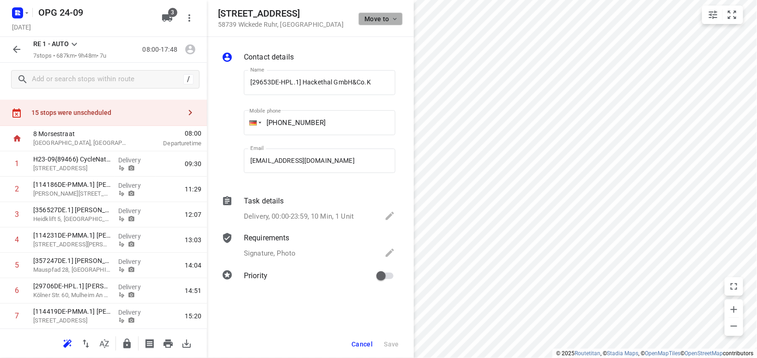
click at [395, 18] on icon "button" at bounding box center [394, 18] width 7 height 7
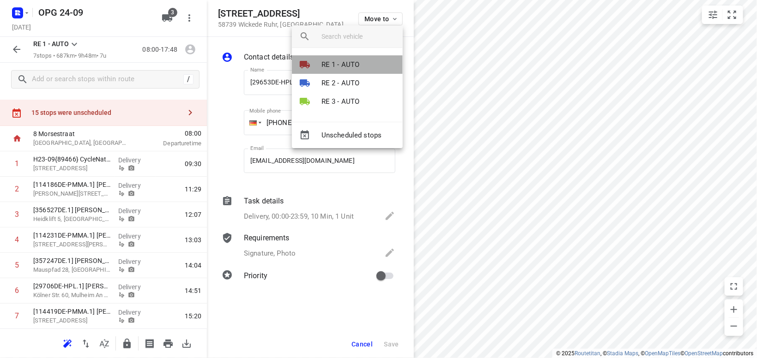
click at [350, 65] on p "RE 1 - AUTO" at bounding box center [341, 65] width 38 height 11
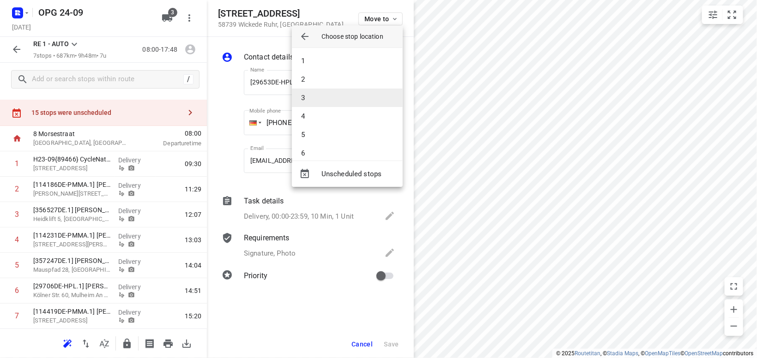
scroll to position [28, 0]
click at [309, 142] on li "7" at bounding box center [347, 144] width 111 height 18
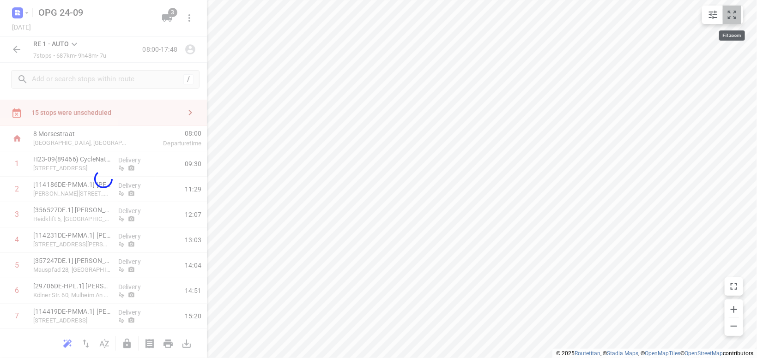
click at [729, 12] on icon "small contained button group" at bounding box center [732, 15] width 8 height 8
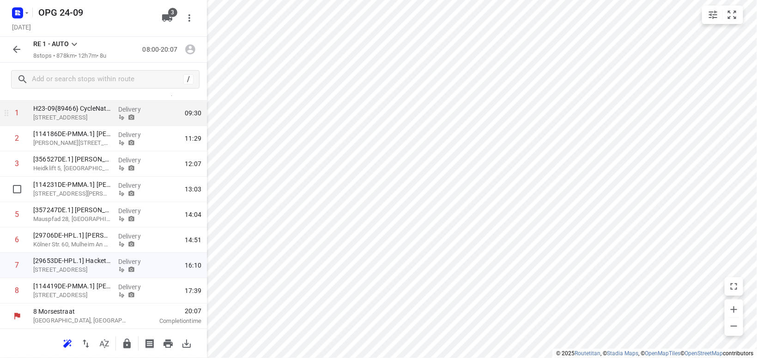
scroll to position [0, 0]
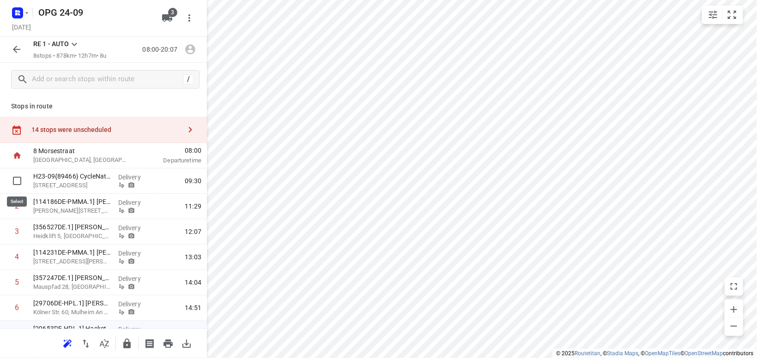
drag, startPoint x: 18, startPoint y: 180, endPoint x: 28, endPoint y: 164, distance: 19.0
click at [18, 180] on input "checkbox" at bounding box center [17, 181] width 18 height 18
checkbox input "true"
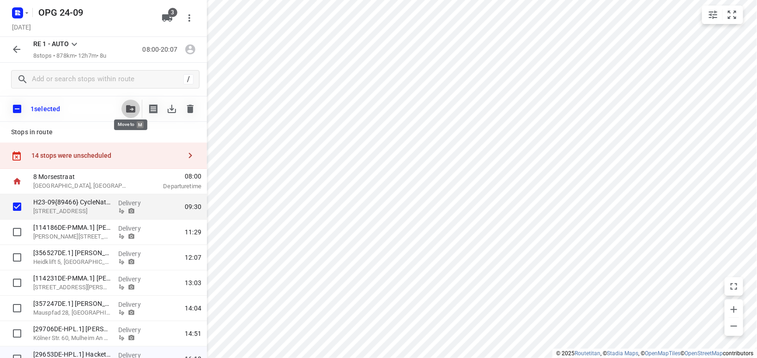
click at [130, 108] on icon "button" at bounding box center [130, 108] width 9 height 7
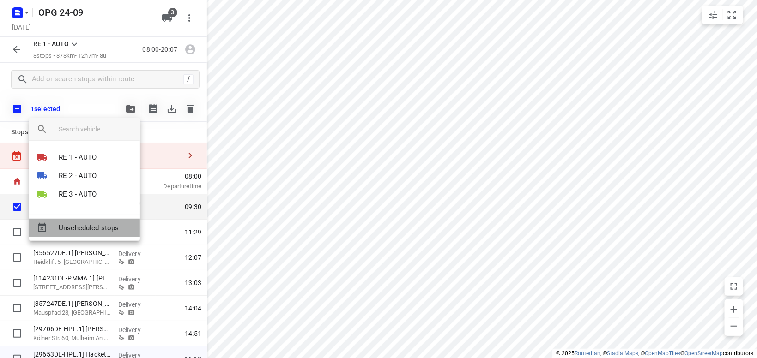
click at [88, 227] on span "Unscheduled stops" at bounding box center [96, 228] width 74 height 11
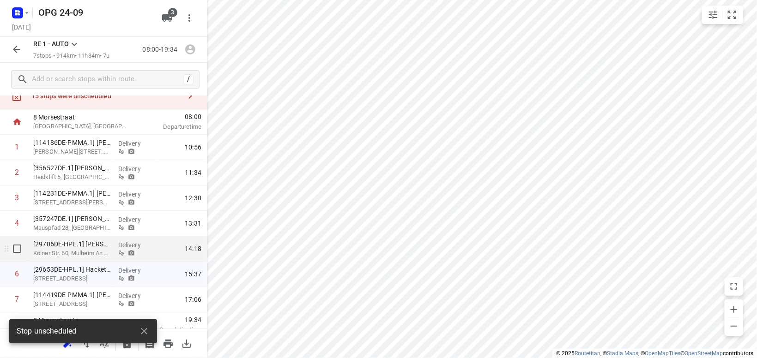
scroll to position [43, 0]
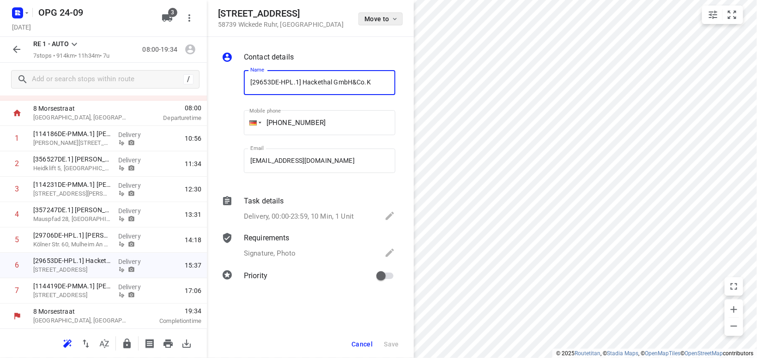
click at [391, 24] on button "Move to" at bounding box center [380, 18] width 44 height 13
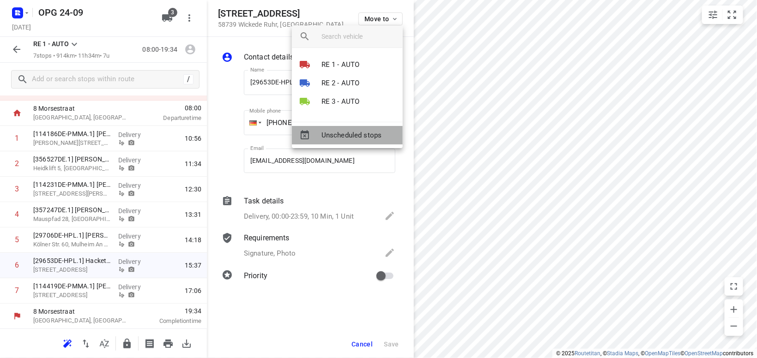
click at [355, 135] on span "Unscheduled stops" at bounding box center [359, 135] width 74 height 11
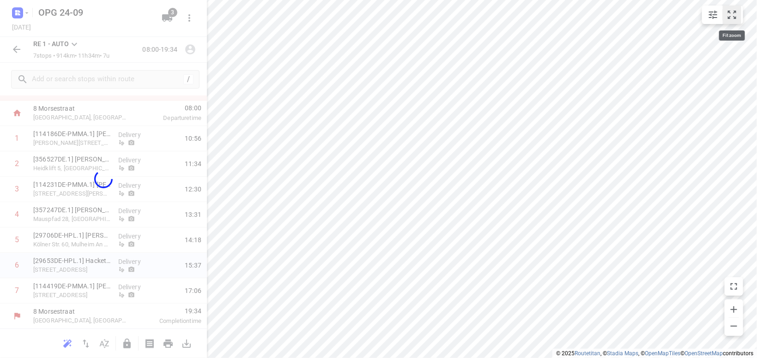
click at [734, 16] on icon "small contained button group" at bounding box center [732, 14] width 11 height 11
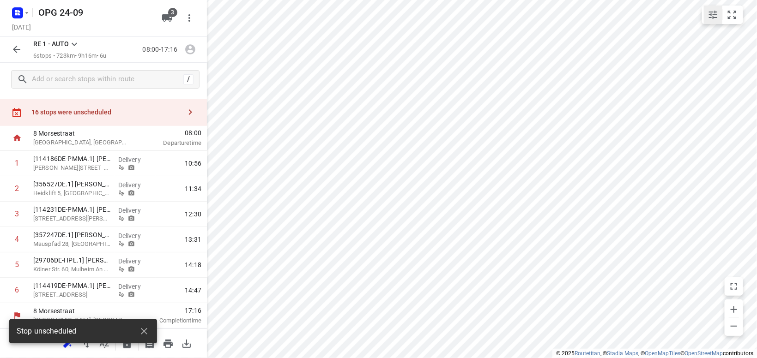
scroll to position [17, 0]
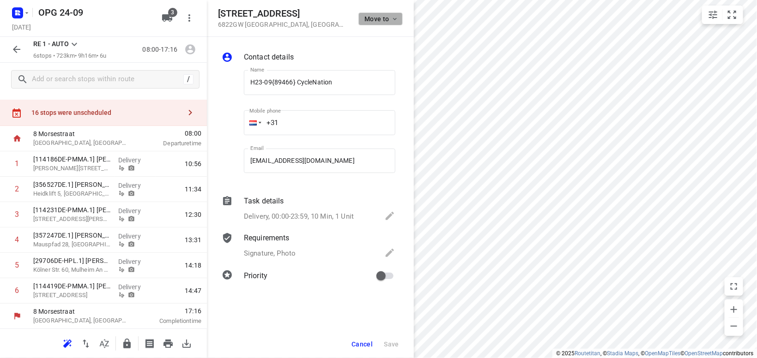
click at [393, 23] on icon "button" at bounding box center [394, 18] width 7 height 7
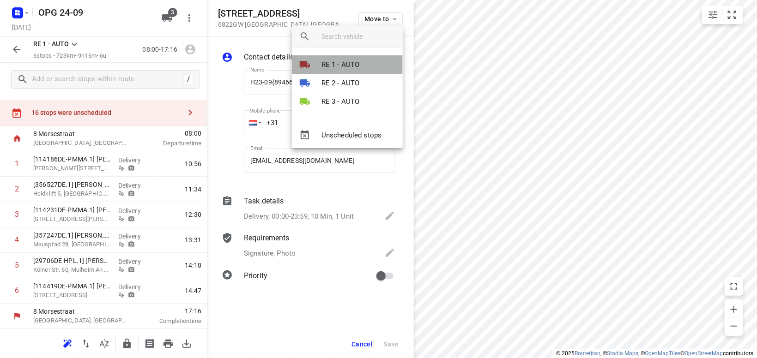
click at [363, 66] on li "RE 1 - AUTO" at bounding box center [347, 64] width 111 height 18
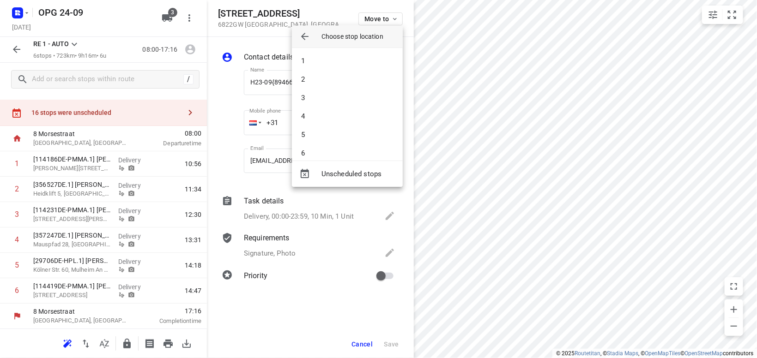
click at [363, 66] on li "1" at bounding box center [347, 61] width 111 height 18
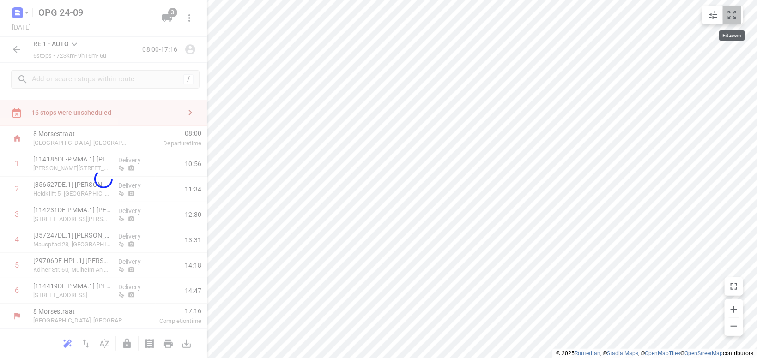
click at [735, 13] on icon "small contained button group" at bounding box center [732, 15] width 8 height 8
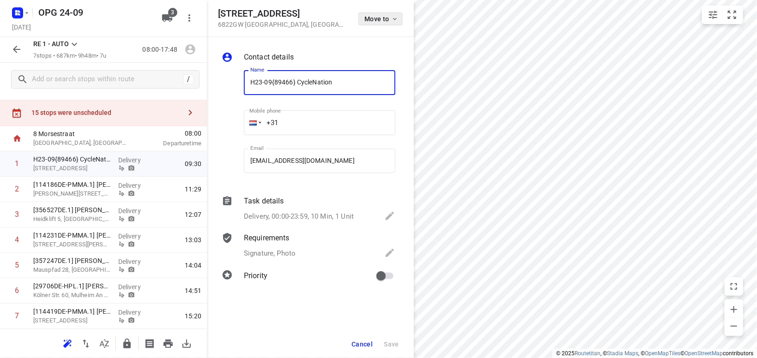
click at [388, 22] on span "Move to" at bounding box center [381, 18] width 34 height 7
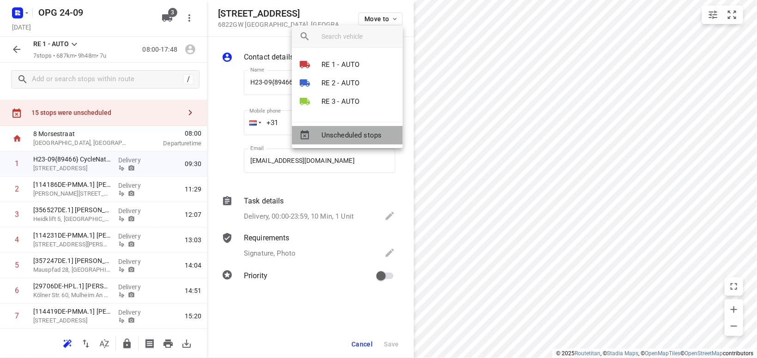
click at [363, 136] on span "Unscheduled stops" at bounding box center [359, 135] width 74 height 11
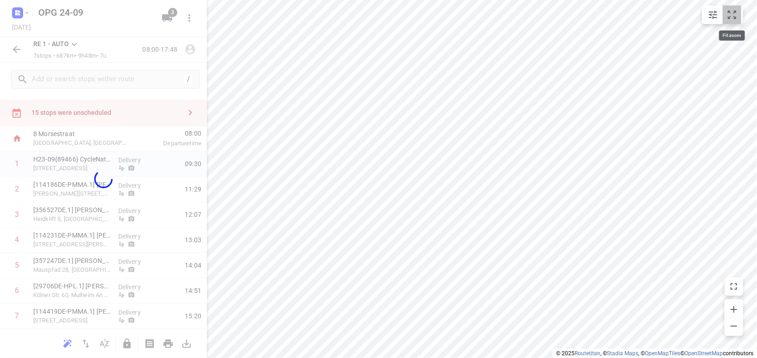
click at [739, 18] on button "small contained button group" at bounding box center [732, 15] width 18 height 18
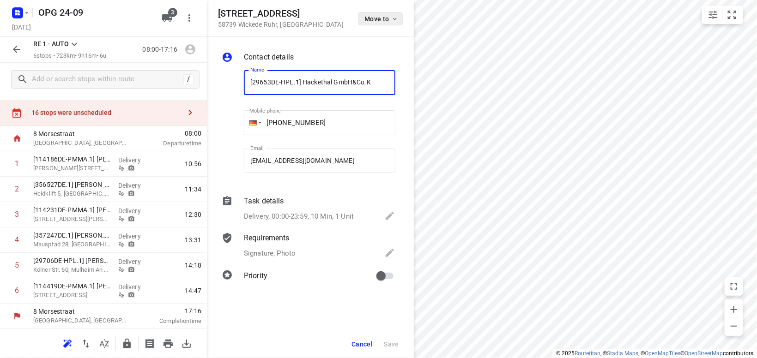
click at [390, 19] on span "Move to" at bounding box center [381, 18] width 34 height 7
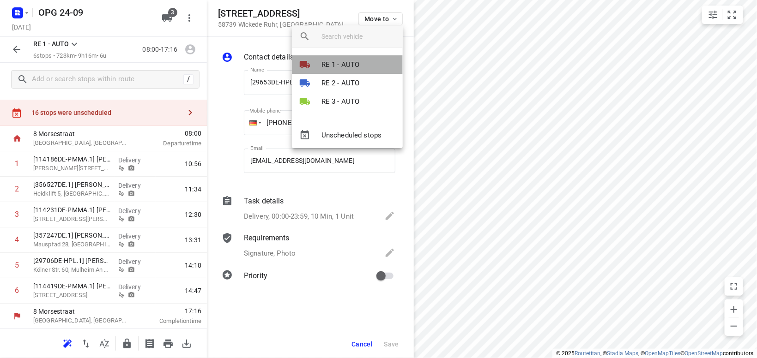
click at [366, 69] on li "RE 1 - AUTO" at bounding box center [347, 64] width 111 height 18
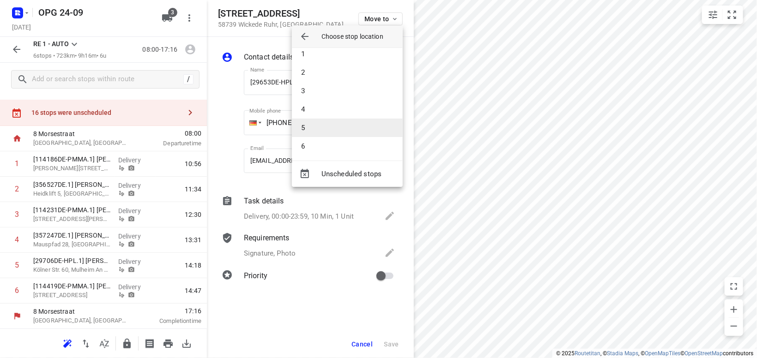
scroll to position [9, 0]
click at [364, 141] on li "6" at bounding box center [347, 144] width 111 height 18
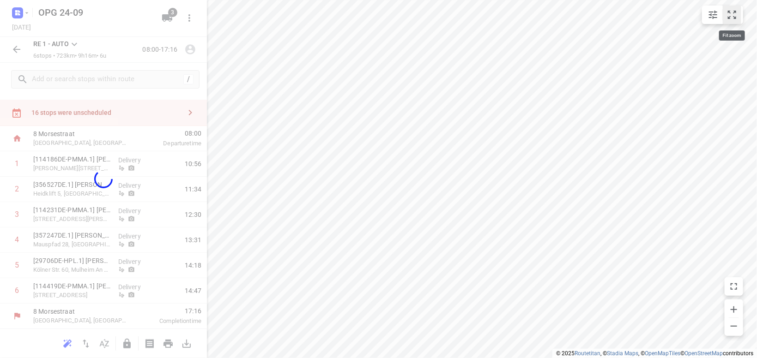
click at [731, 12] on icon "small contained button group" at bounding box center [732, 14] width 11 height 11
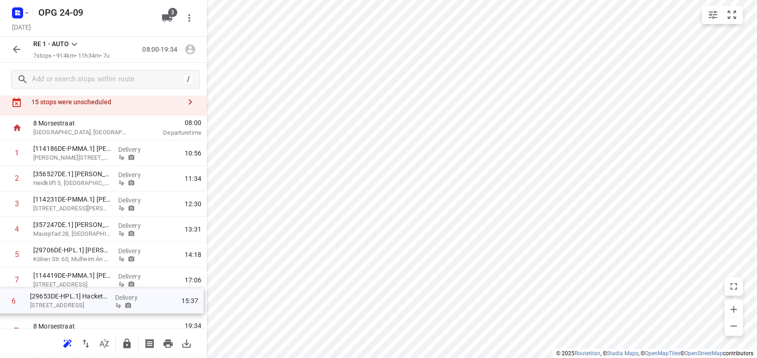
drag, startPoint x: 100, startPoint y: 288, endPoint x: 95, endPoint y: 301, distance: 13.7
click at [95, 301] on div "1 [114186DE-PMMA.1] Norbert Keufgens Karl-Platz-Straße 1, Erkelenz Delivery 10:…" at bounding box center [103, 230] width 207 height 178
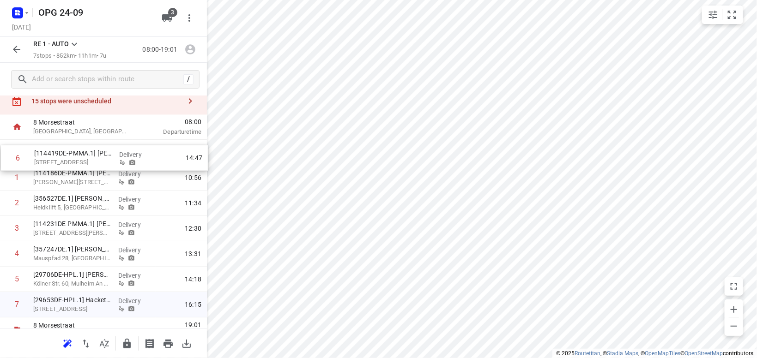
drag, startPoint x: 56, startPoint y: 287, endPoint x: 60, endPoint y: 163, distance: 123.8
click at [60, 163] on div "1 [114186DE-PMMA.1] Norbert Keufgens Karl-Platz-Straße 1, Erkelenz Delivery 10:…" at bounding box center [103, 229] width 207 height 178
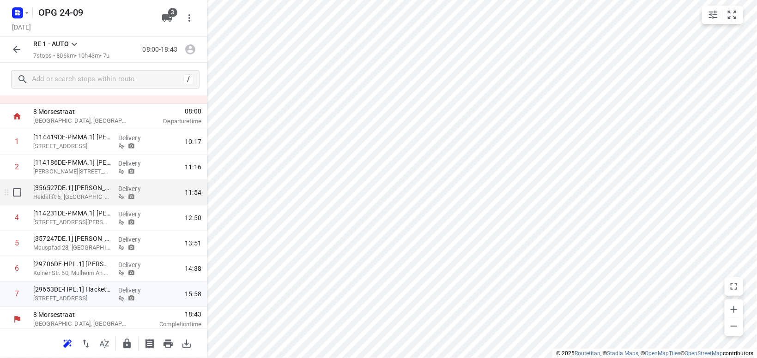
scroll to position [43, 0]
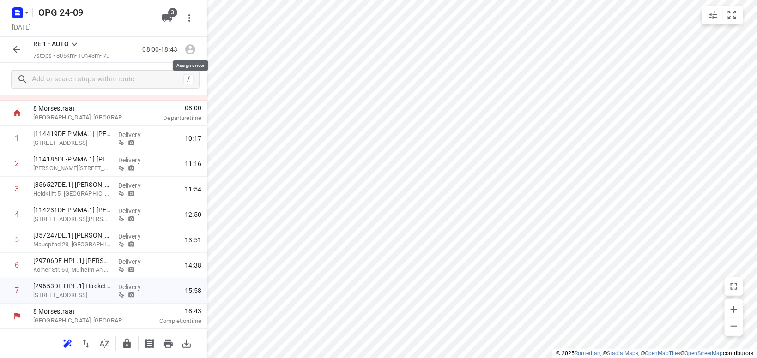
click at [188, 49] on icon "button" at bounding box center [190, 50] width 10 height 10
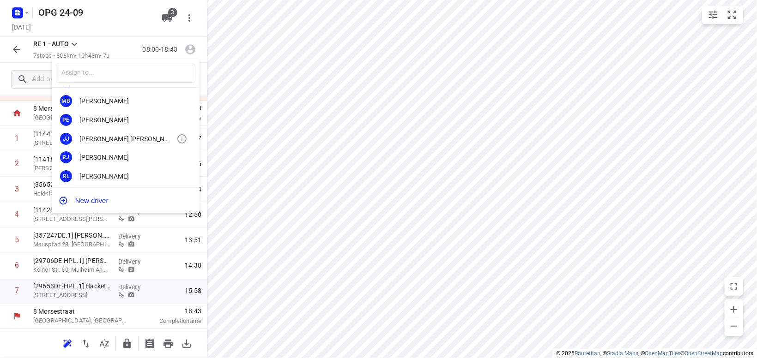
scroll to position [64, 0]
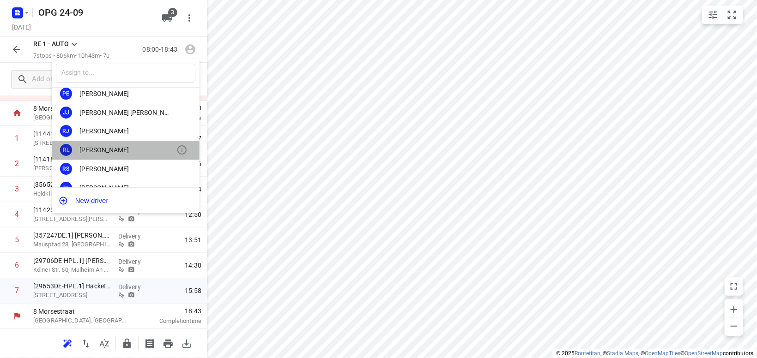
click at [124, 150] on div "Remco Lemke" at bounding box center [127, 149] width 97 height 7
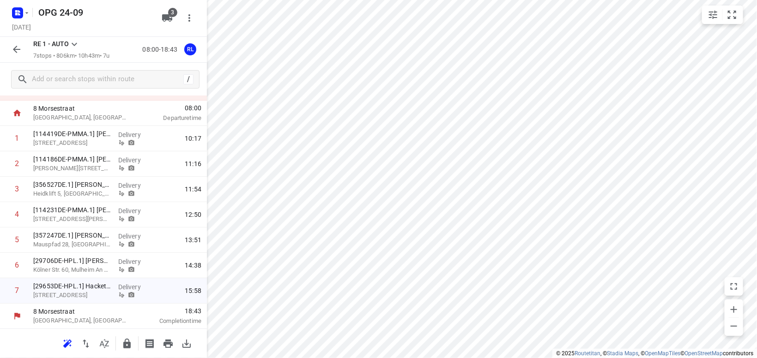
click at [75, 43] on icon at bounding box center [74, 44] width 11 height 11
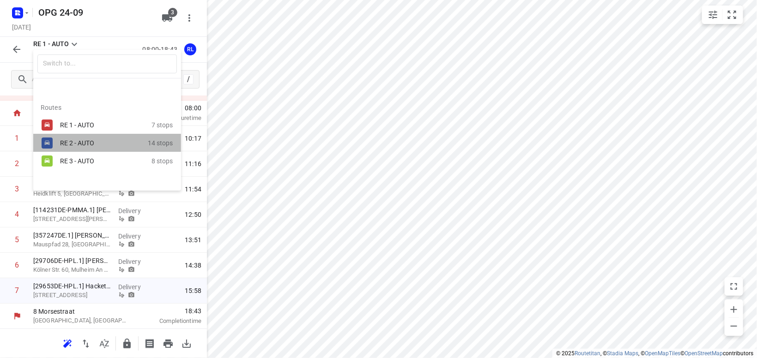
click at [67, 144] on div "RE 2 - AUTO" at bounding box center [99, 143] width 79 height 7
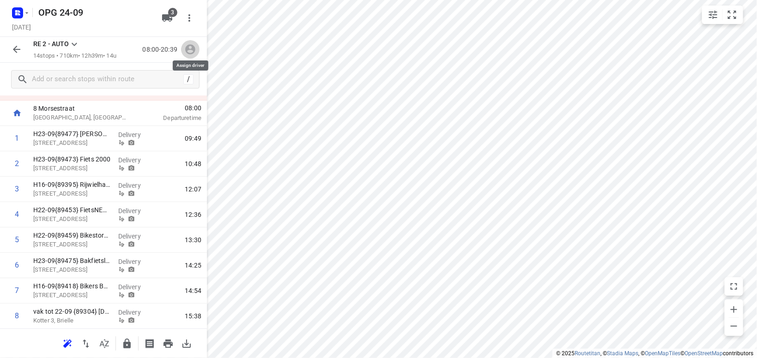
click at [191, 49] on icon "button" at bounding box center [190, 50] width 10 height 10
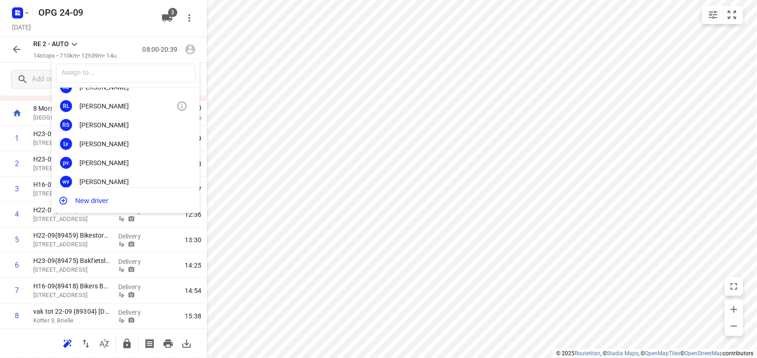
scroll to position [161, 0]
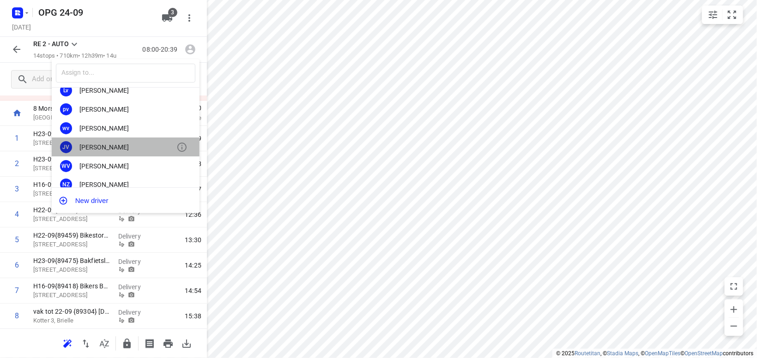
click at [121, 145] on div "Jonno Vesters" at bounding box center [127, 147] width 97 height 7
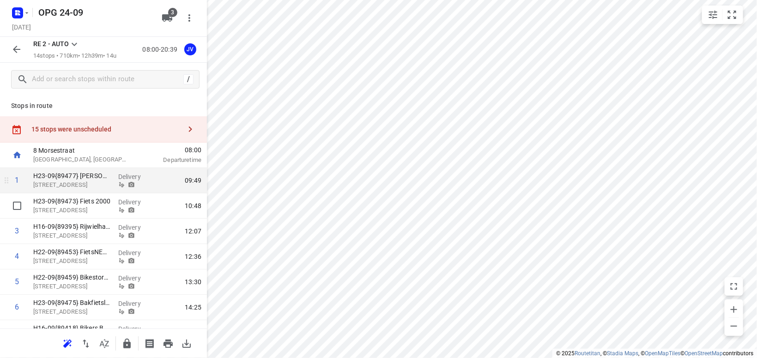
scroll to position [0, 0]
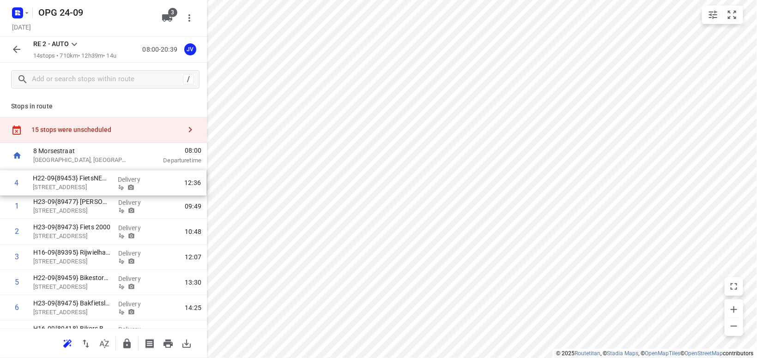
drag, startPoint x: 46, startPoint y: 259, endPoint x: 47, endPoint y: 182, distance: 76.2
click at [48, 183] on div "1 H23-09{89477} Gijsbrecht tweewielers Hondsrug 30, Utrecht Delivery 09:49 2 H2…" at bounding box center [103, 347] width 207 height 356
drag, startPoint x: 49, startPoint y: 264, endPoint x: 47, endPoint y: 211, distance: 53.1
click at [47, 211] on div "1 H22-09{89453} FietsNED Marcel Rense (E-031) Nijverheidsweg 50, Barneveld Deli…" at bounding box center [103, 347] width 207 height 356
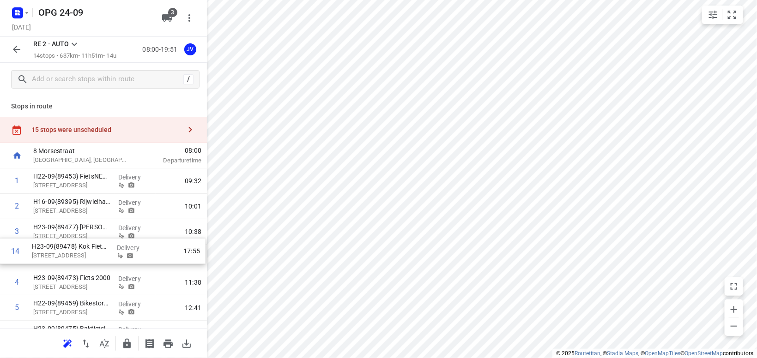
drag, startPoint x: 79, startPoint y: 294, endPoint x: 79, endPoint y: 251, distance: 43.0
click at [79, 252] on div "1 H22-09{89453} FietsNED Marcel Rense (E-031) Nijverheidsweg 50, Barneveld Deli…" at bounding box center [103, 347] width 207 height 356
drag, startPoint x: 60, startPoint y: 231, endPoint x: 58, endPoint y: 257, distance: 26.4
click at [57, 256] on div "1 H22-09{89453} FietsNED Marcel Rense (E-031) Nijverheidsweg 50, Barneveld Deli…" at bounding box center [103, 347] width 207 height 356
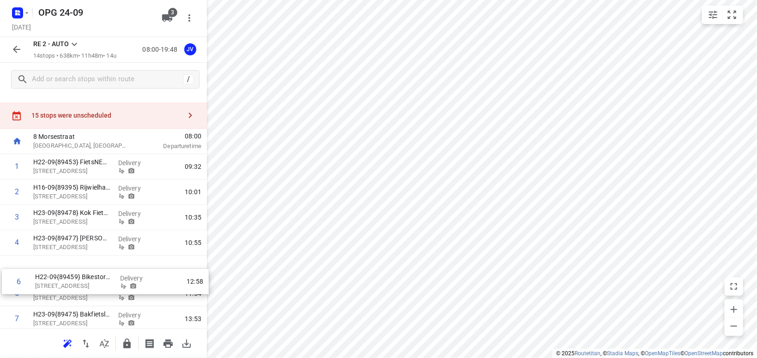
scroll to position [14, 0]
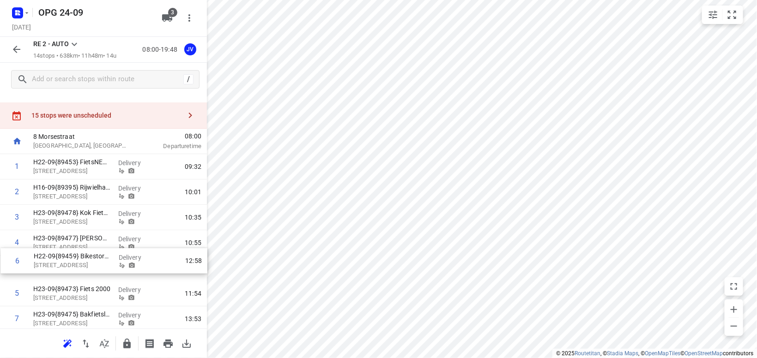
drag, startPoint x: 68, startPoint y: 308, endPoint x: 70, endPoint y: 257, distance: 50.9
click at [70, 257] on div "1 H22-09{89453} FietsNED Marcel Rense (E-031) Nijverheidsweg 50, Barneveld Deli…" at bounding box center [103, 332] width 207 height 356
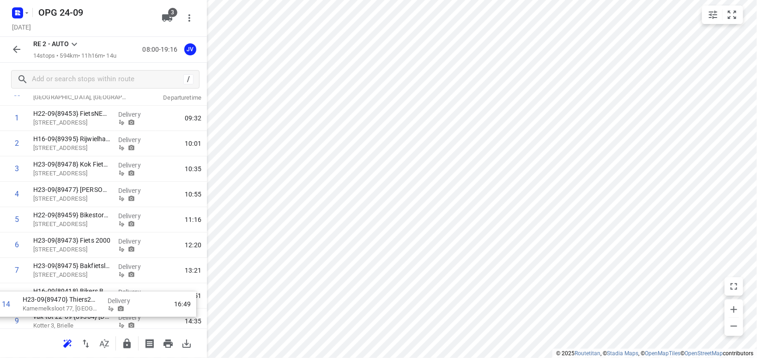
scroll to position [134, 0]
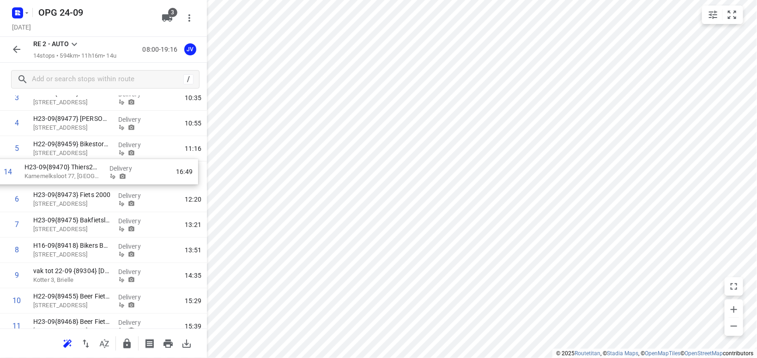
drag, startPoint x: 78, startPoint y: 293, endPoint x: 72, endPoint y: 173, distance: 120.3
click at [72, 173] on div "1 H22-09{89453} FietsNED Marcel Rense (E-031) Nijverheidsweg 50, Barneveld Deli…" at bounding box center [103, 213] width 207 height 356
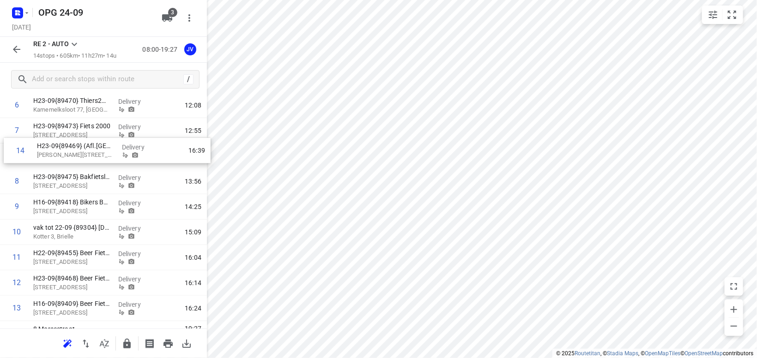
scroll to position [200, 0]
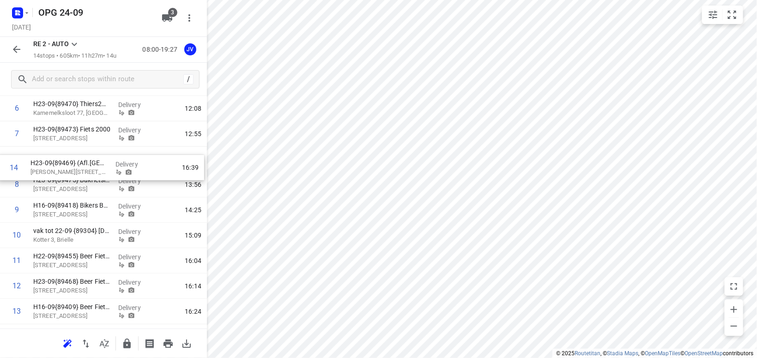
drag, startPoint x: 71, startPoint y: 295, endPoint x: 68, endPoint y: 170, distance: 125.2
click at [70, 170] on div "1 H22-09{89453} FietsNED Marcel Rense (E-031) Nijverheidsweg 50, Barneveld Deli…" at bounding box center [103, 147] width 207 height 356
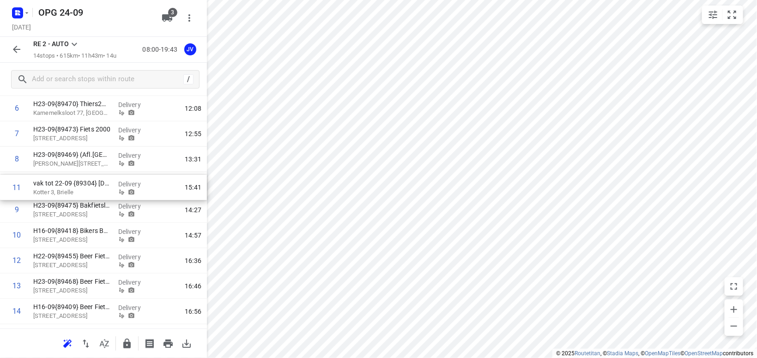
drag, startPoint x: 75, startPoint y: 239, endPoint x: 77, endPoint y: 189, distance: 49.9
click at [78, 189] on div "1 H22-09{89453} FietsNED Marcel Rense (E-031) Nijverheidsweg 50, Barneveld Deli…" at bounding box center [103, 147] width 207 height 356
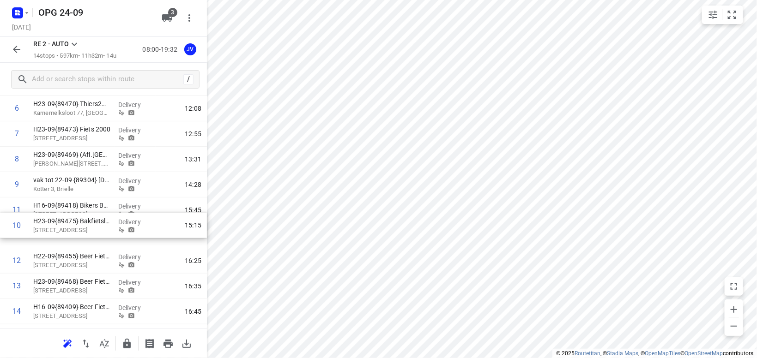
drag, startPoint x: 66, startPoint y: 211, endPoint x: 66, endPoint y: 232, distance: 20.8
click at [65, 231] on div "1 H22-09{89453} FietsNED Marcel Rense (E-031) Nijverheidsweg 50, Barneveld Deli…" at bounding box center [103, 147] width 207 height 356
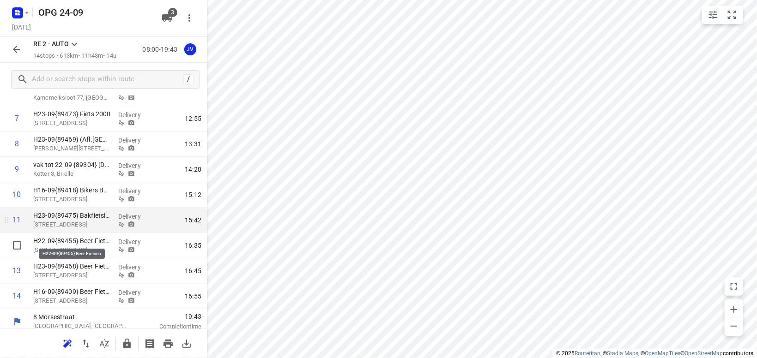
scroll to position [220, 0]
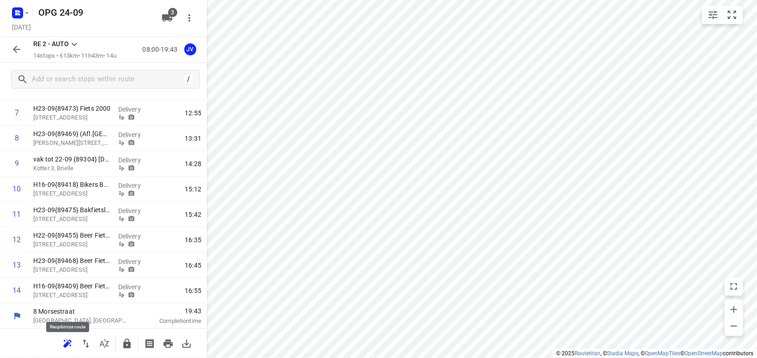
click at [69, 341] on icon "button" at bounding box center [67, 343] width 8 height 7
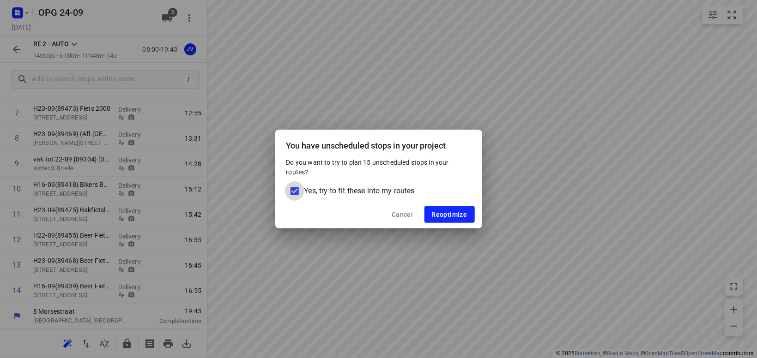
click at [292, 189] on input "Yes, try to fit these into my routes" at bounding box center [294, 191] width 19 height 19
checkbox input "false"
click at [448, 213] on span "Reoptimize" at bounding box center [450, 214] width 36 height 7
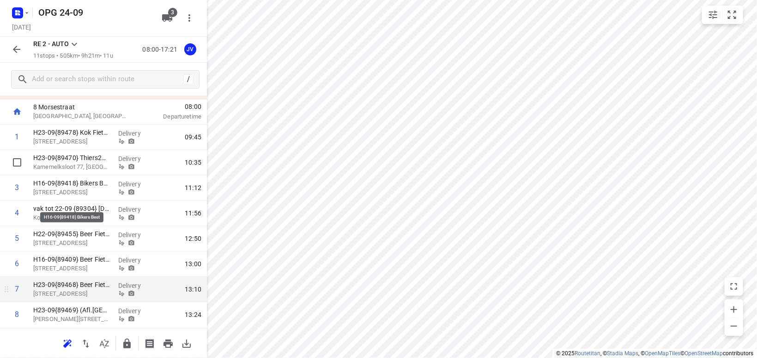
scroll to position [0, 0]
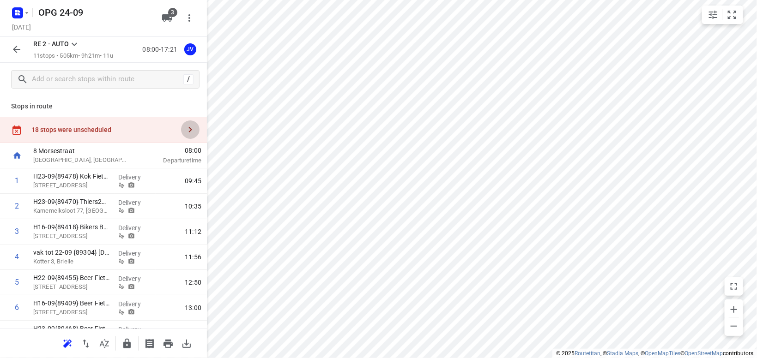
click at [191, 130] on icon "button" at bounding box center [190, 129] width 11 height 11
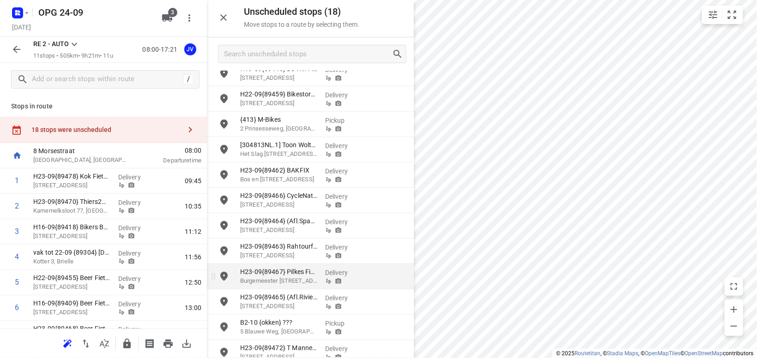
scroll to position [64, 0]
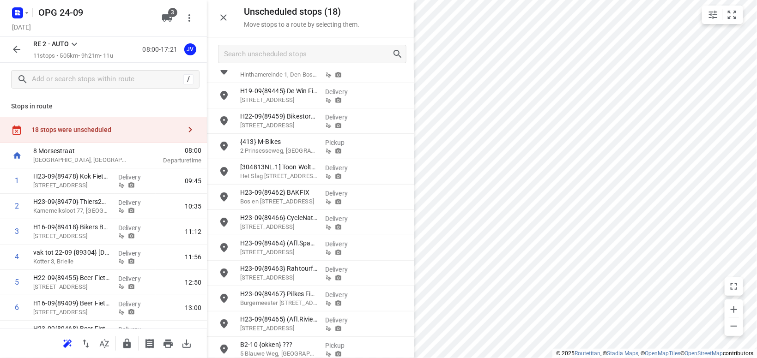
click at [71, 40] on icon at bounding box center [74, 44] width 11 height 11
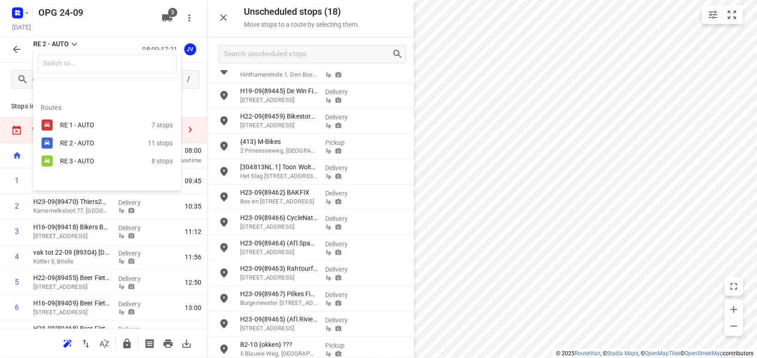
click at [69, 163] on div "RE 3 - AUTO" at bounding box center [99, 161] width 79 height 7
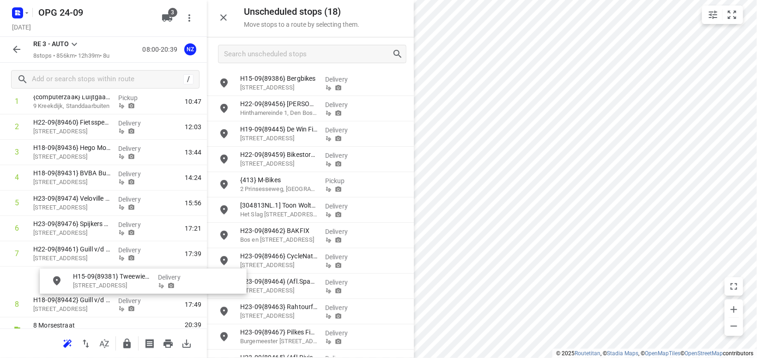
scroll to position [93, 0]
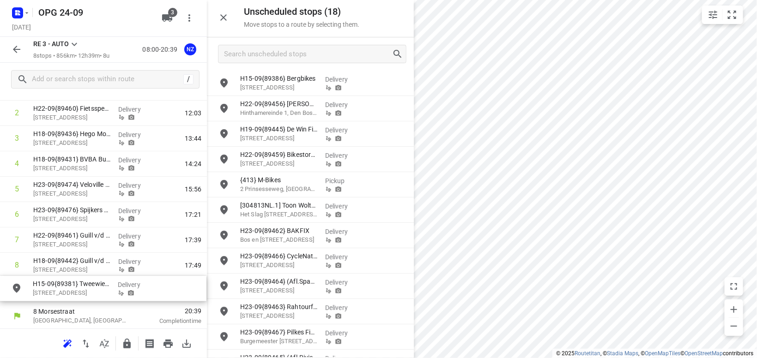
drag, startPoint x: 293, startPoint y: 79, endPoint x: 85, endPoint y: 285, distance: 293.3
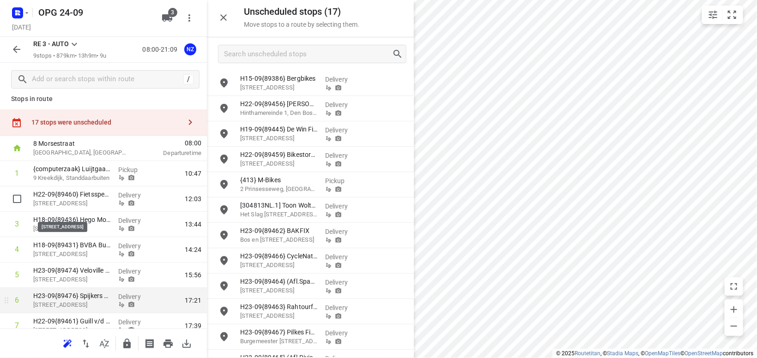
scroll to position [0, 0]
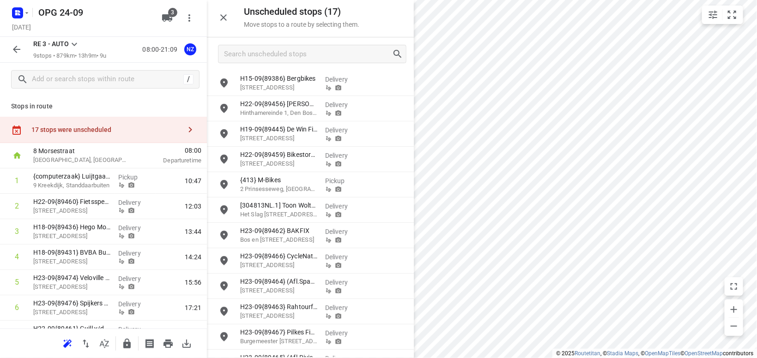
click at [75, 43] on icon at bounding box center [74, 44] width 11 height 11
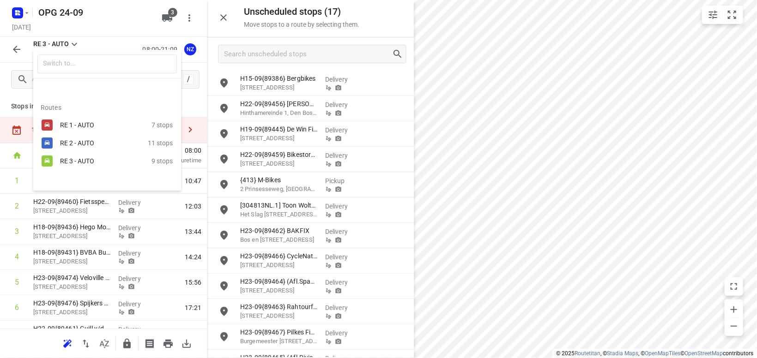
click at [79, 140] on div "RE 2 - AUTO" at bounding box center [99, 143] width 79 height 7
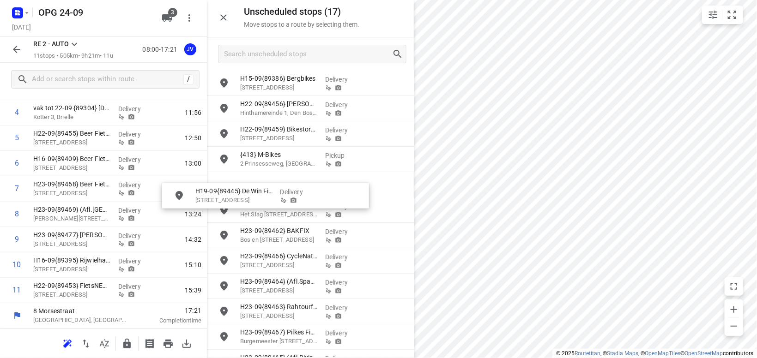
scroll to position [144, 0]
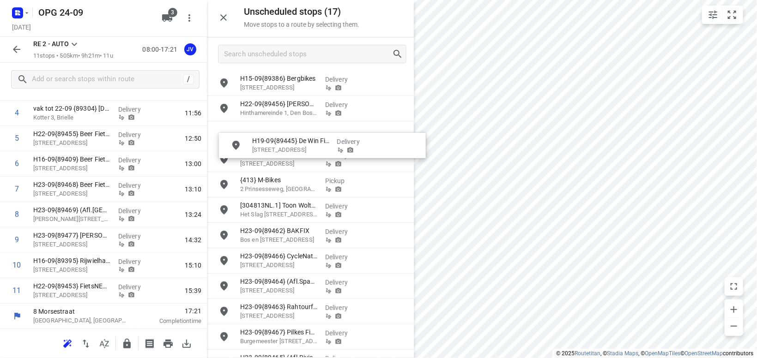
drag, startPoint x: 297, startPoint y: 137, endPoint x: 303, endPoint y: 146, distance: 11.7
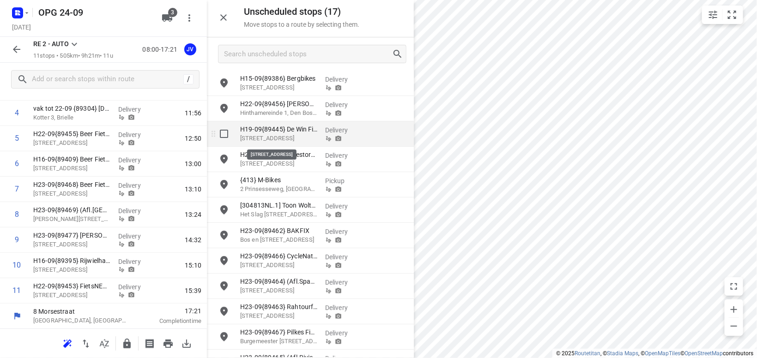
click at [300, 138] on p "Korte Kerkstraat 2, Geldrop" at bounding box center [279, 138] width 78 height 9
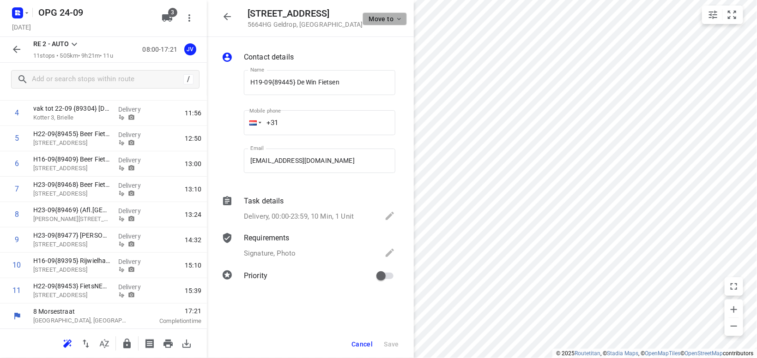
click at [395, 23] on button "Move to" at bounding box center [385, 18] width 44 height 13
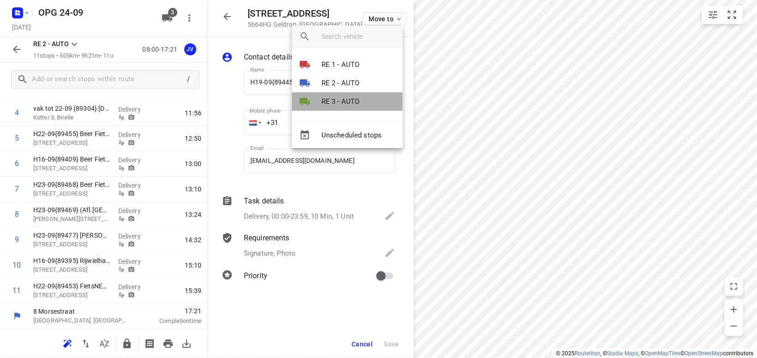
click at [343, 102] on p "RE 3 - AUTO" at bounding box center [341, 102] width 38 height 11
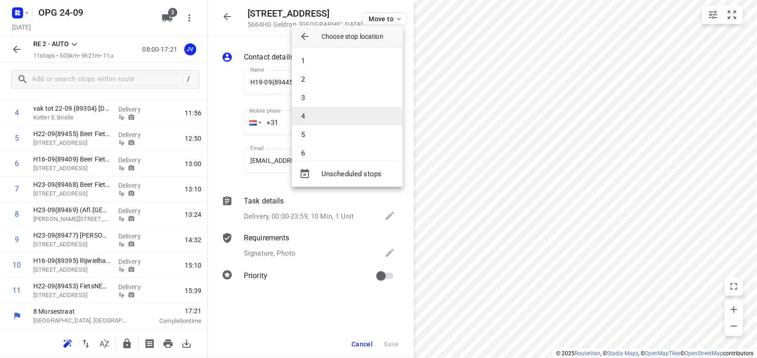
scroll to position [64, 0]
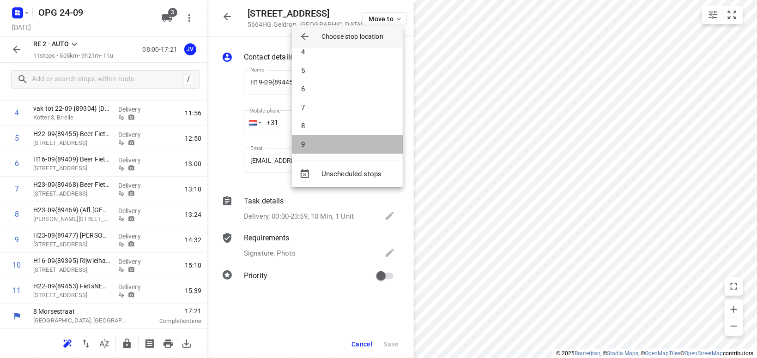
drag, startPoint x: 329, startPoint y: 143, endPoint x: 376, endPoint y: 121, distance: 51.7
click at [330, 141] on li "9" at bounding box center [347, 144] width 111 height 18
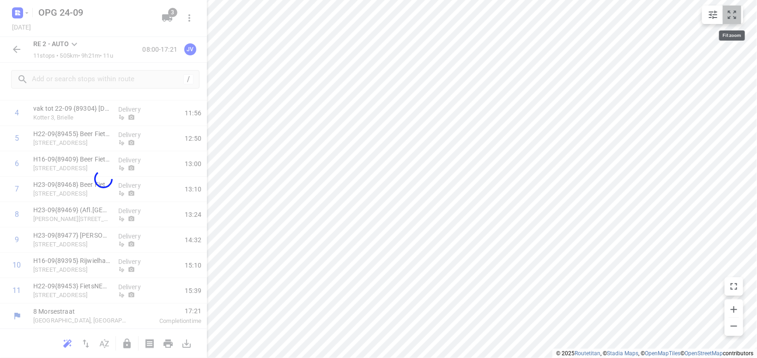
click at [730, 18] on icon "small contained button group" at bounding box center [732, 14] width 11 height 11
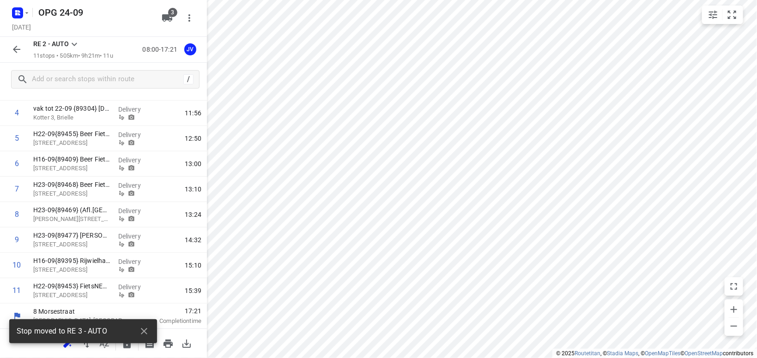
click at [72, 43] on icon at bounding box center [75, 44] width 6 height 3
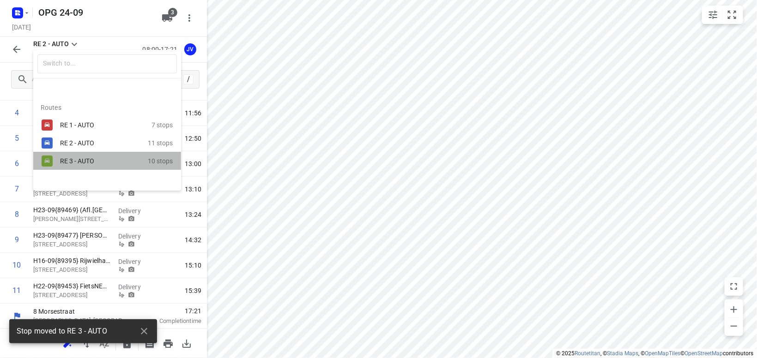
click at [67, 158] on div "RE 3 - AUTO" at bounding box center [99, 161] width 79 height 7
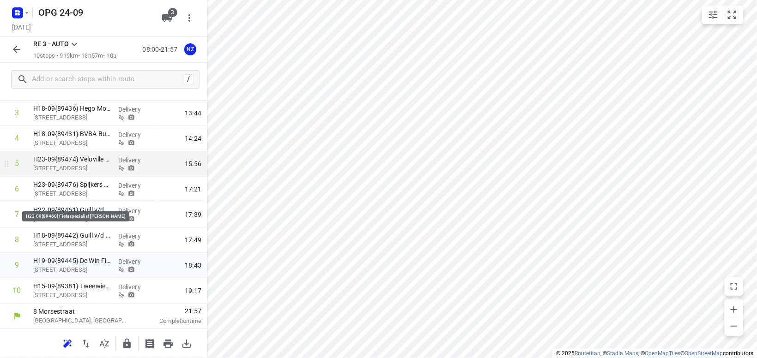
scroll to position [0, 0]
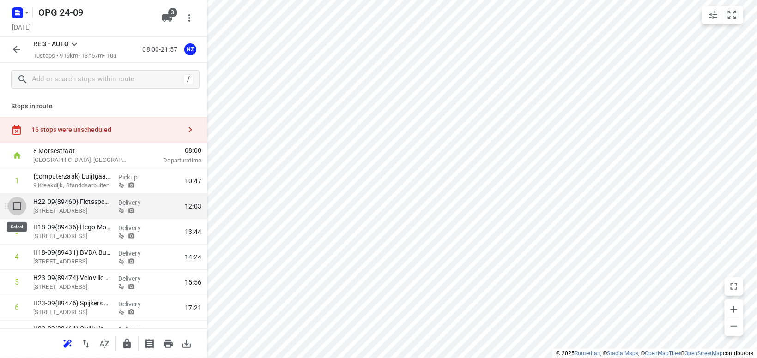
click at [18, 207] on input "checkbox" at bounding box center [17, 206] width 18 height 18
checkbox input "true"
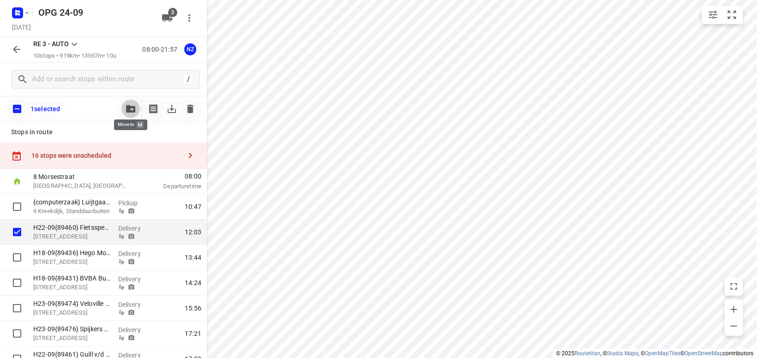
click at [128, 106] on icon "button" at bounding box center [130, 108] width 9 height 7
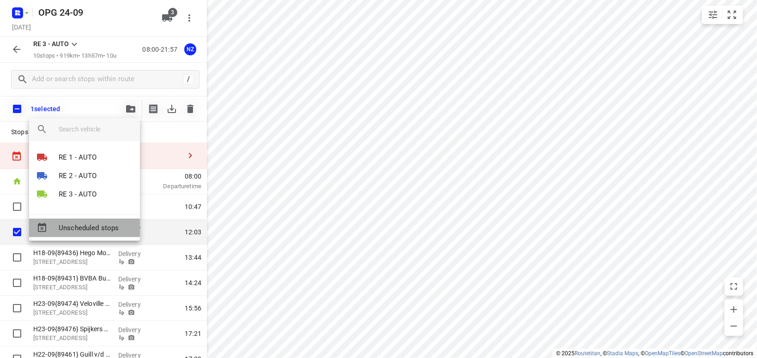
click at [103, 232] on span "Unscheduled stops" at bounding box center [96, 228] width 74 height 11
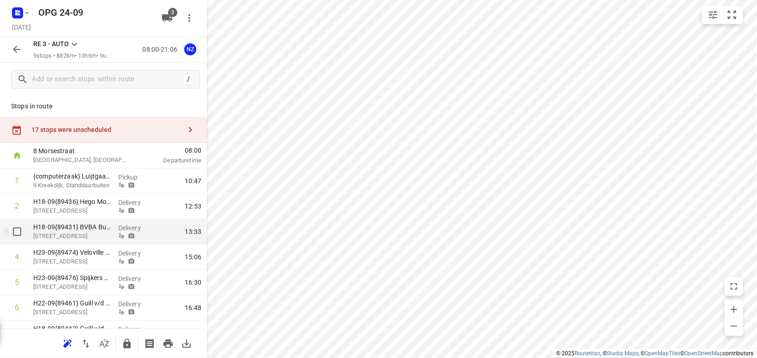
scroll to position [93, 0]
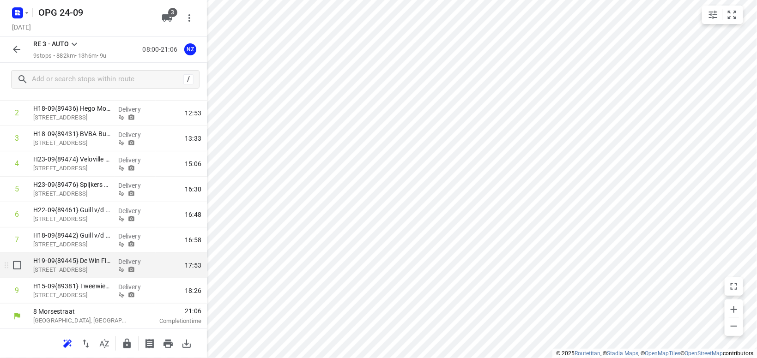
drag, startPoint x: 18, startPoint y: 262, endPoint x: 57, endPoint y: 259, distance: 38.5
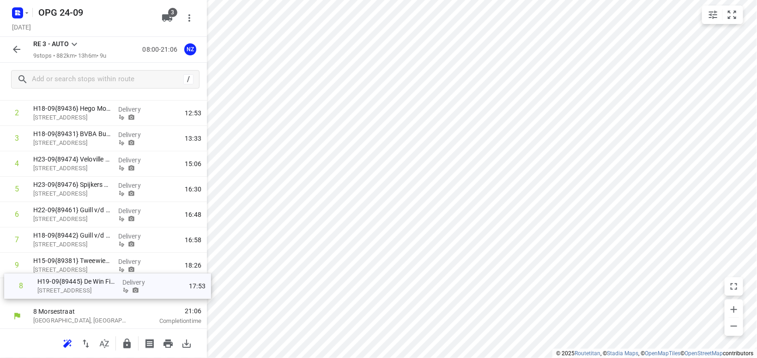
drag, startPoint x: 62, startPoint y: 258, endPoint x: 68, endPoint y: 282, distance: 24.4
click at [67, 282] on div "1 {computerzaak} Luijtgaarden 9 Kreekdijk, Standdaarbuiten Pickup 10:47 2 H18-0…" at bounding box center [103, 189] width 207 height 229
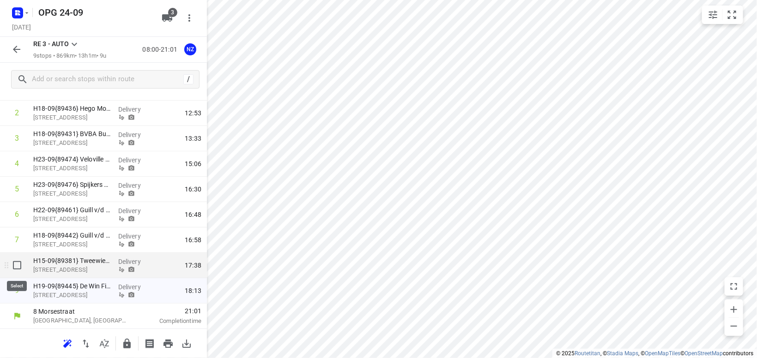
click at [17, 267] on input "checkbox" at bounding box center [17, 265] width 18 height 18
checkbox input "true"
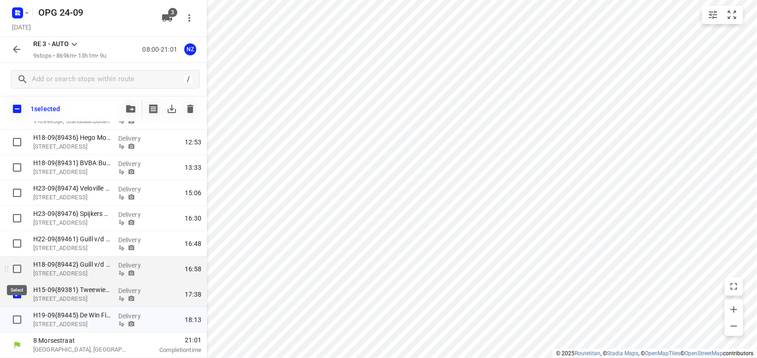
scroll to position [90, 0]
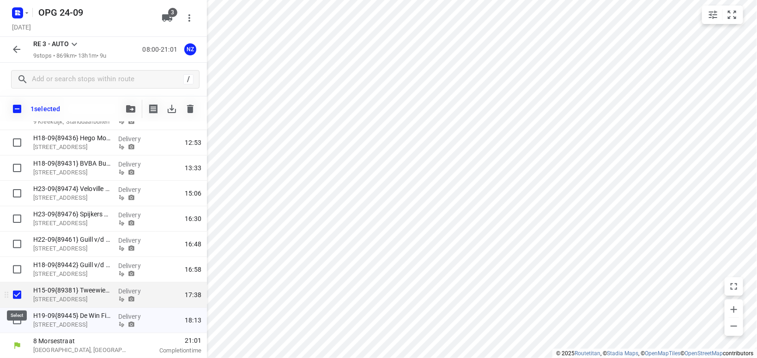
click at [17, 295] on input "checkbox" at bounding box center [17, 295] width 18 height 18
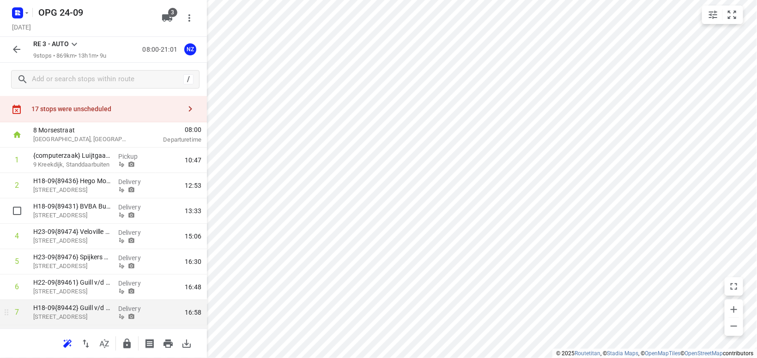
scroll to position [0, 0]
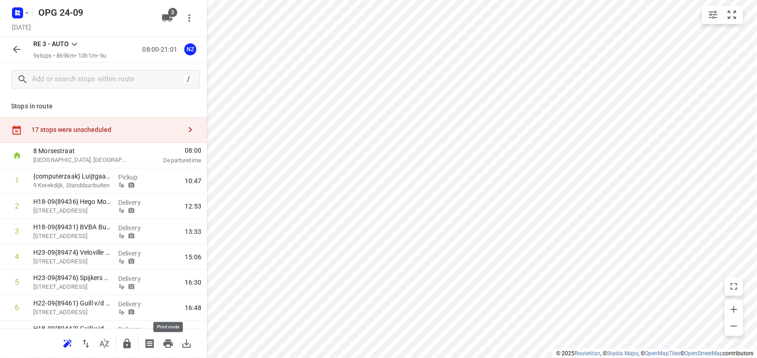
click at [166, 346] on icon "button" at bounding box center [168, 344] width 9 height 8
click at [76, 43] on icon at bounding box center [75, 44] width 6 height 3
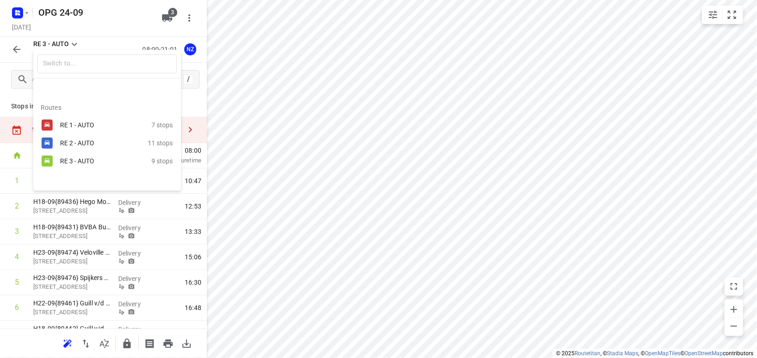
click at [83, 146] on div "RE 2 - AUTO" at bounding box center [99, 143] width 79 height 7
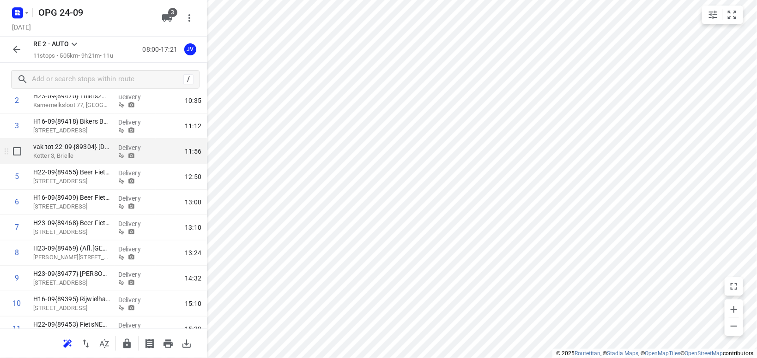
scroll to position [108, 0]
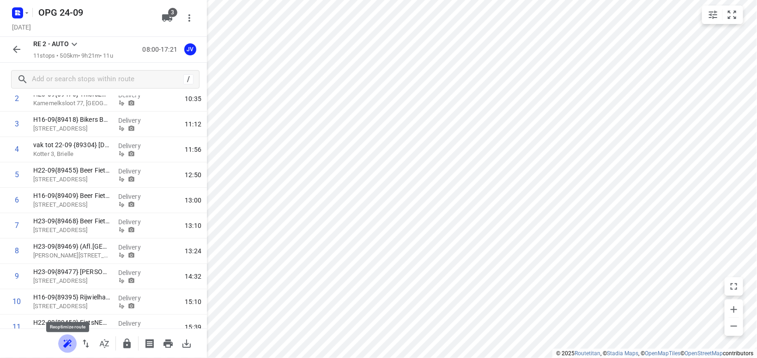
click at [67, 346] on icon "button" at bounding box center [66, 345] width 6 height 6
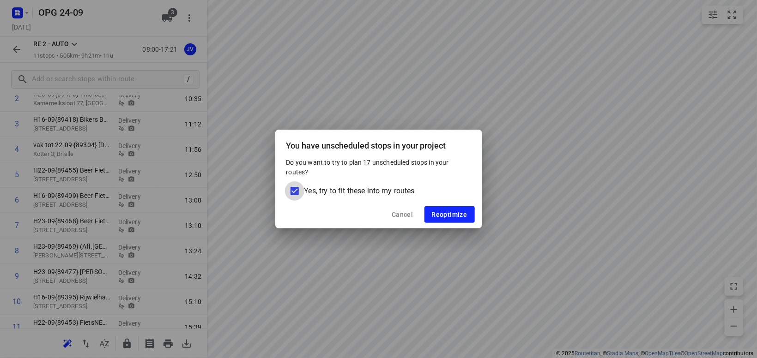
click at [295, 189] on input "Yes, try to fit these into my routes" at bounding box center [294, 191] width 19 height 19
checkbox input "false"
click at [456, 213] on span "Reoptimize" at bounding box center [450, 214] width 36 height 7
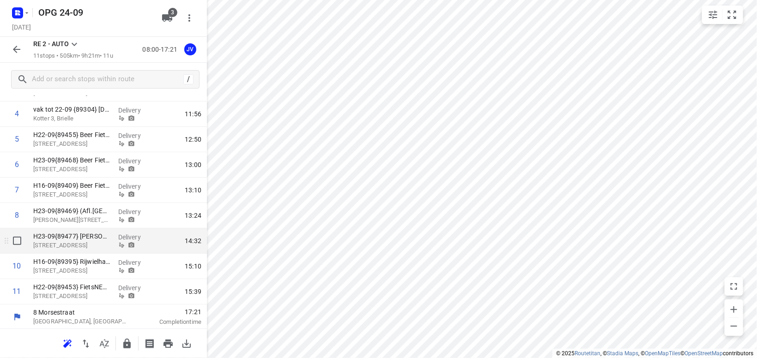
scroll to position [144, 0]
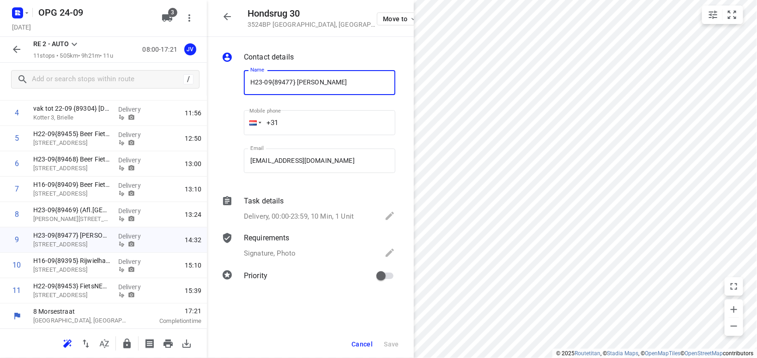
click at [363, 344] on span "Cancel" at bounding box center [362, 344] width 21 height 7
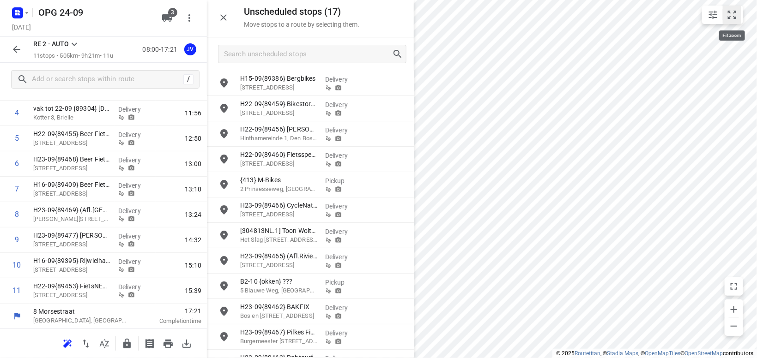
click at [735, 17] on icon "small contained button group" at bounding box center [732, 15] width 8 height 8
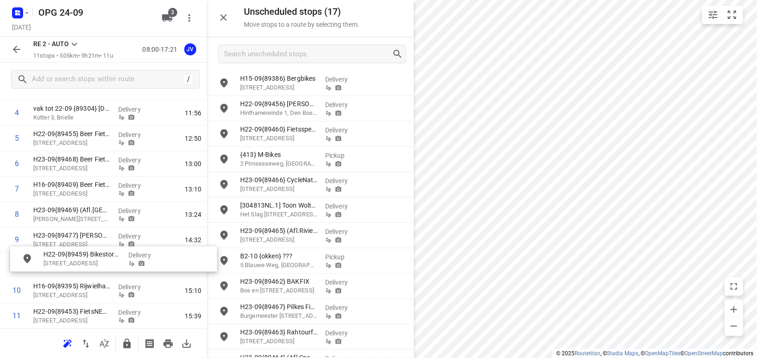
drag, startPoint x: 276, startPoint y: 111, endPoint x: 76, endPoint y: 264, distance: 251.4
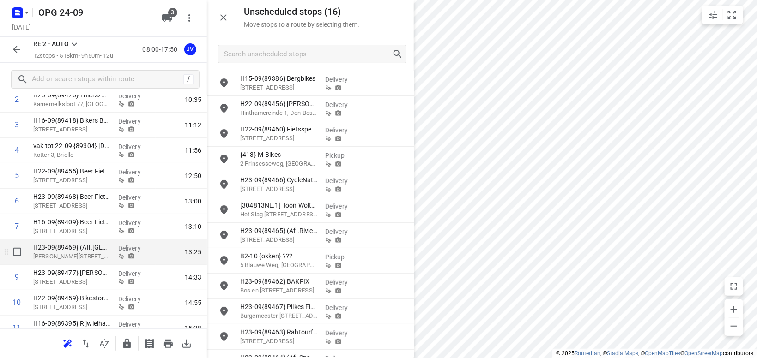
scroll to position [0, 0]
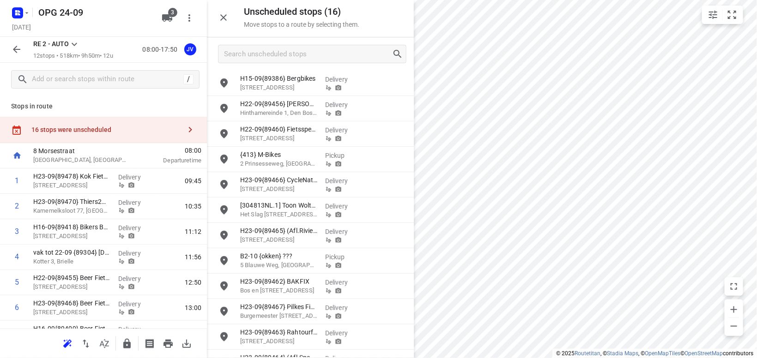
click at [75, 42] on icon at bounding box center [74, 44] width 11 height 11
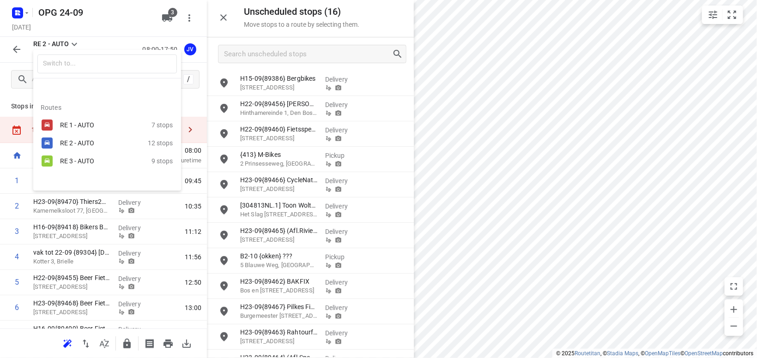
click at [169, 344] on div at bounding box center [378, 179] width 757 height 358
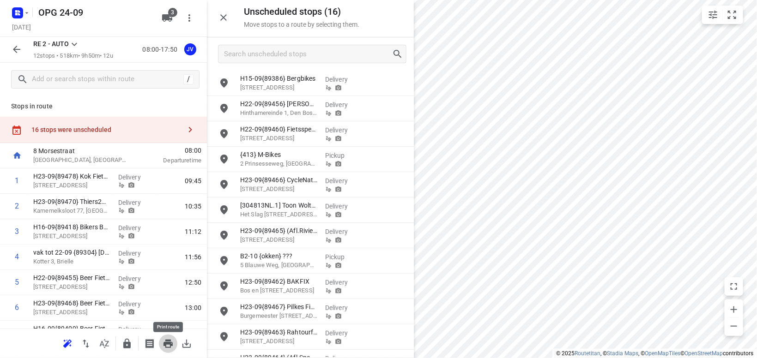
click at [169, 344] on icon "button" at bounding box center [168, 344] width 9 height 8
click at [72, 44] on icon at bounding box center [74, 44] width 11 height 11
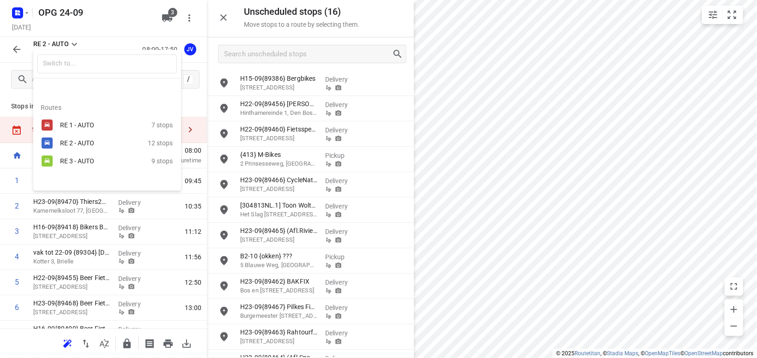
click at [90, 123] on div "RE 1 - AUTO" at bounding box center [99, 124] width 79 height 7
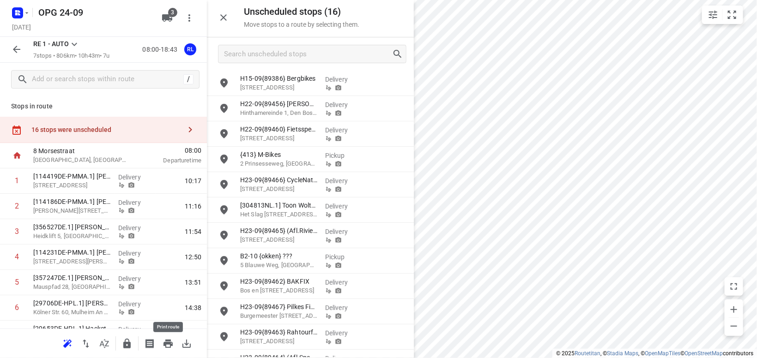
click at [166, 346] on icon "button" at bounding box center [168, 344] width 9 height 8
click at [76, 43] on icon at bounding box center [74, 44] width 11 height 11
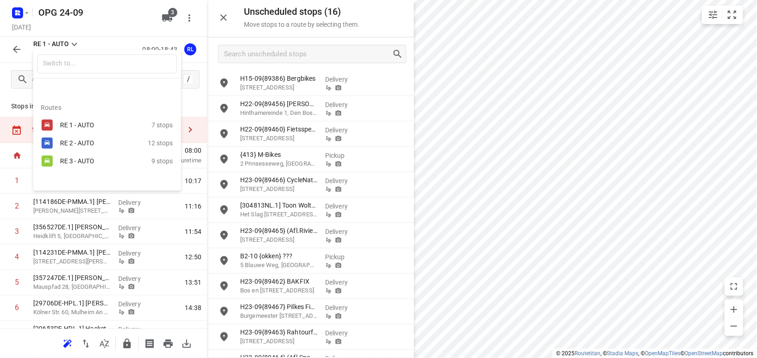
click at [89, 146] on div "RE 2 - AUTO" at bounding box center [99, 143] width 79 height 7
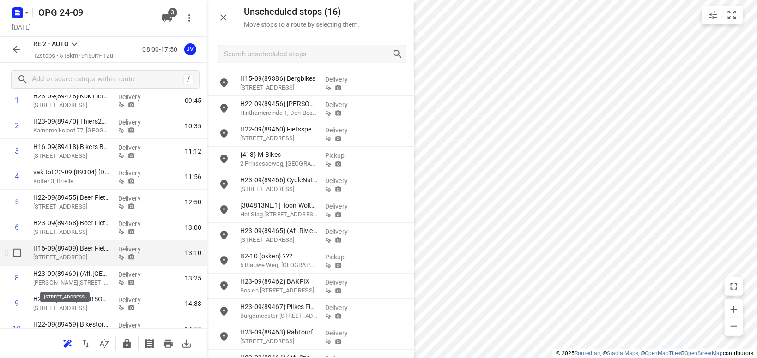
scroll to position [161, 0]
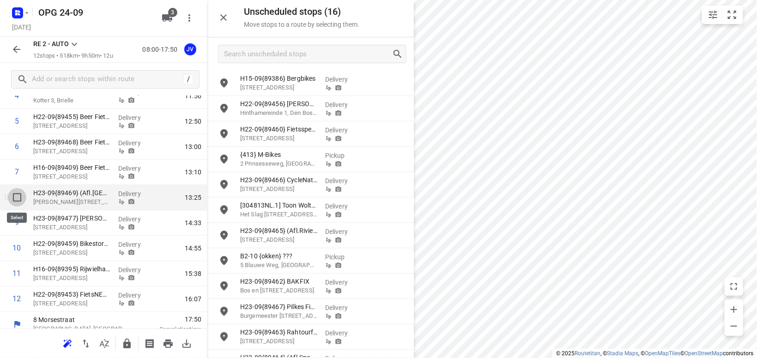
click at [18, 196] on input "checkbox" at bounding box center [17, 197] width 18 height 18
checkbox input "true"
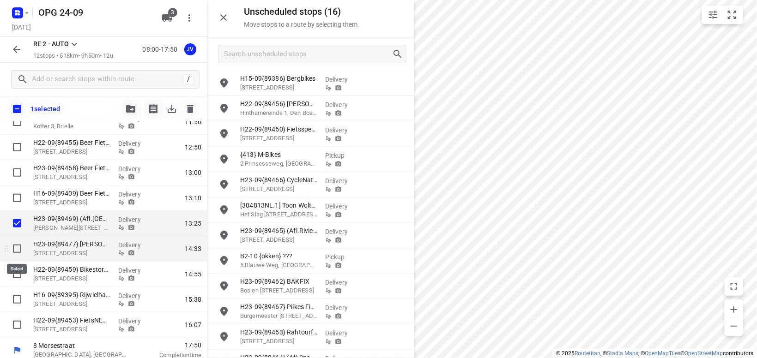
click at [17, 249] on input "checkbox" at bounding box center [17, 249] width 18 height 18
checkbox input "true"
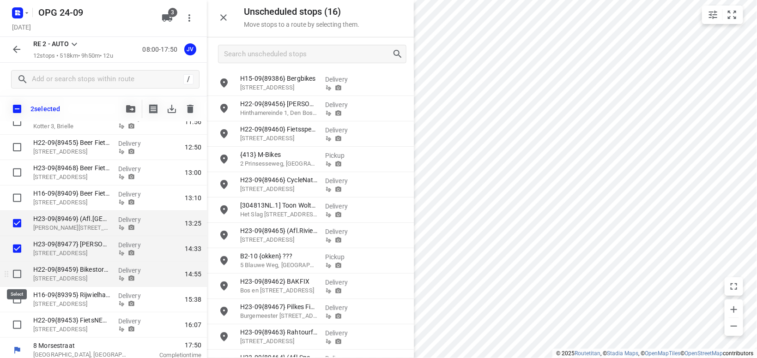
click at [16, 273] on input "checkbox" at bounding box center [17, 274] width 18 height 18
checkbox input "true"
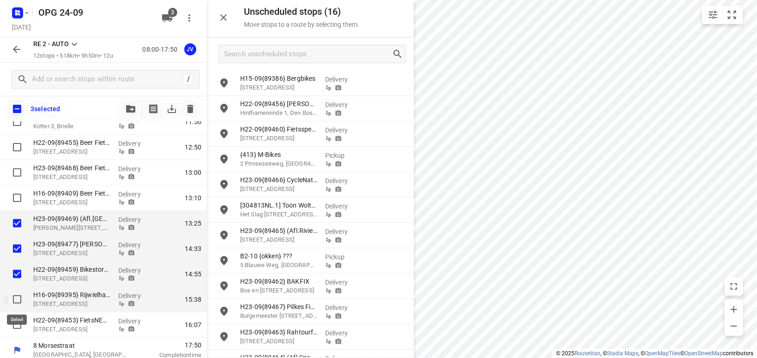
click at [19, 299] on input "checkbox" at bounding box center [17, 300] width 18 height 18
checkbox input "true"
click at [18, 325] on input "checkbox" at bounding box center [17, 325] width 18 height 18
click at [18, 300] on input "checkbox" at bounding box center [17, 300] width 18 height 18
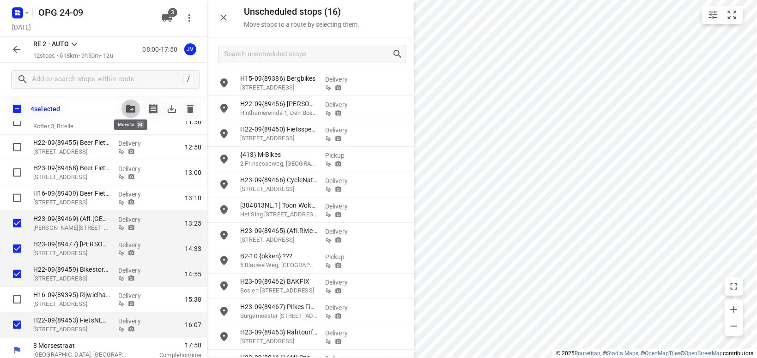
click at [133, 109] on icon "button" at bounding box center [130, 108] width 9 height 7
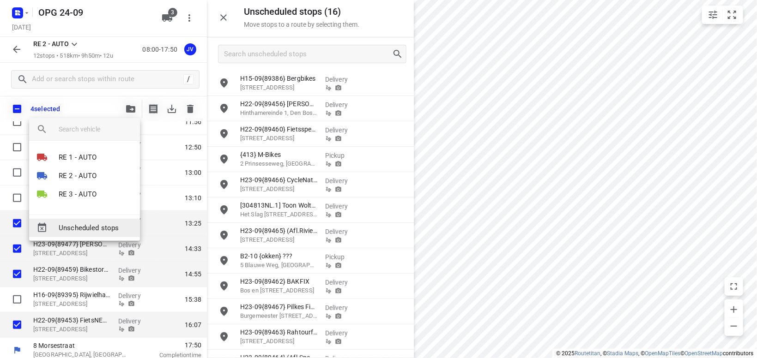
click at [86, 226] on span "Unscheduled stops" at bounding box center [96, 228] width 74 height 11
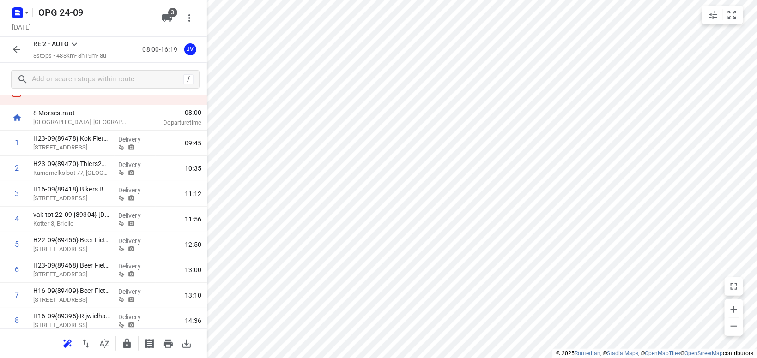
scroll to position [68, 0]
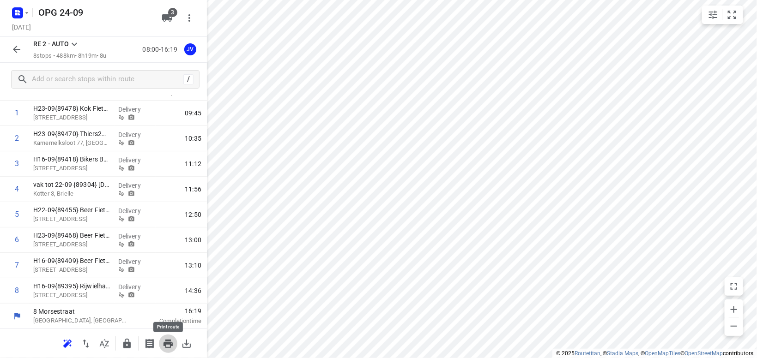
click at [170, 343] on icon "button" at bounding box center [168, 344] width 9 height 8
click at [16, 50] on icon "button" at bounding box center [16, 49] width 7 height 7
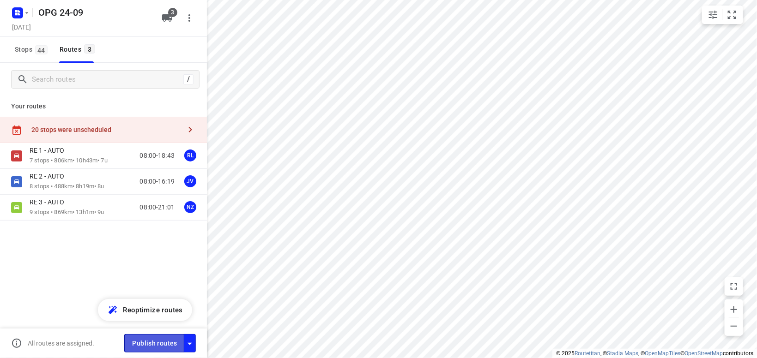
click at [152, 346] on span "Publish routes" at bounding box center [154, 344] width 45 height 12
